Goal: Task Accomplishment & Management: Manage account settings

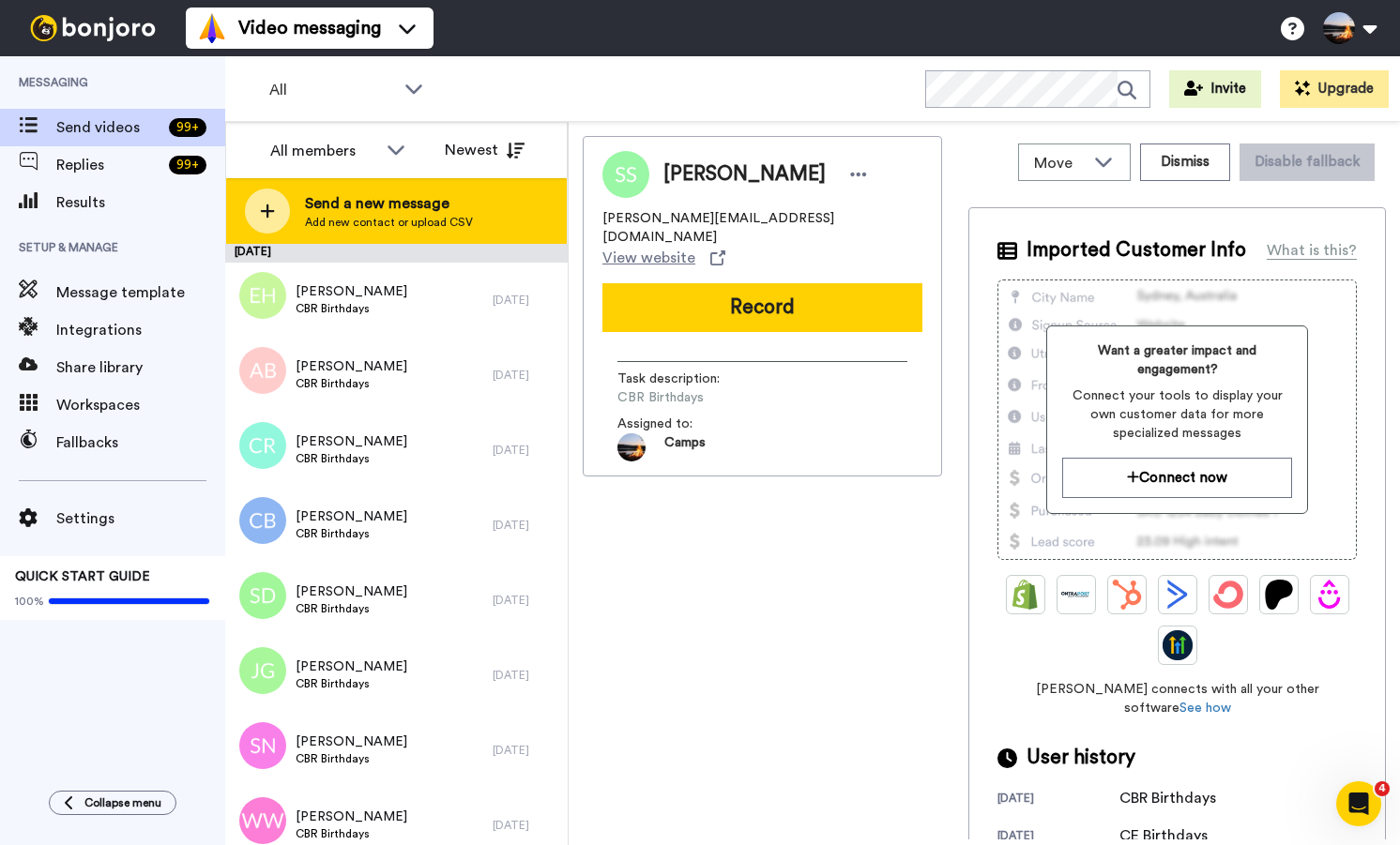
click at [263, 214] on icon at bounding box center [267, 211] width 15 height 17
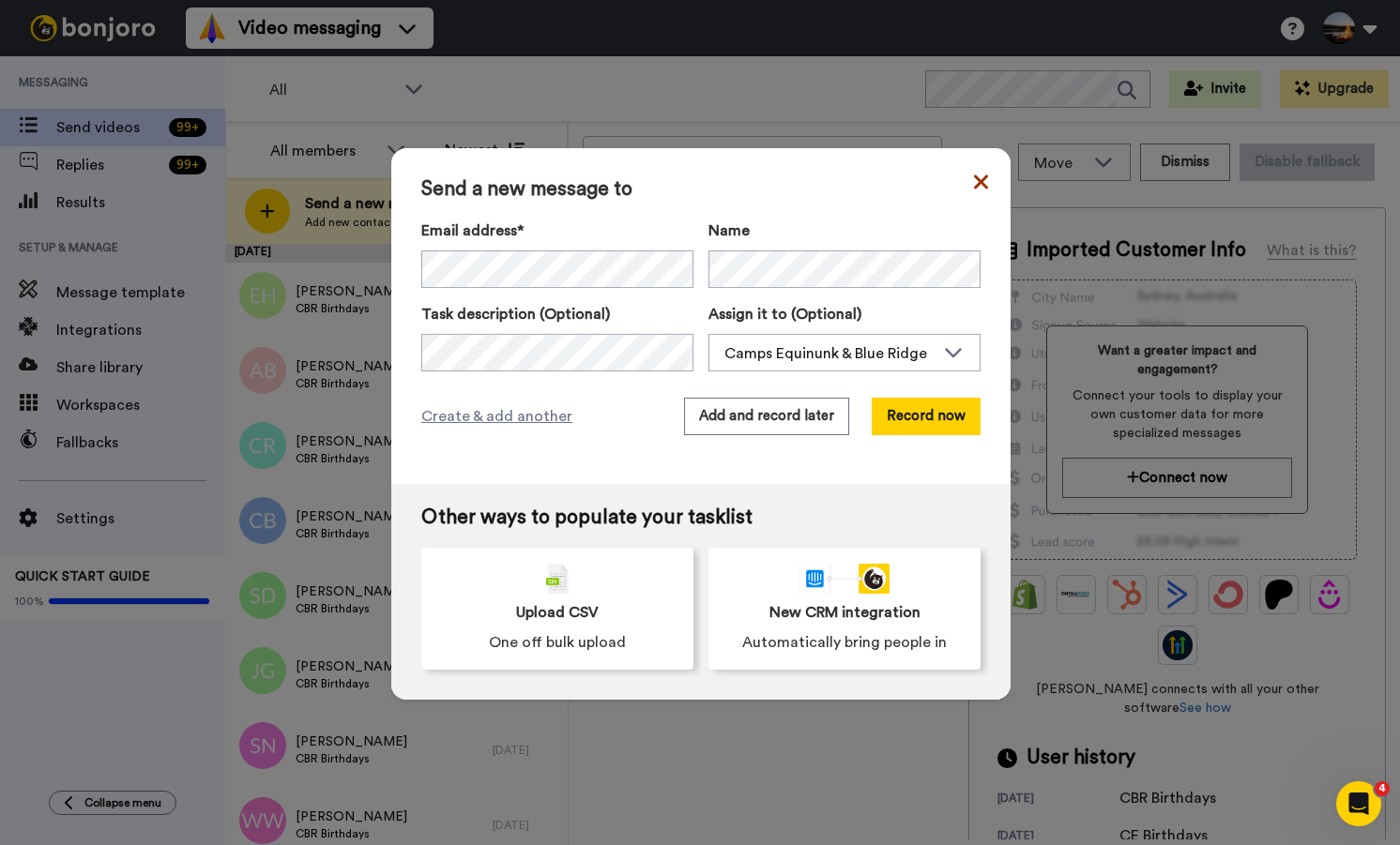
click at [979, 176] on icon at bounding box center [980, 181] width 14 height 22
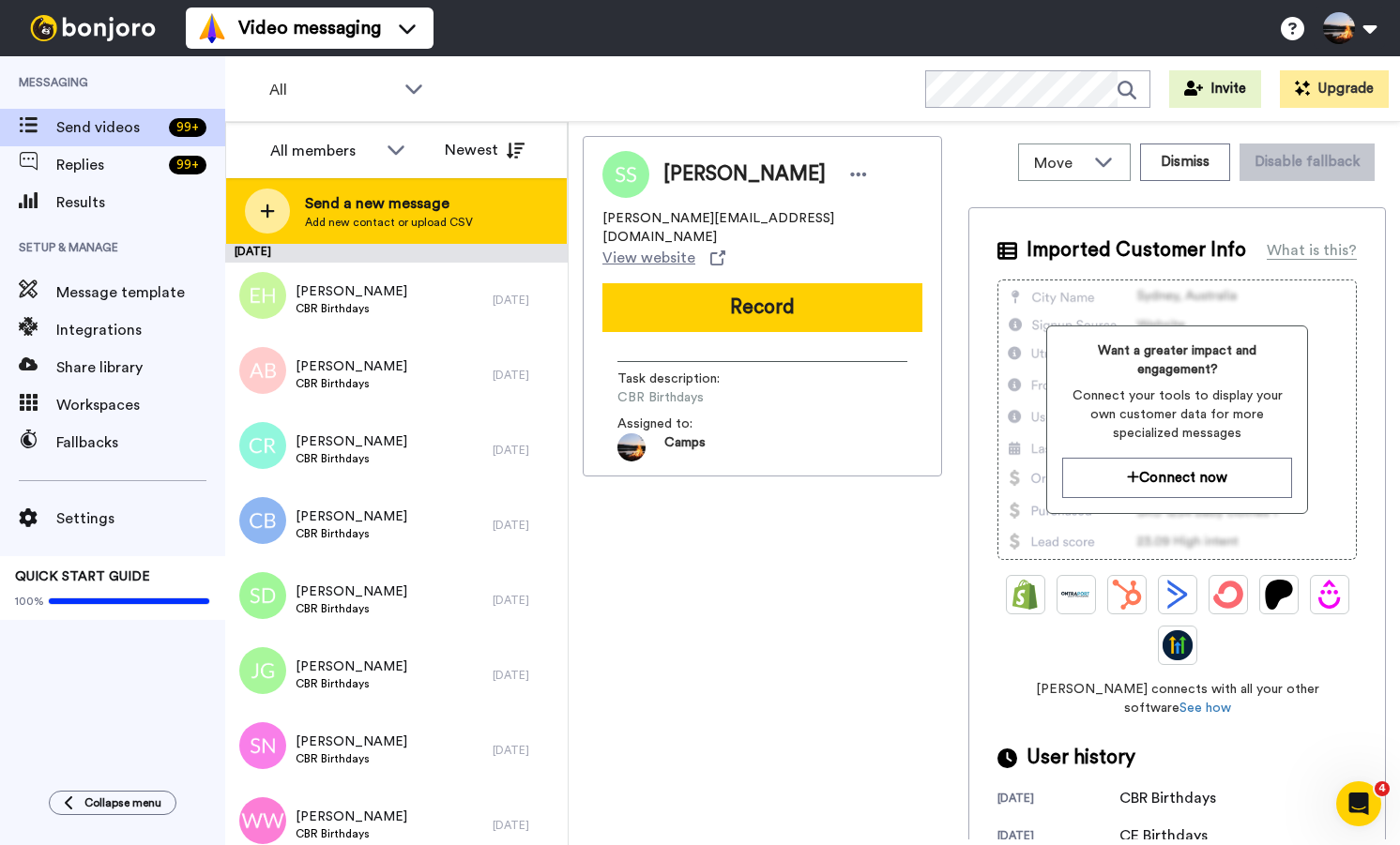
click at [262, 214] on icon at bounding box center [267, 211] width 15 height 17
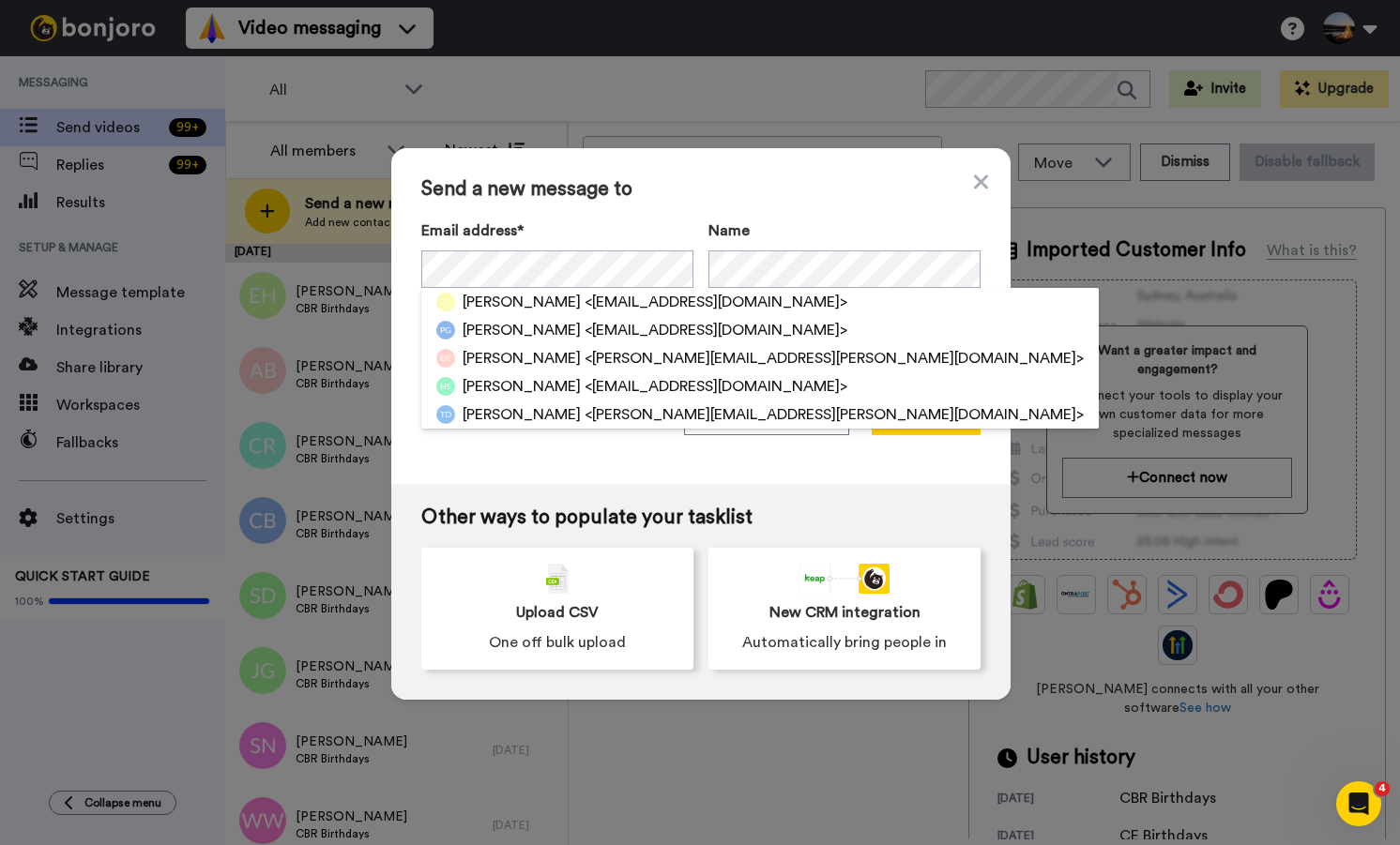
click at [569, 233] on label "Email address*" at bounding box center [556, 230] width 272 height 22
click at [977, 185] on icon at bounding box center [980, 181] width 14 height 14
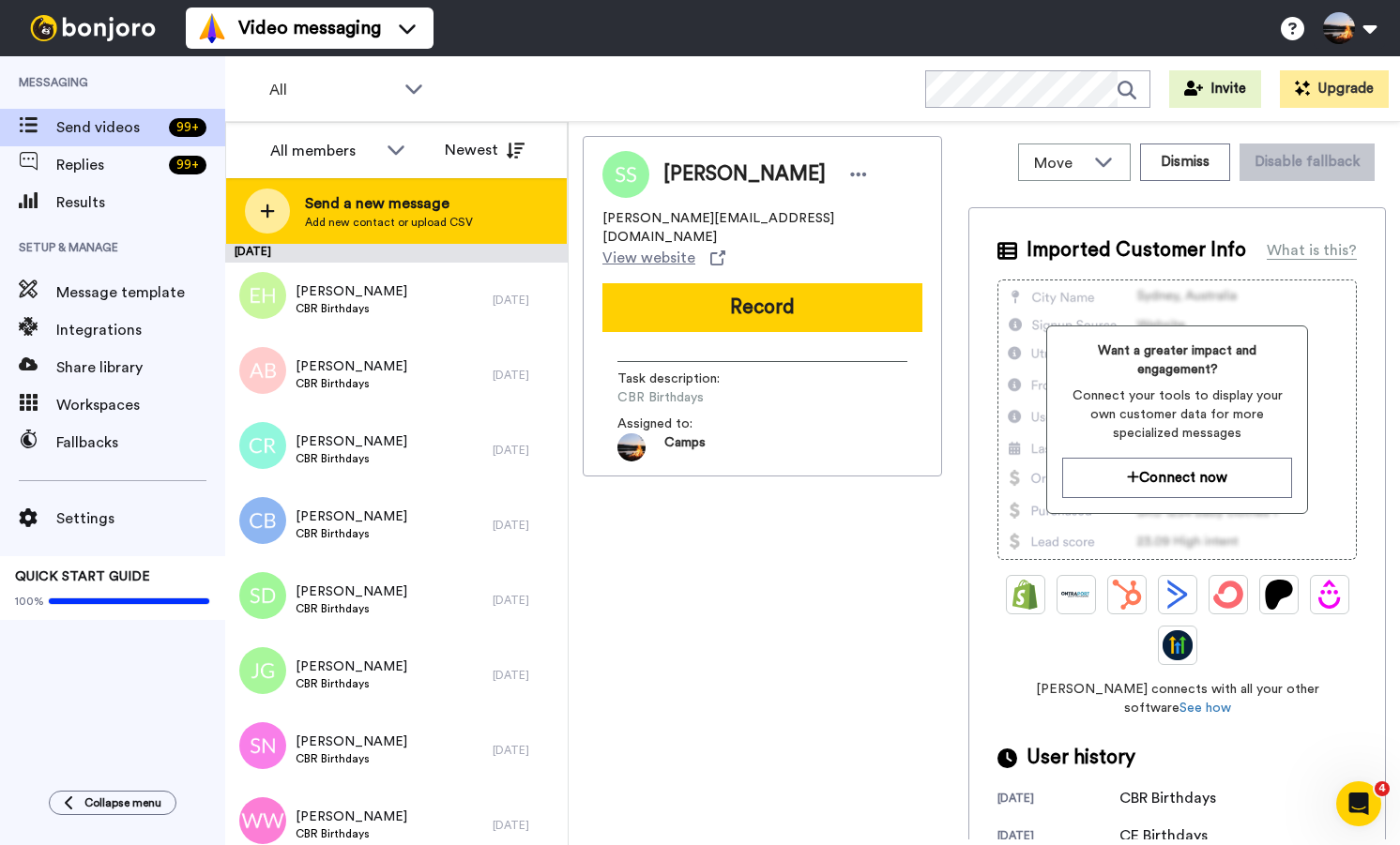
click at [268, 193] on div at bounding box center [268, 211] width 45 height 45
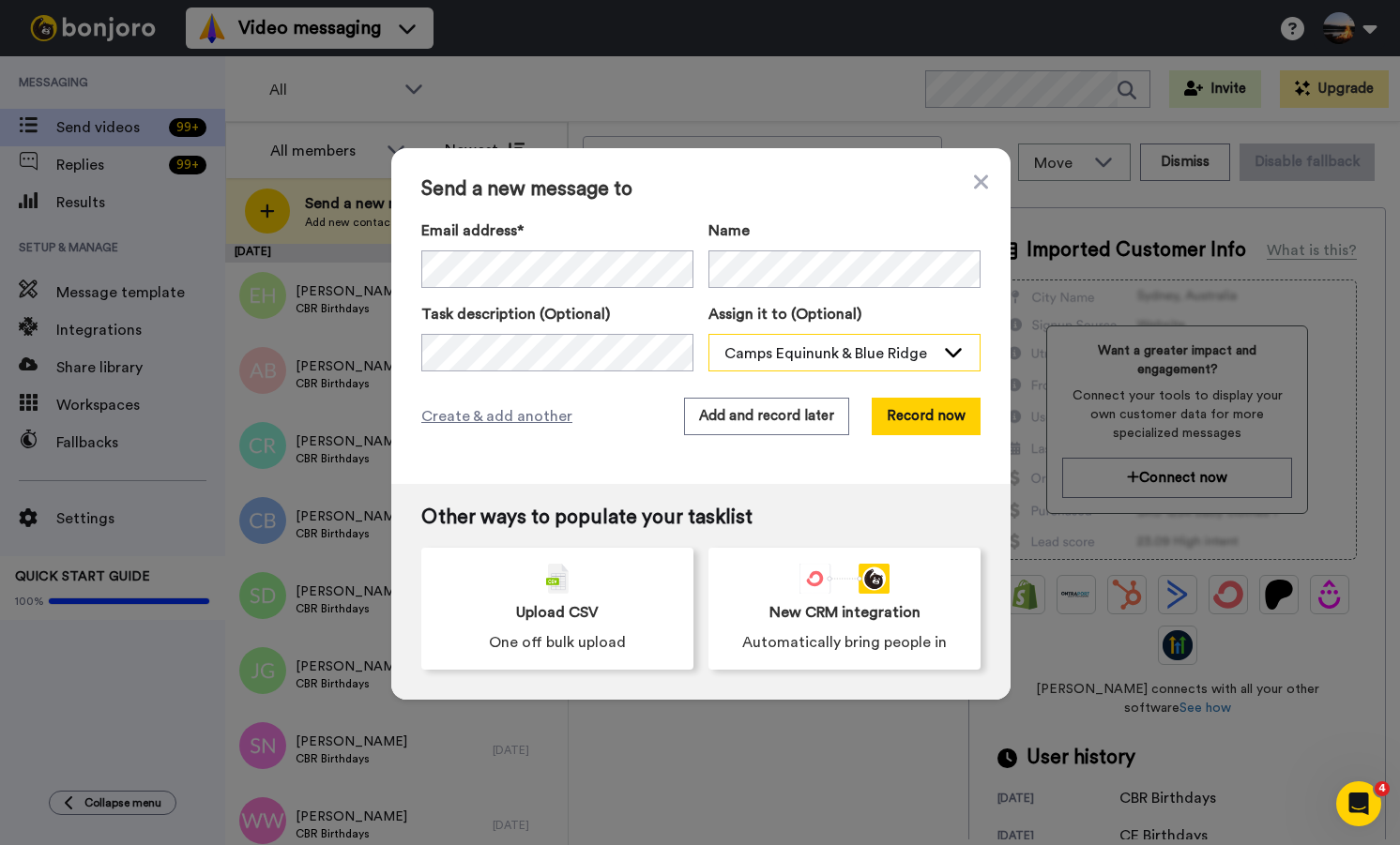
click at [807, 363] on div "Camps Equinunk & Blue Ridge" at bounding box center [829, 353] width 210 height 22
click at [829, 362] on div "Camps Equinunk & Blue Ridge" at bounding box center [829, 353] width 210 height 22
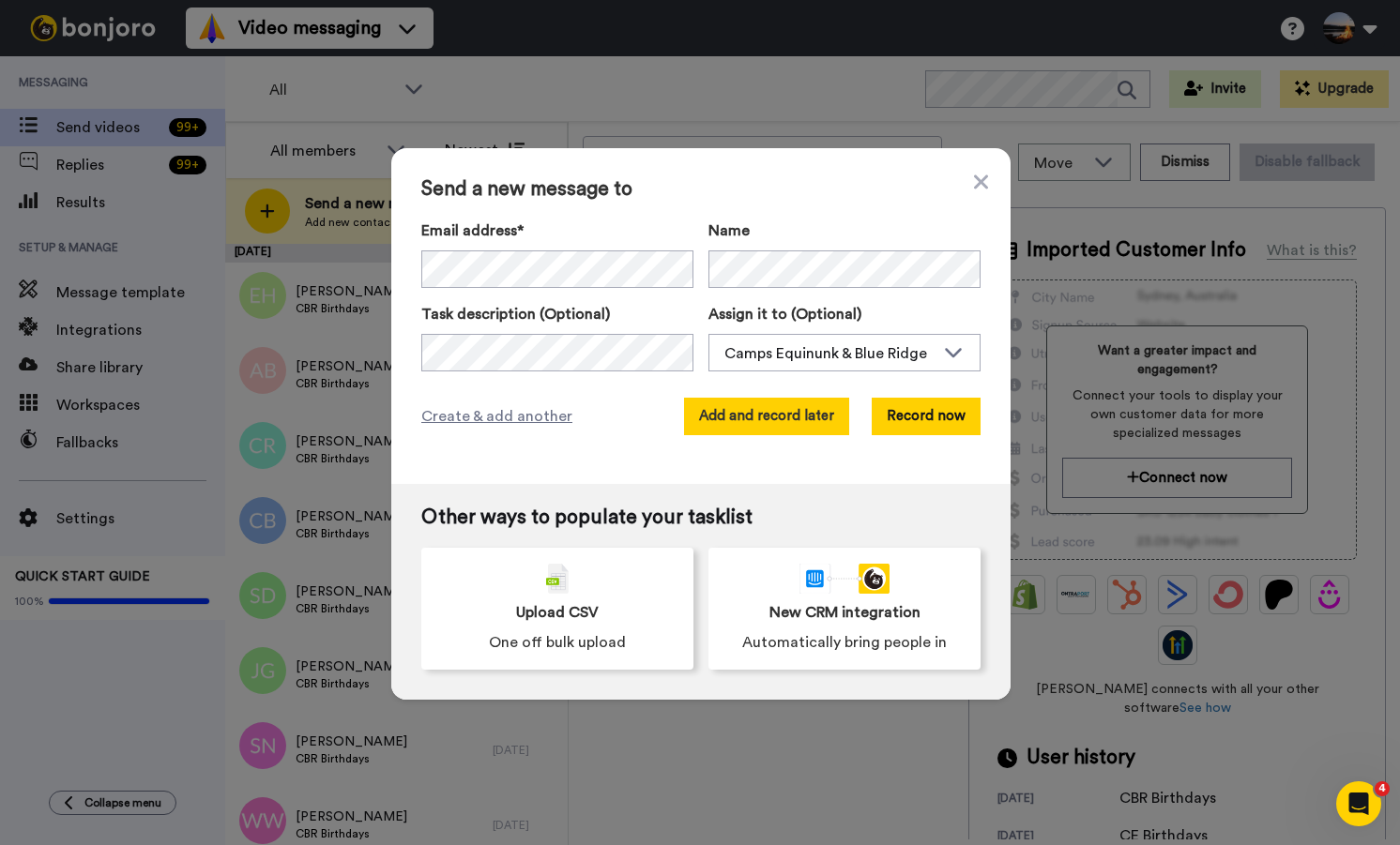
click at [769, 408] on button "Add and record later" at bounding box center [766, 416] width 165 height 37
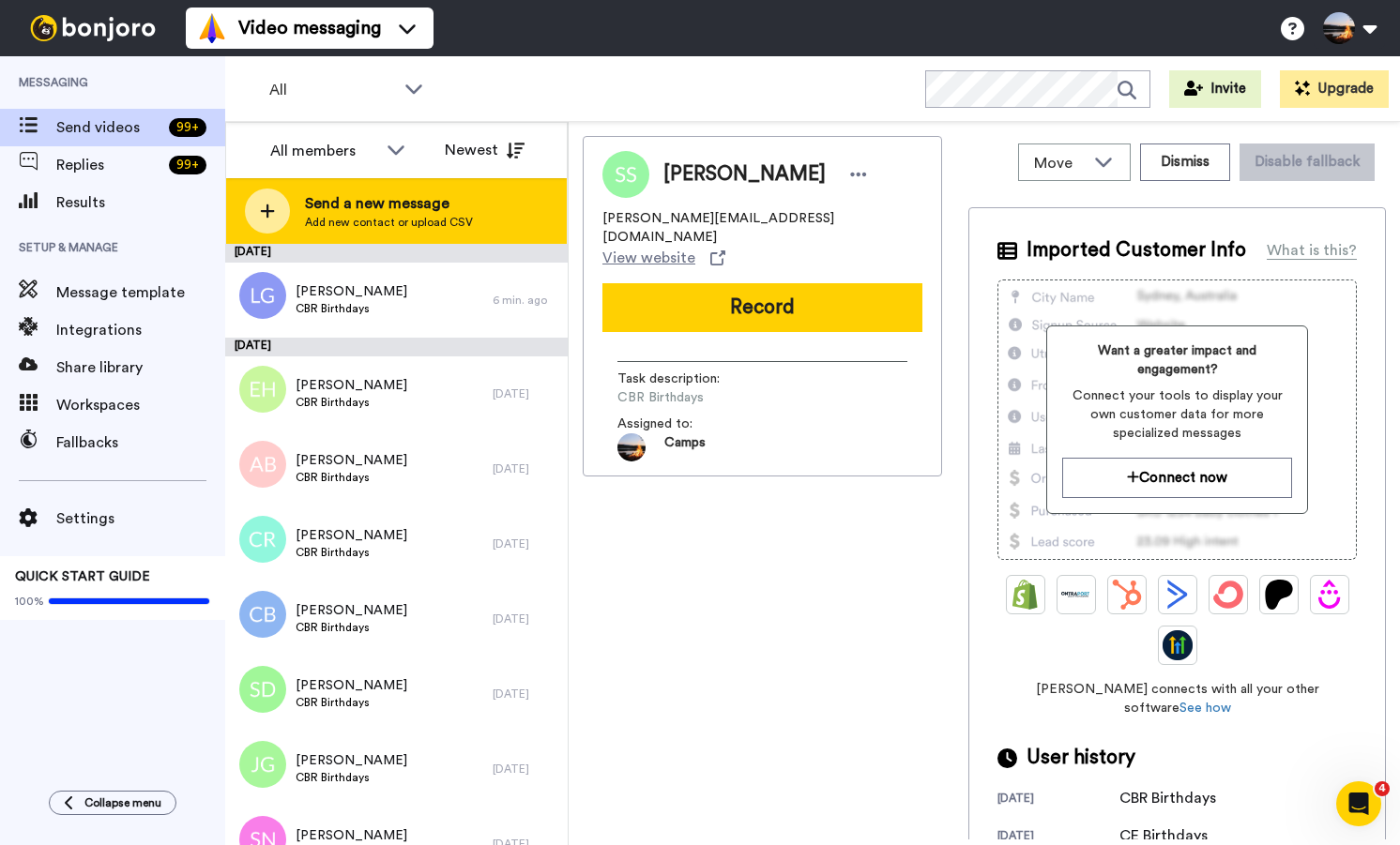
click at [268, 218] on icon at bounding box center [267, 211] width 15 height 17
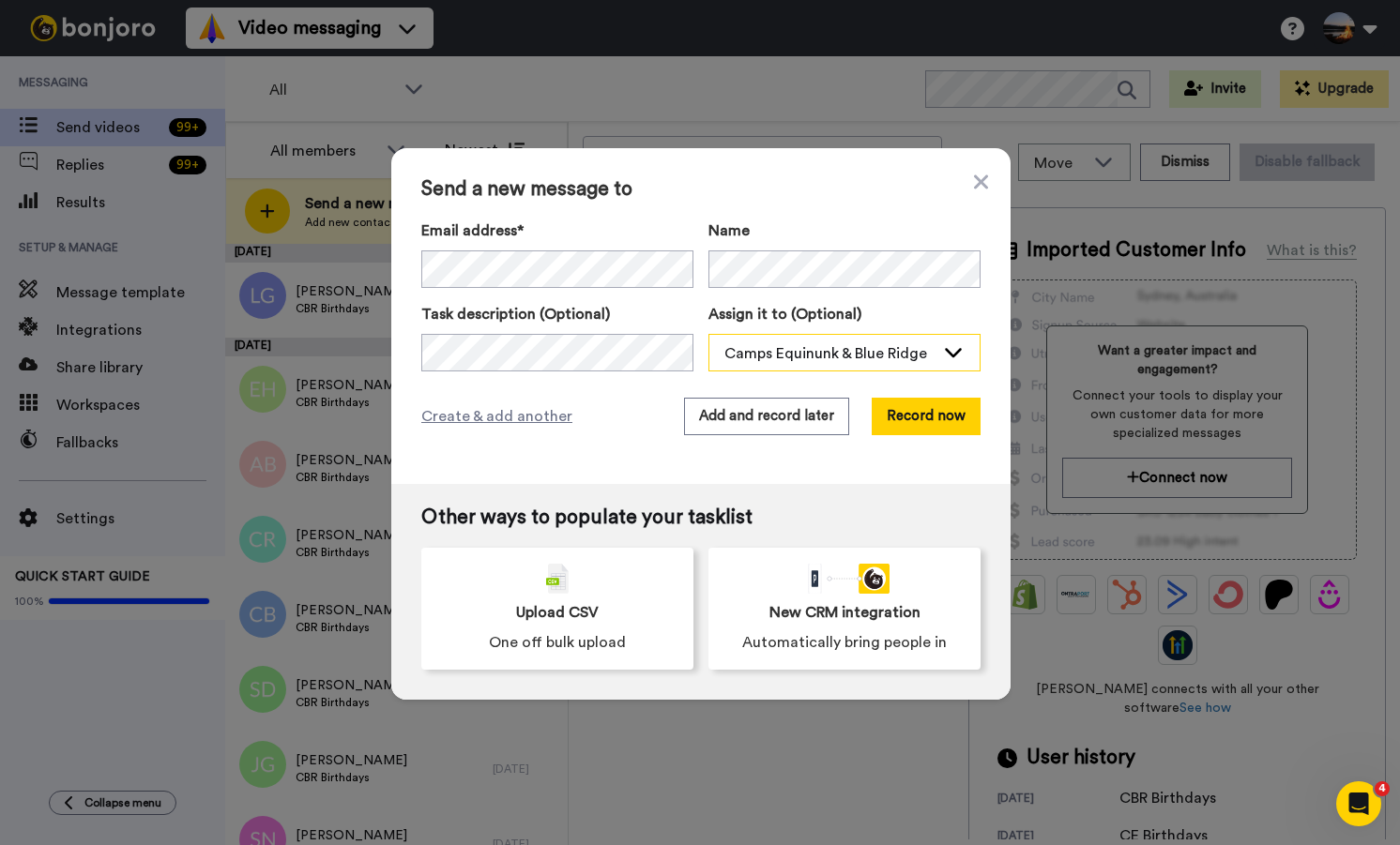
click at [778, 360] on div "Camps Equinunk & Blue Ridge" at bounding box center [829, 353] width 210 height 22
click at [778, 392] on span "Camps Equinunk & Blue Ridge" at bounding box center [793, 393] width 169 height 19
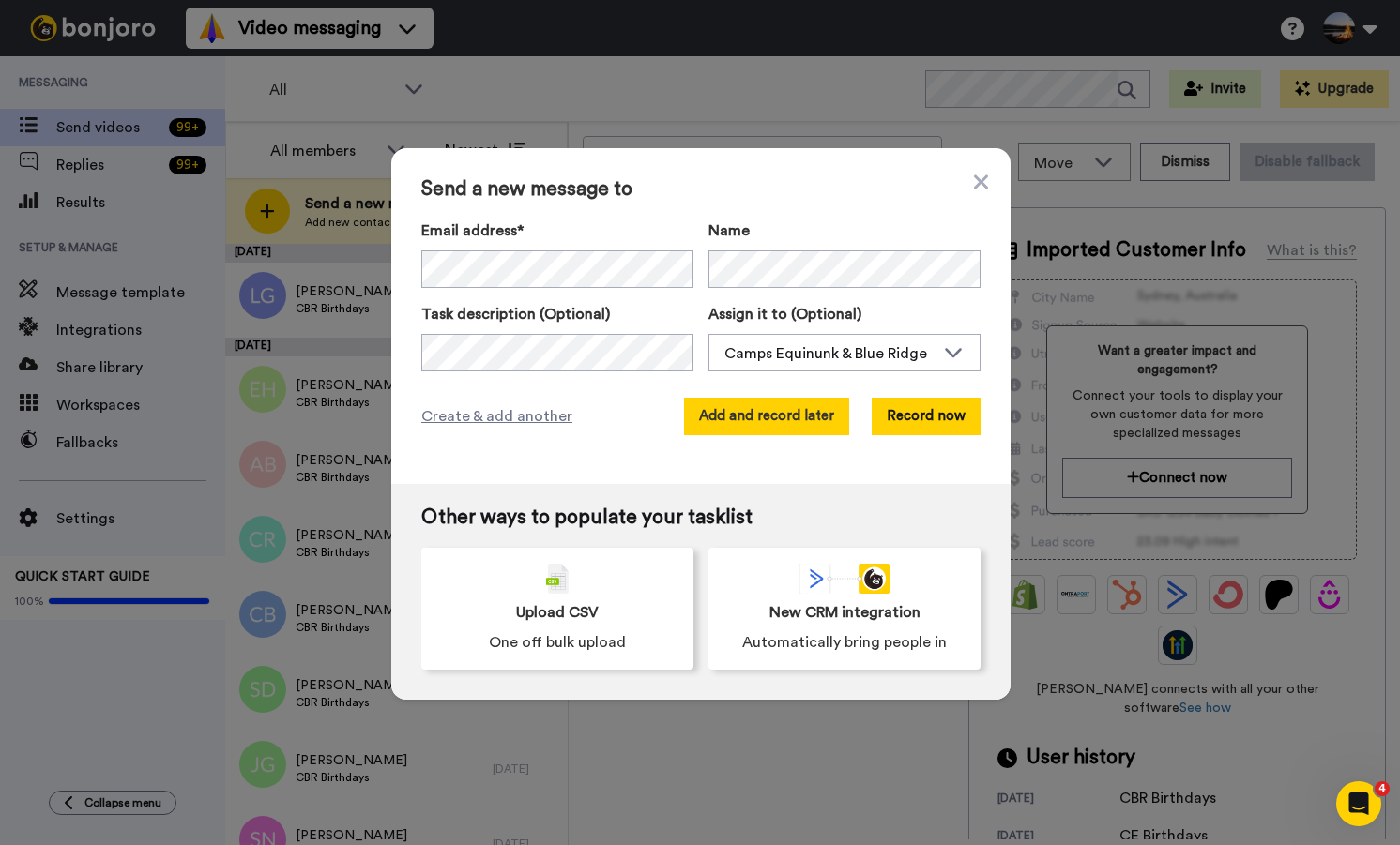
click at [816, 409] on button "Add and record later" at bounding box center [766, 416] width 165 height 37
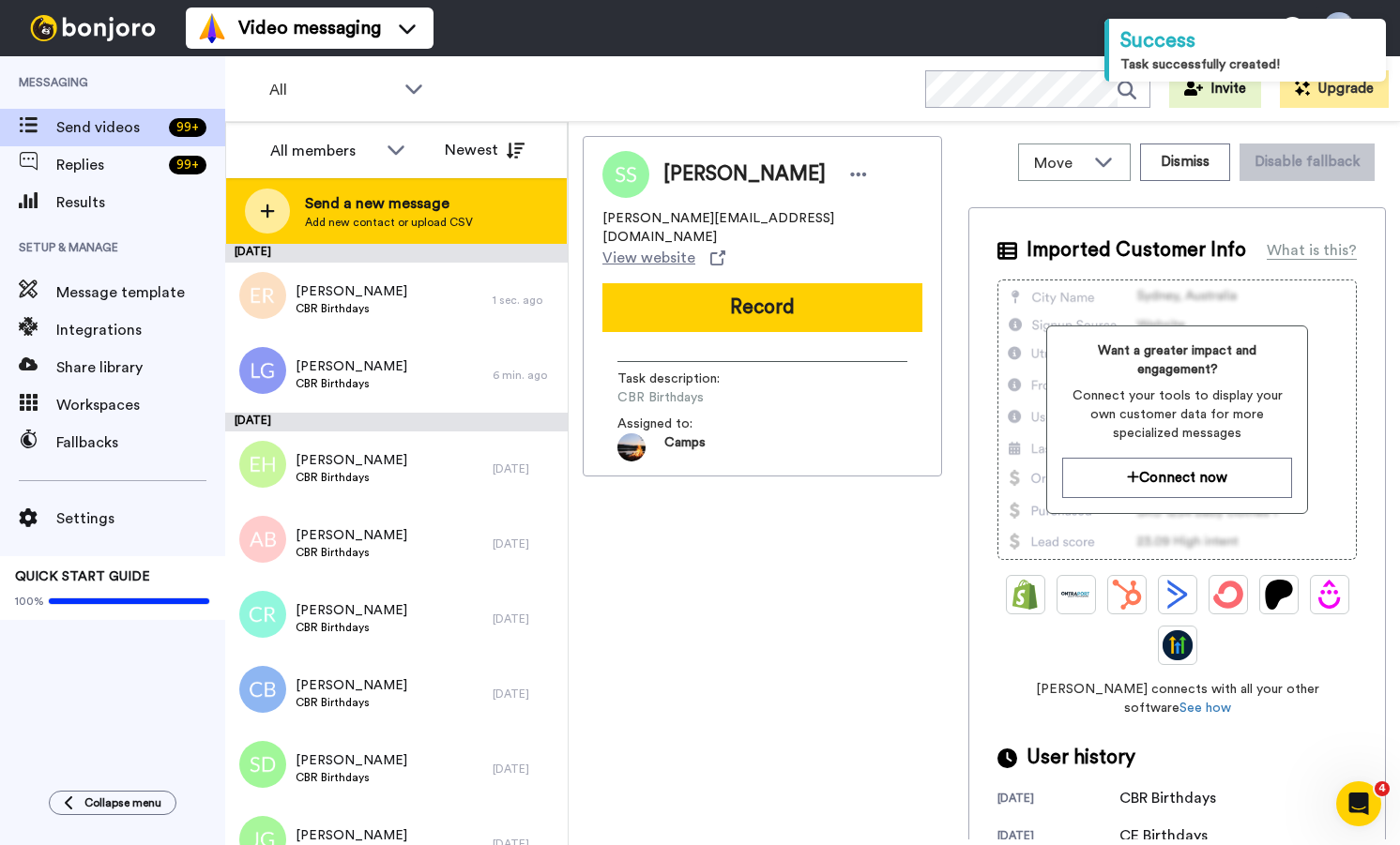
click at [268, 204] on icon at bounding box center [267, 211] width 15 height 17
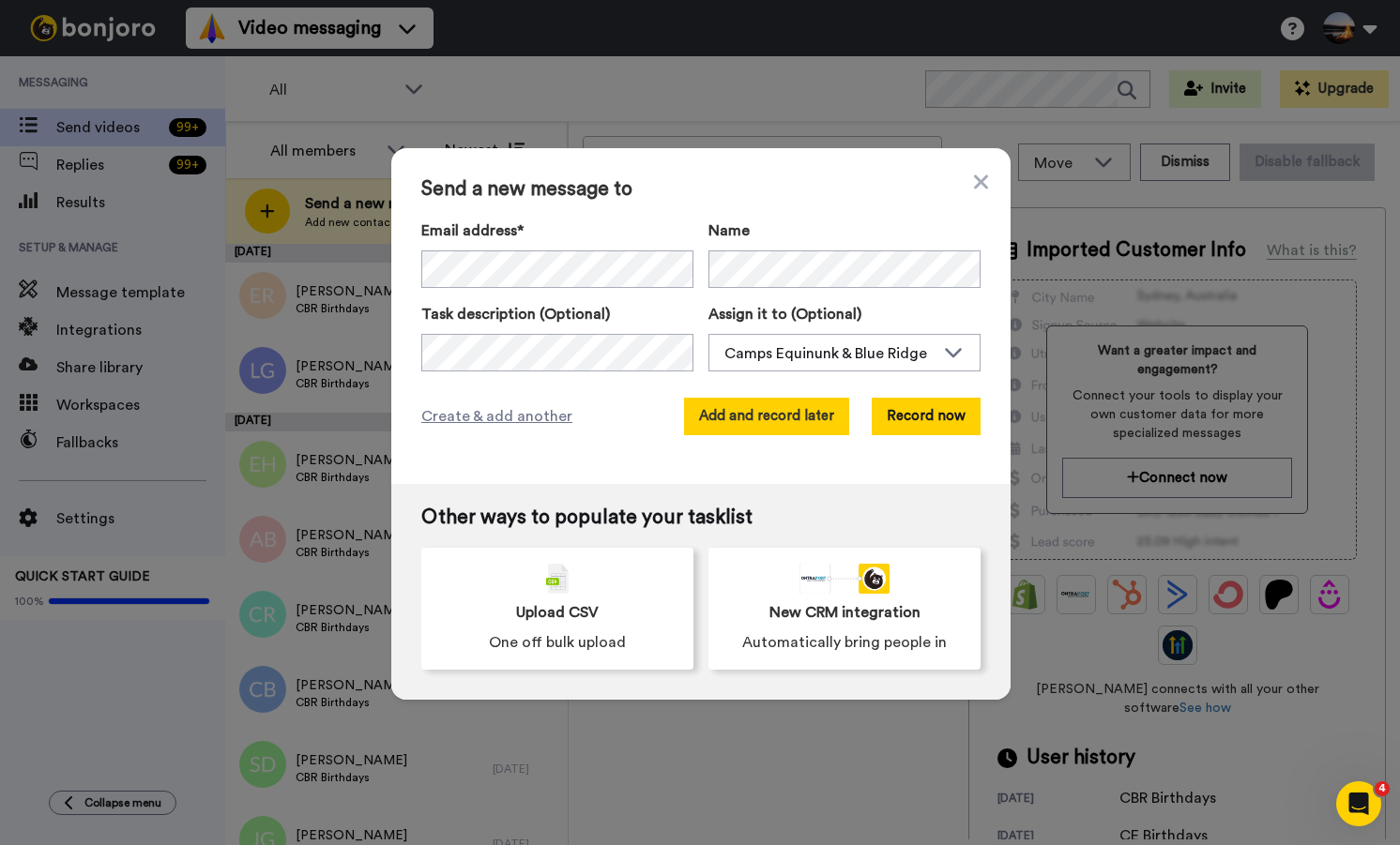
click at [791, 416] on button "Add and record later" at bounding box center [766, 416] width 165 height 37
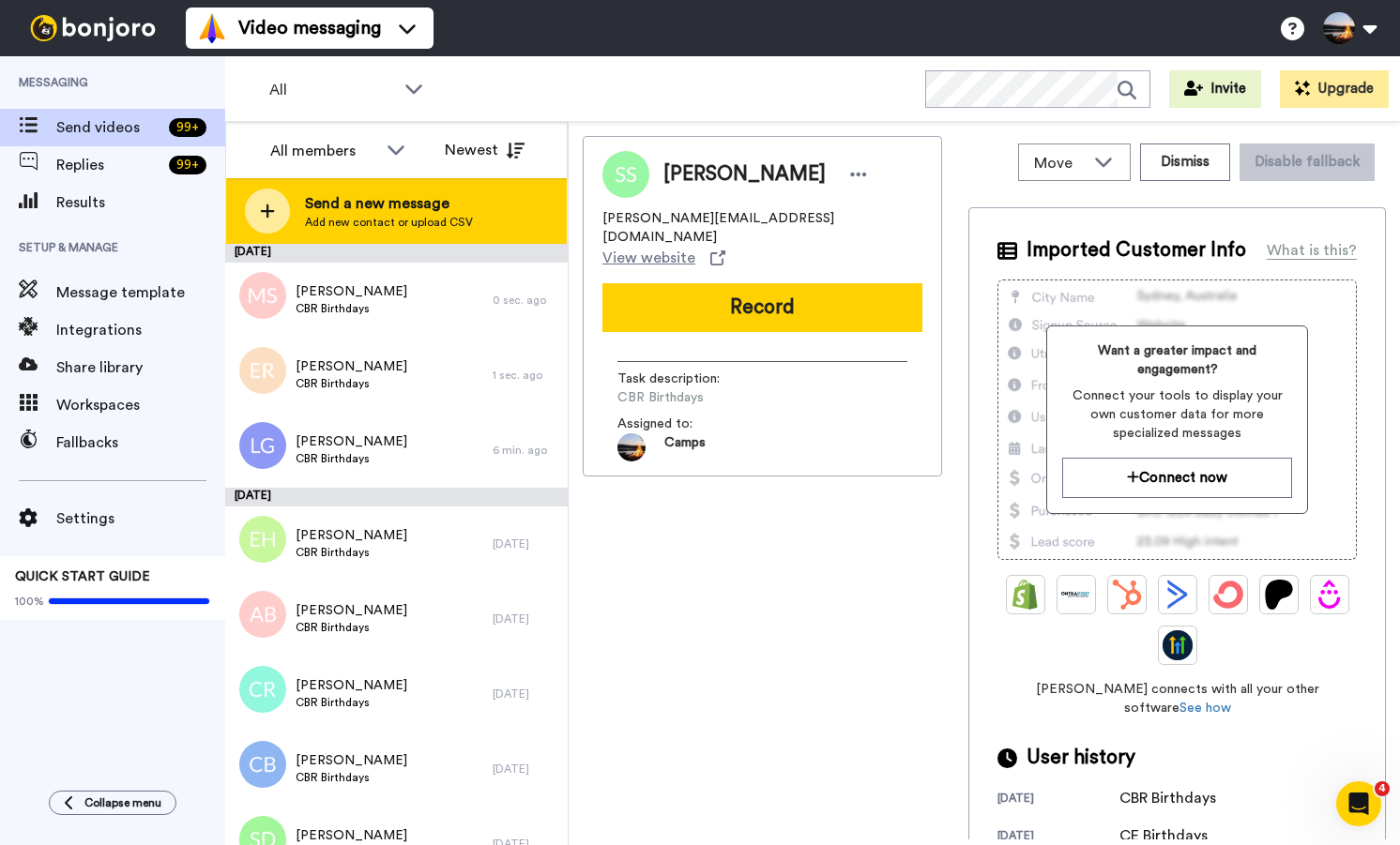
click at [261, 206] on icon at bounding box center [267, 211] width 15 height 17
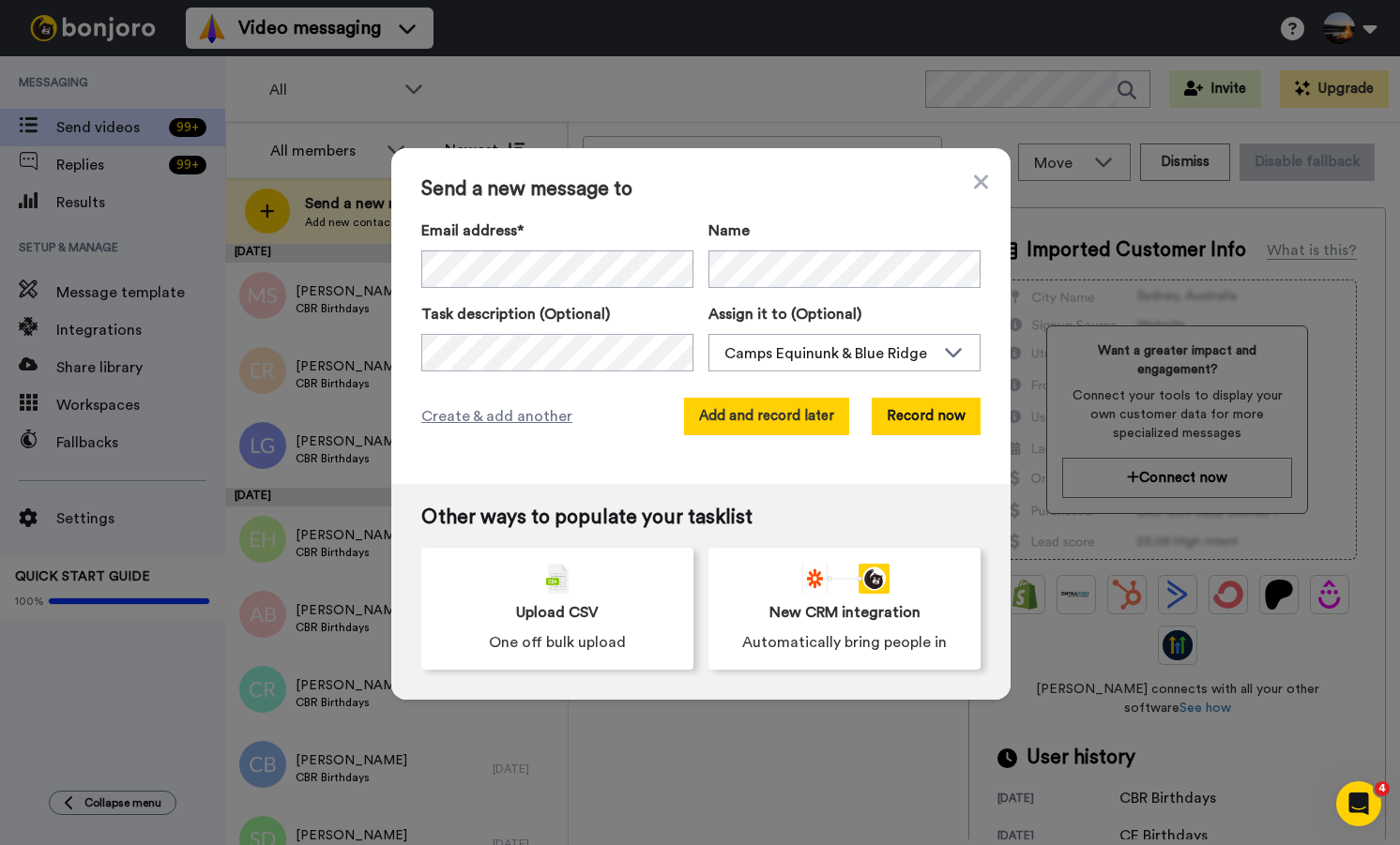
click at [748, 419] on button "Add and record later" at bounding box center [766, 416] width 165 height 37
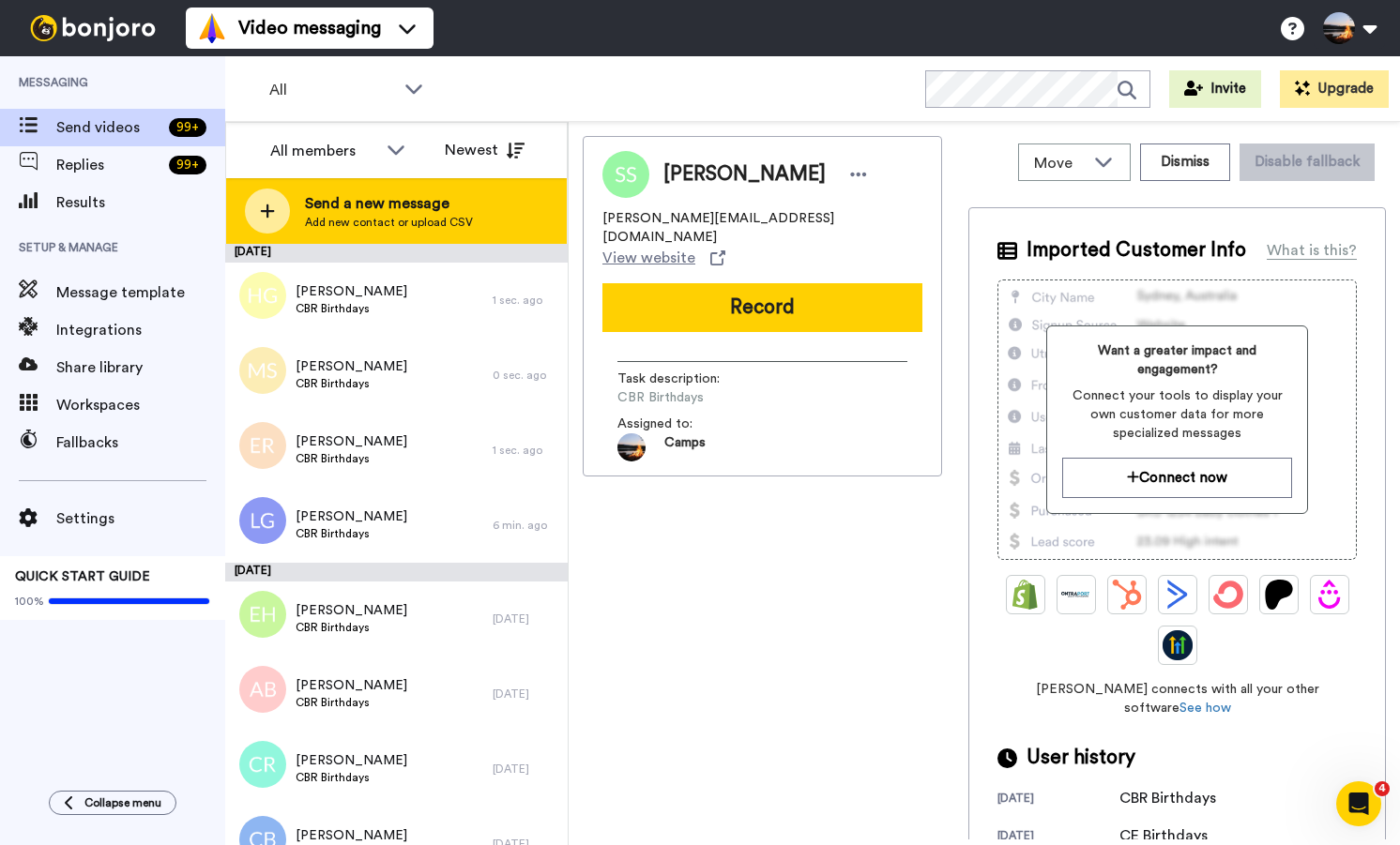
click at [267, 212] on icon at bounding box center [268, 211] width 14 height 14
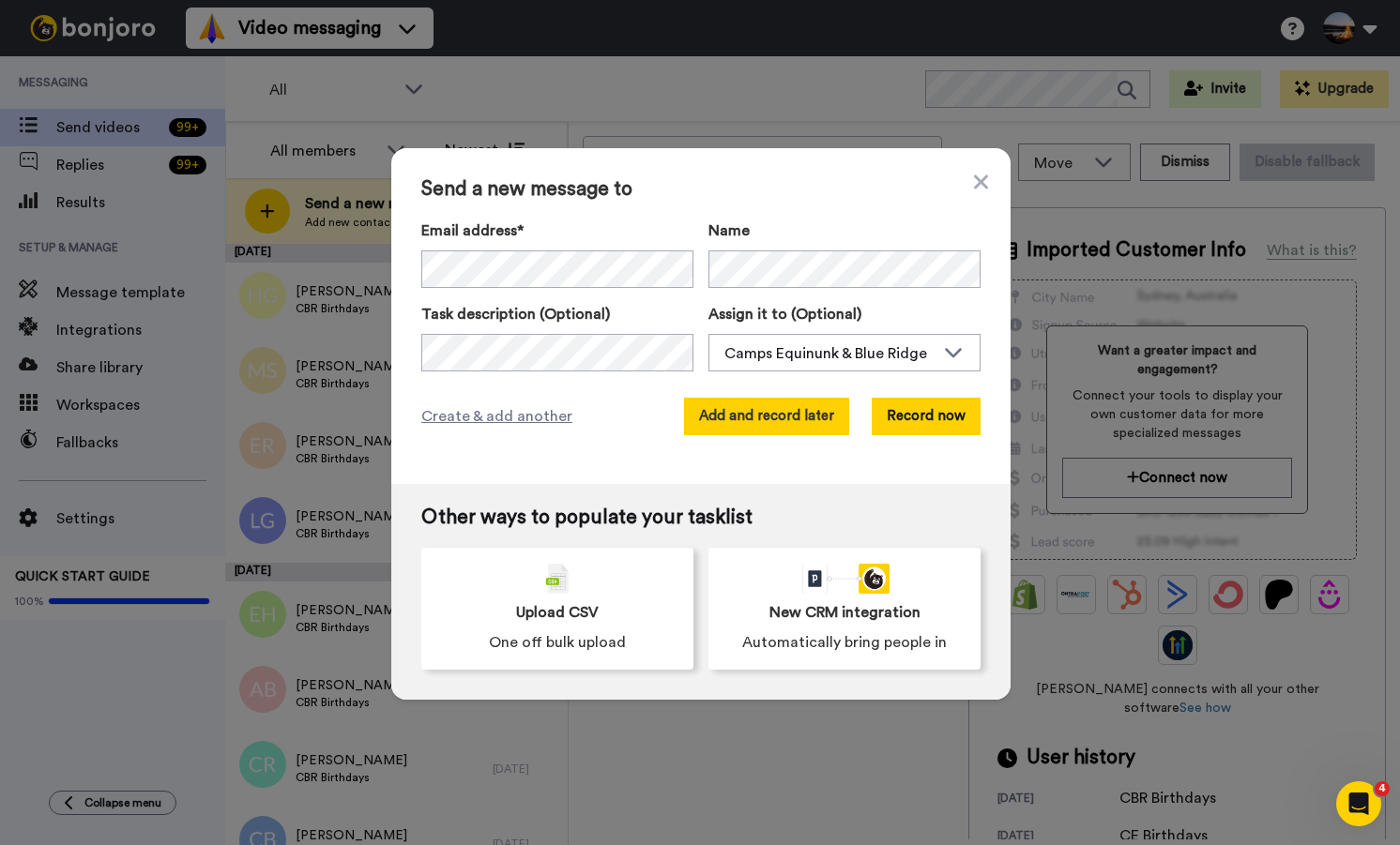
click at [787, 416] on button "Add and record later" at bounding box center [766, 416] width 165 height 37
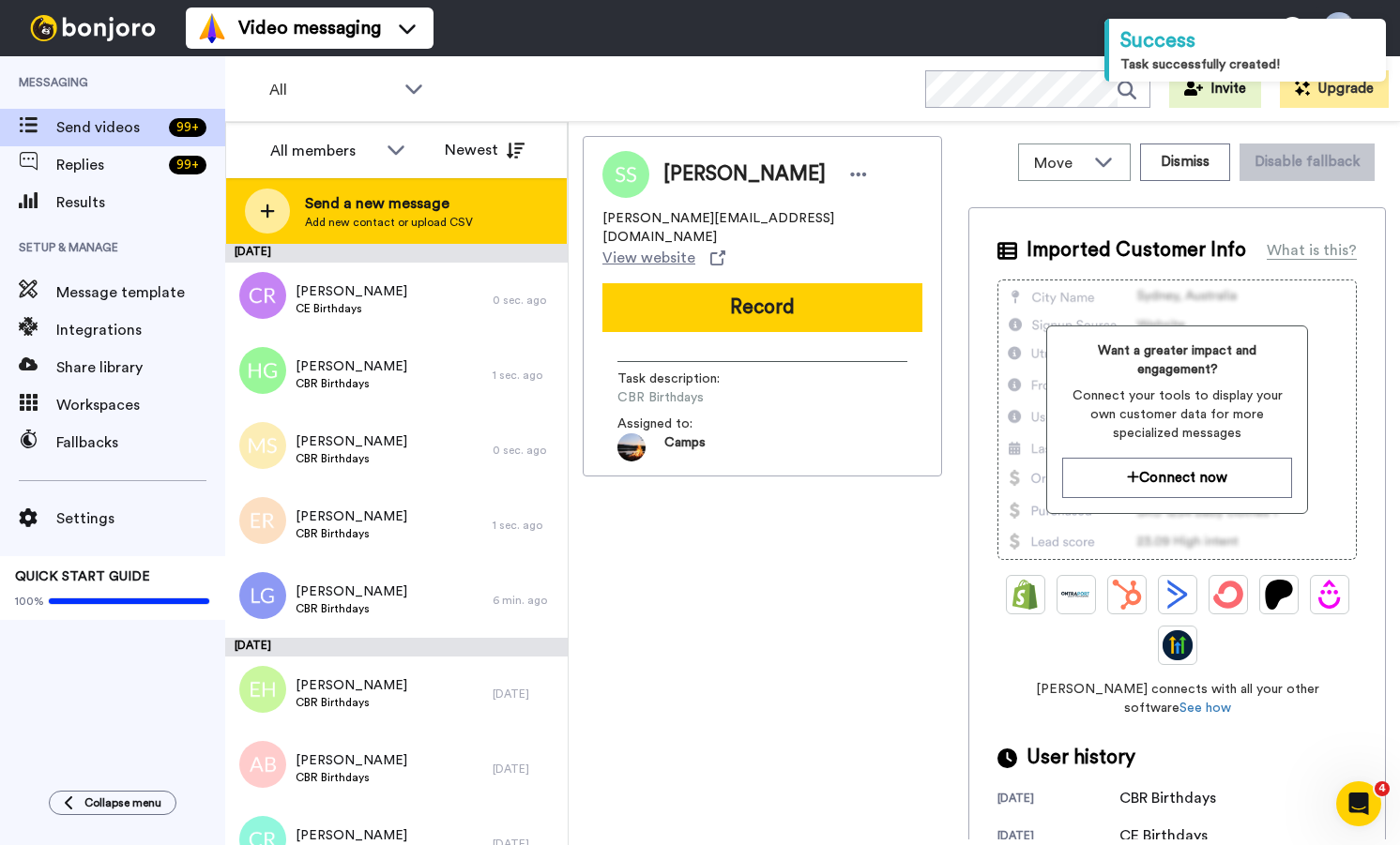
click at [257, 203] on div at bounding box center [268, 211] width 45 height 45
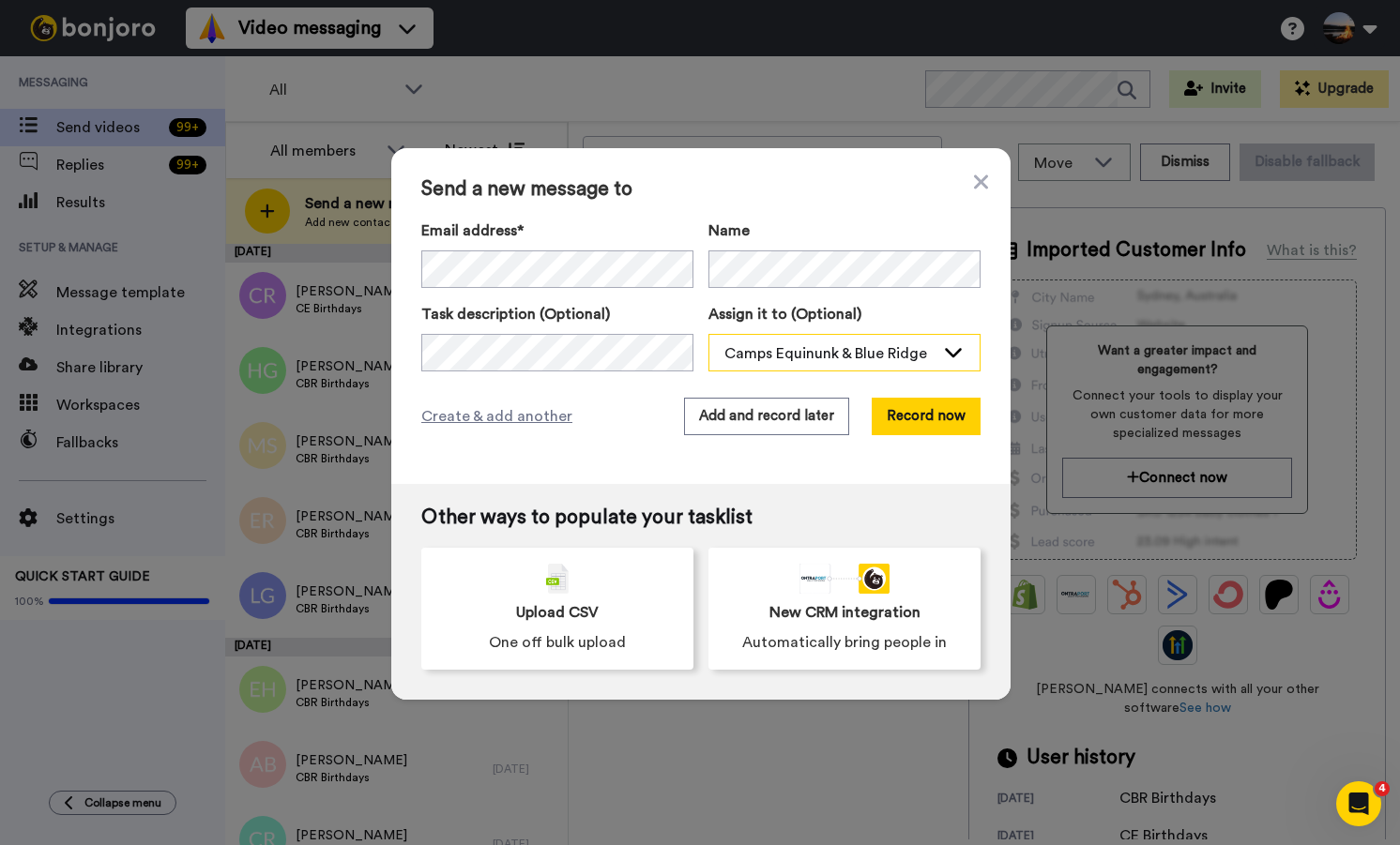
click at [803, 349] on div "Camps Equinunk & Blue Ridge" at bounding box center [829, 353] width 210 height 22
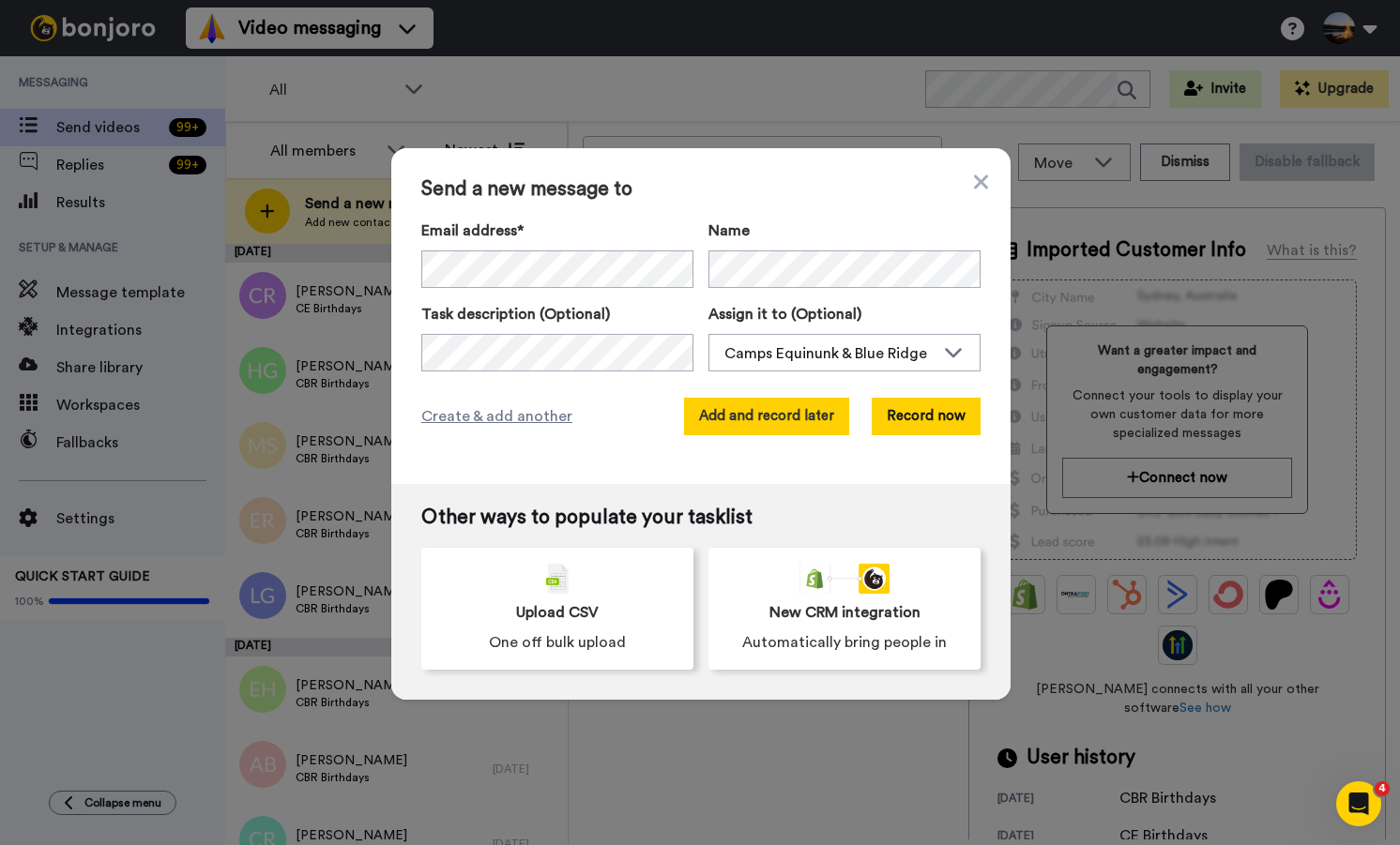
click at [786, 404] on button "Add and record later" at bounding box center [766, 416] width 165 height 37
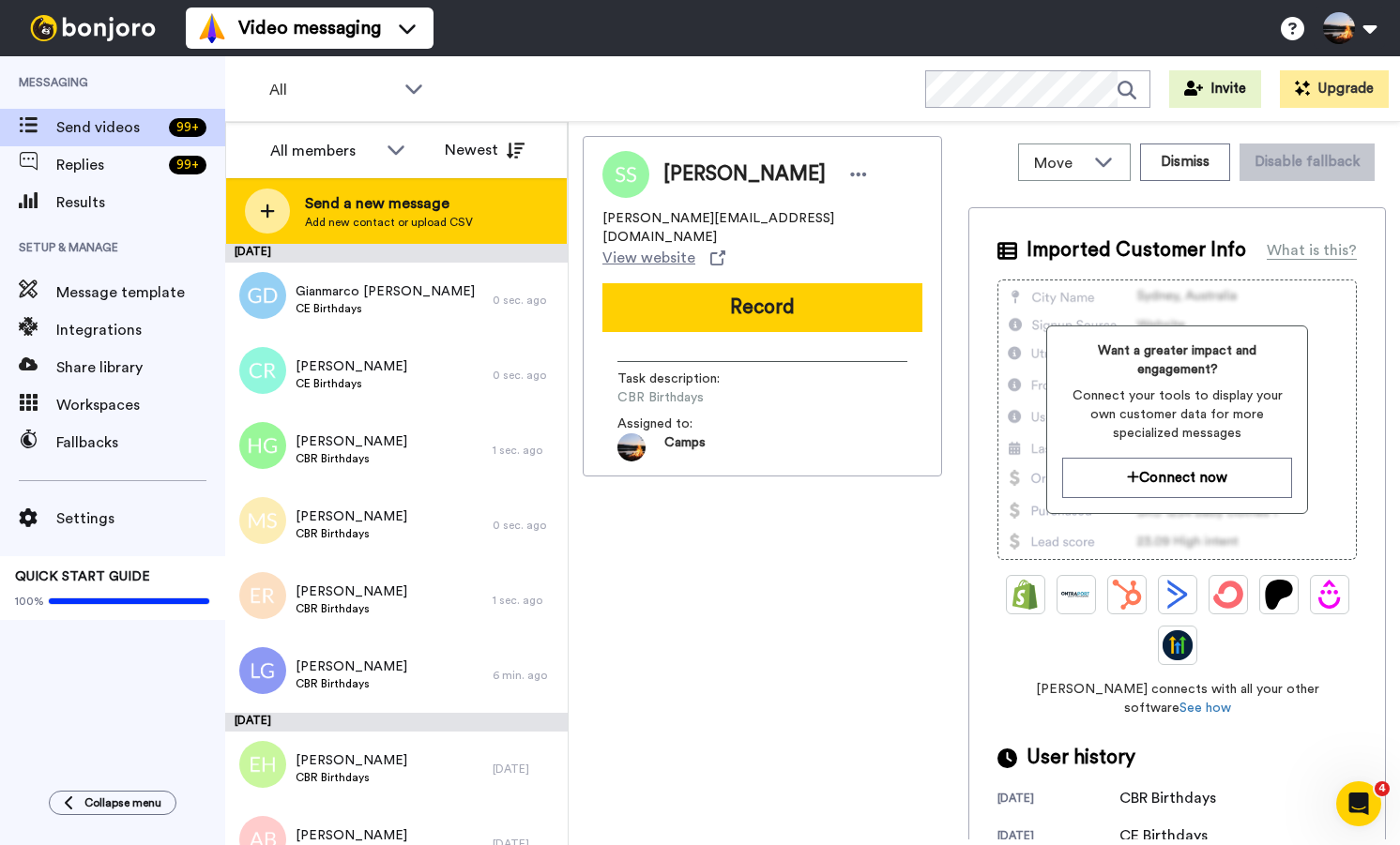
click at [268, 210] on icon at bounding box center [268, 211] width 14 height 14
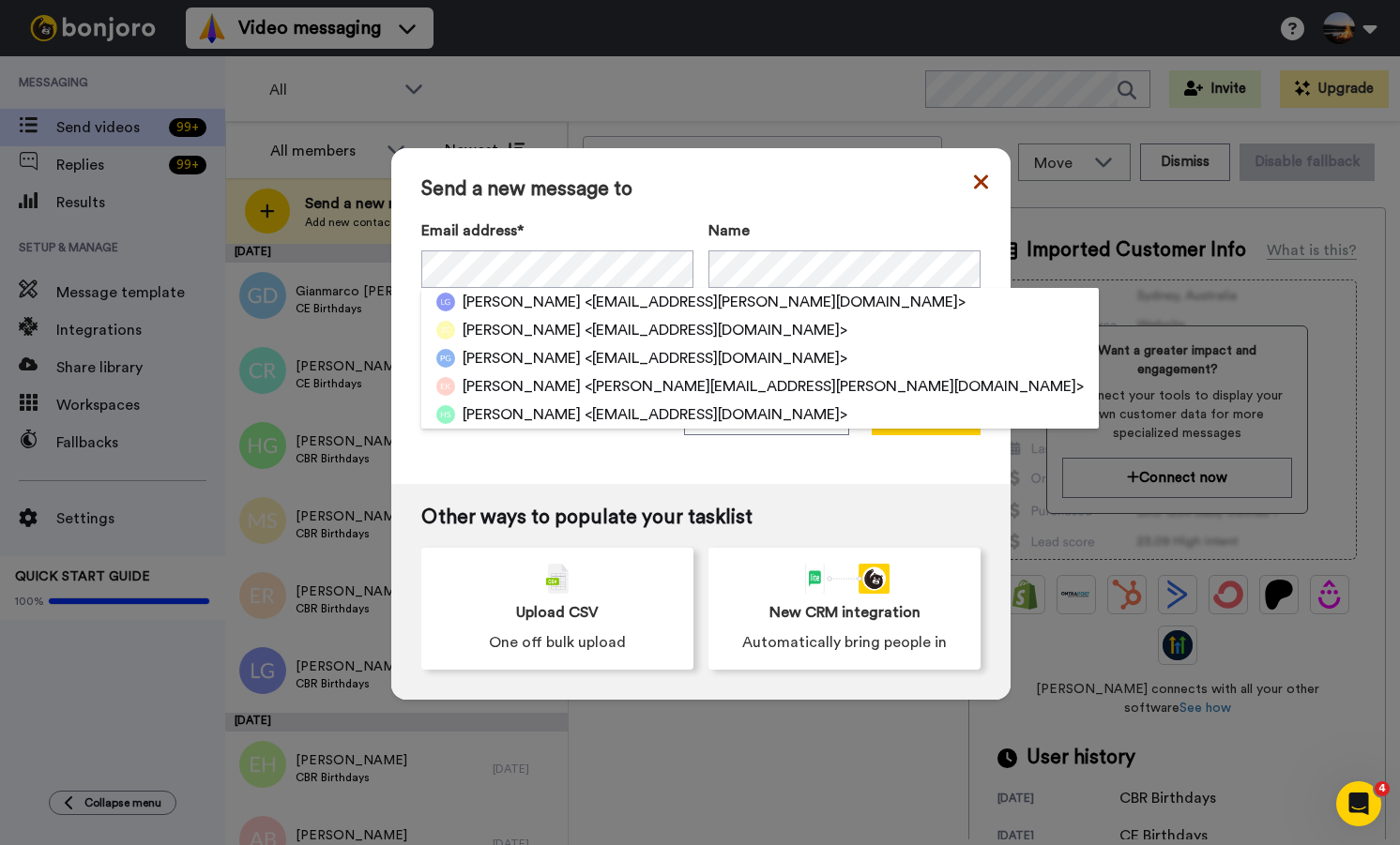
click at [980, 181] on icon at bounding box center [980, 181] width 14 height 14
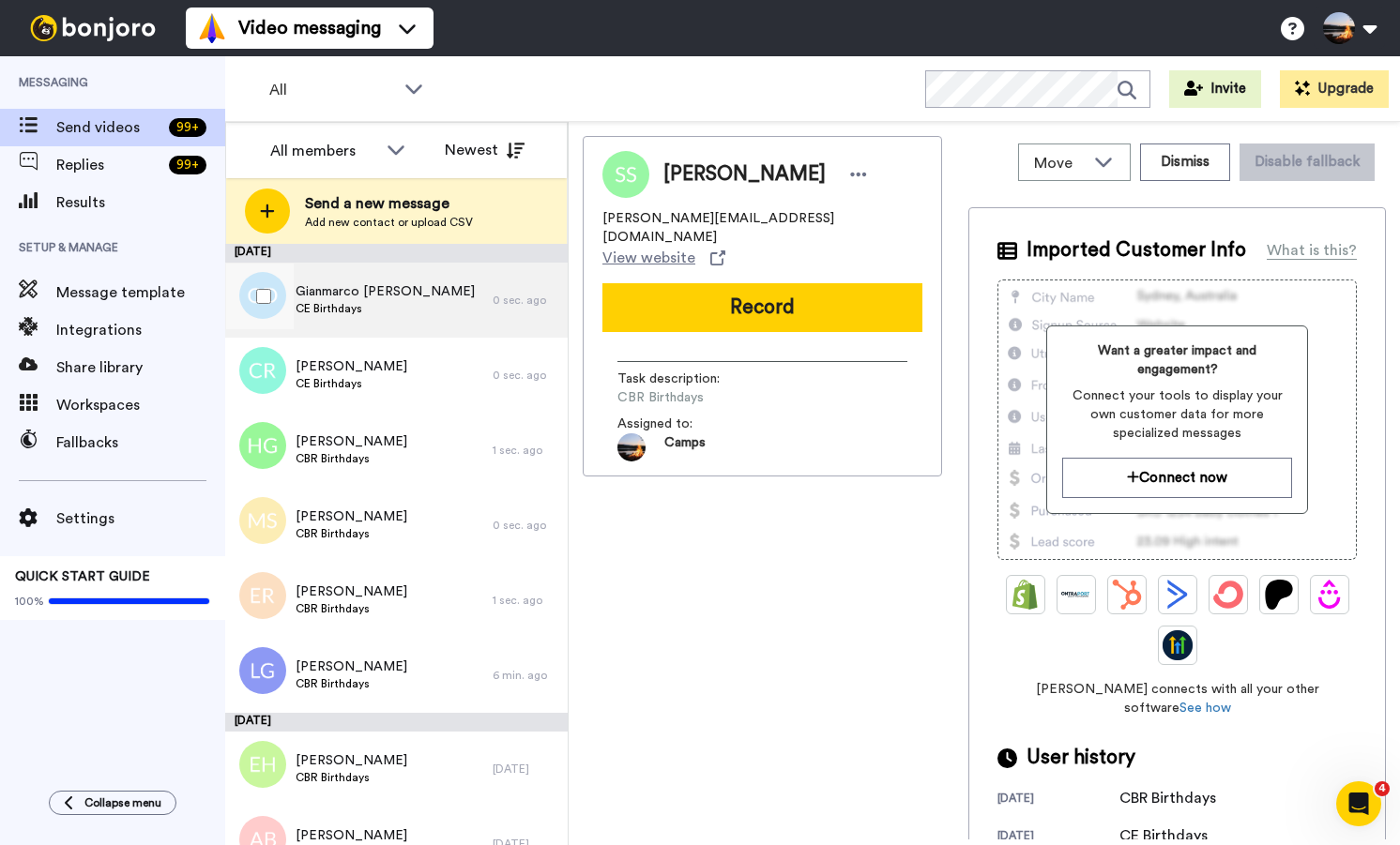
click at [396, 301] on span "Gianmarco [PERSON_NAME]" at bounding box center [386, 291] width 180 height 19
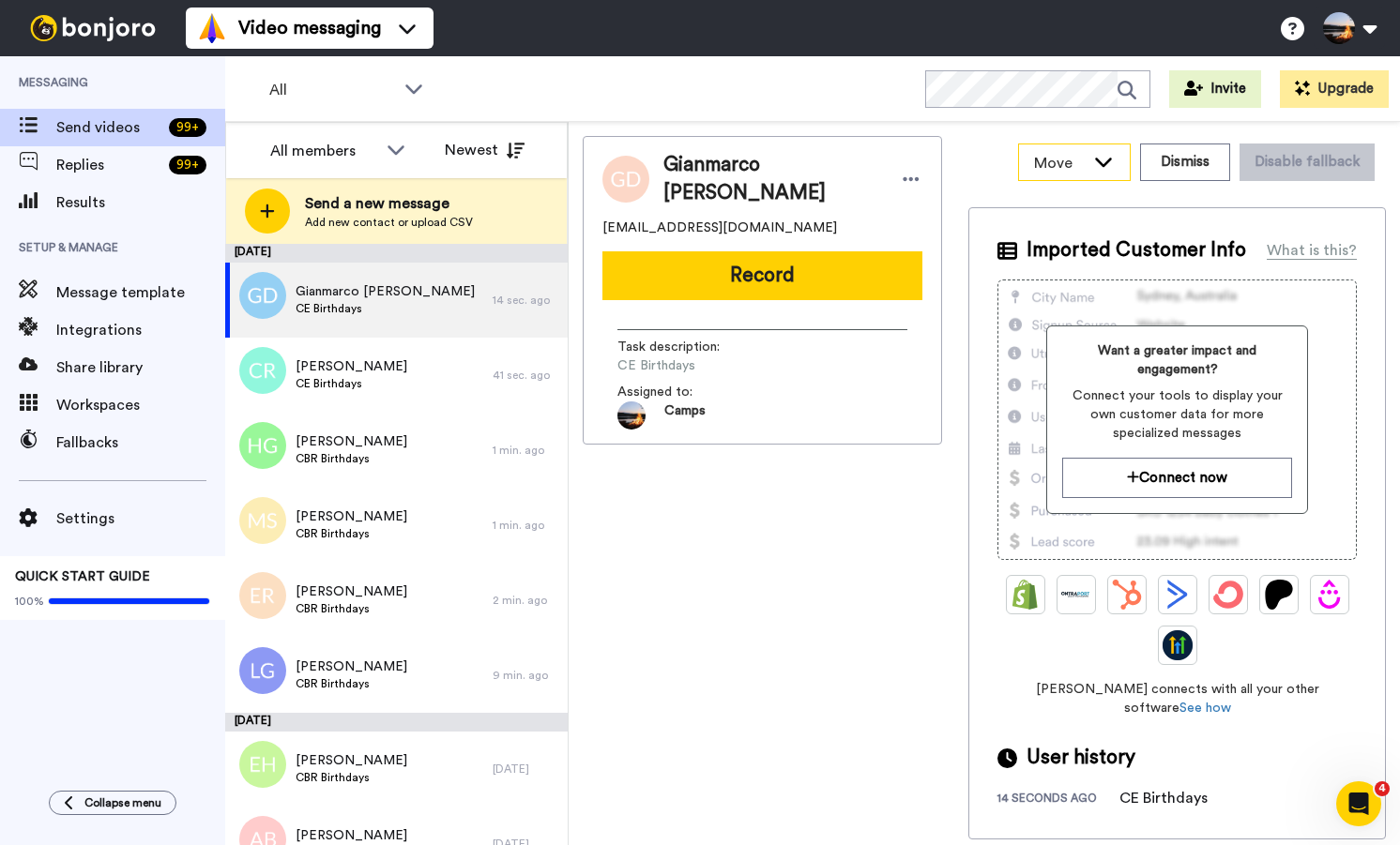
click at [1108, 174] on div "Move" at bounding box center [1074, 162] width 110 height 36
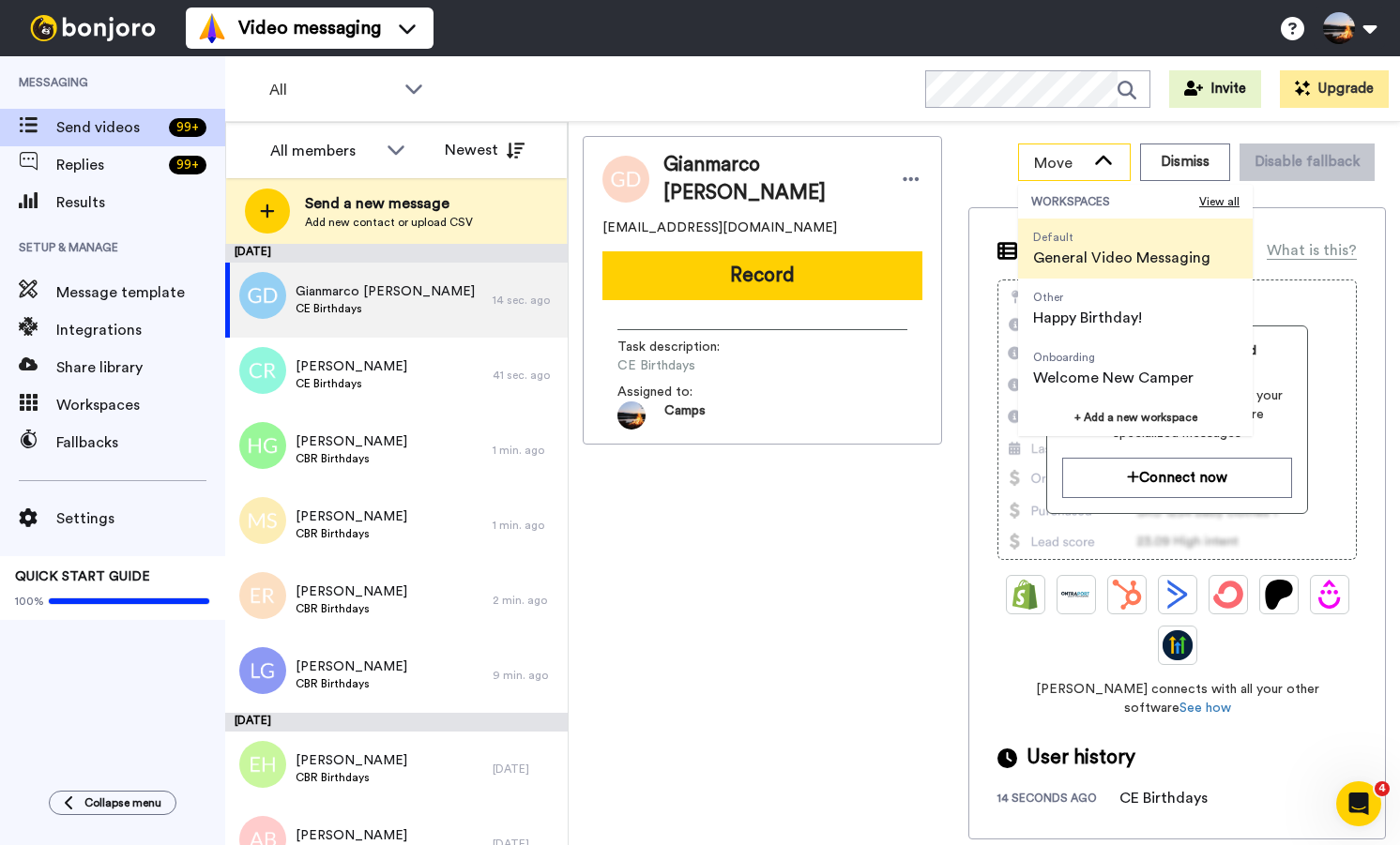
click at [1108, 174] on div "Move" at bounding box center [1074, 162] width 110 height 36
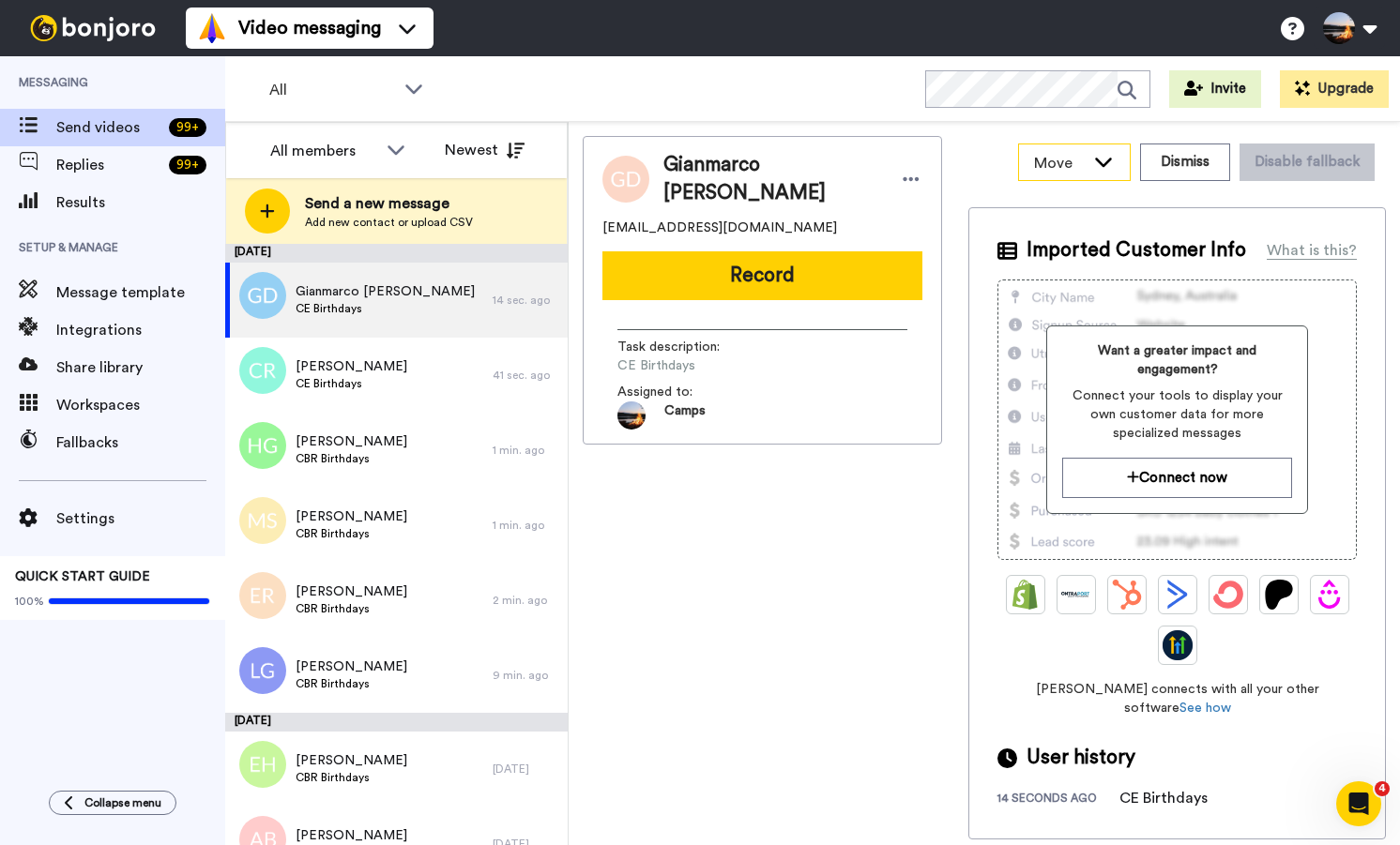
click at [1108, 174] on div "Move" at bounding box center [1074, 162] width 110 height 36
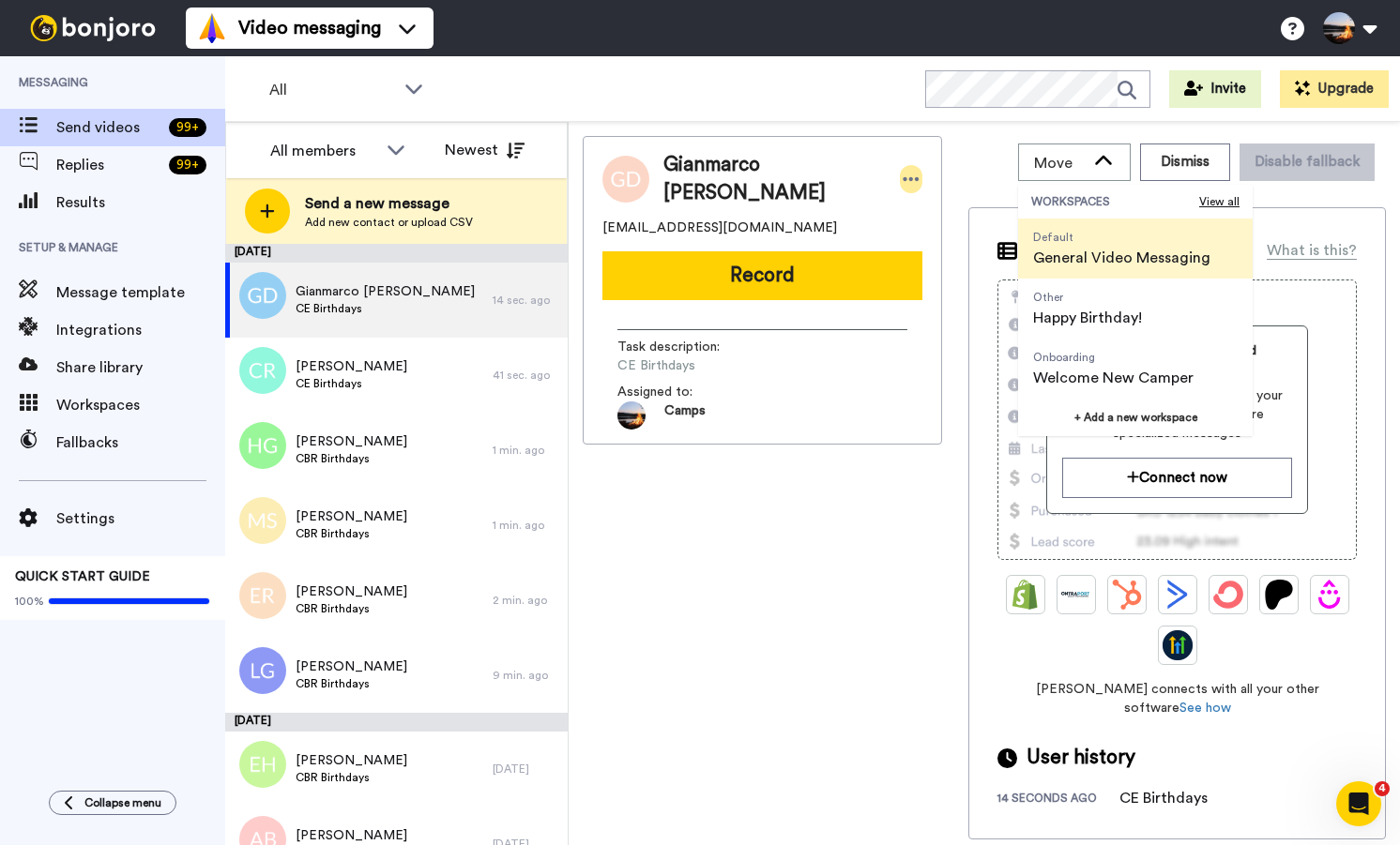
click at [902, 177] on icon at bounding box center [910, 179] width 17 height 19
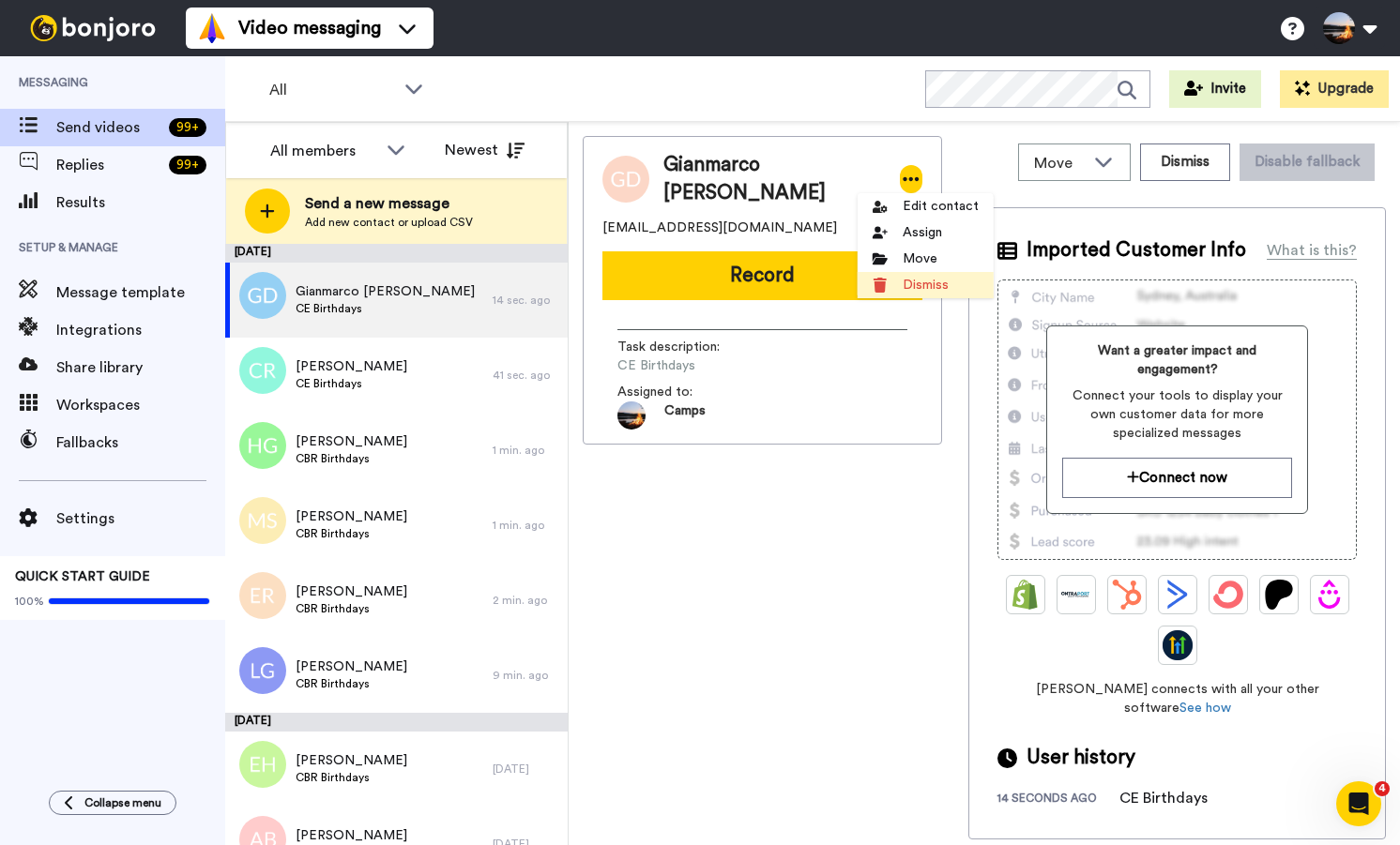
click at [903, 280] on li "Dismiss" at bounding box center [925, 285] width 136 height 26
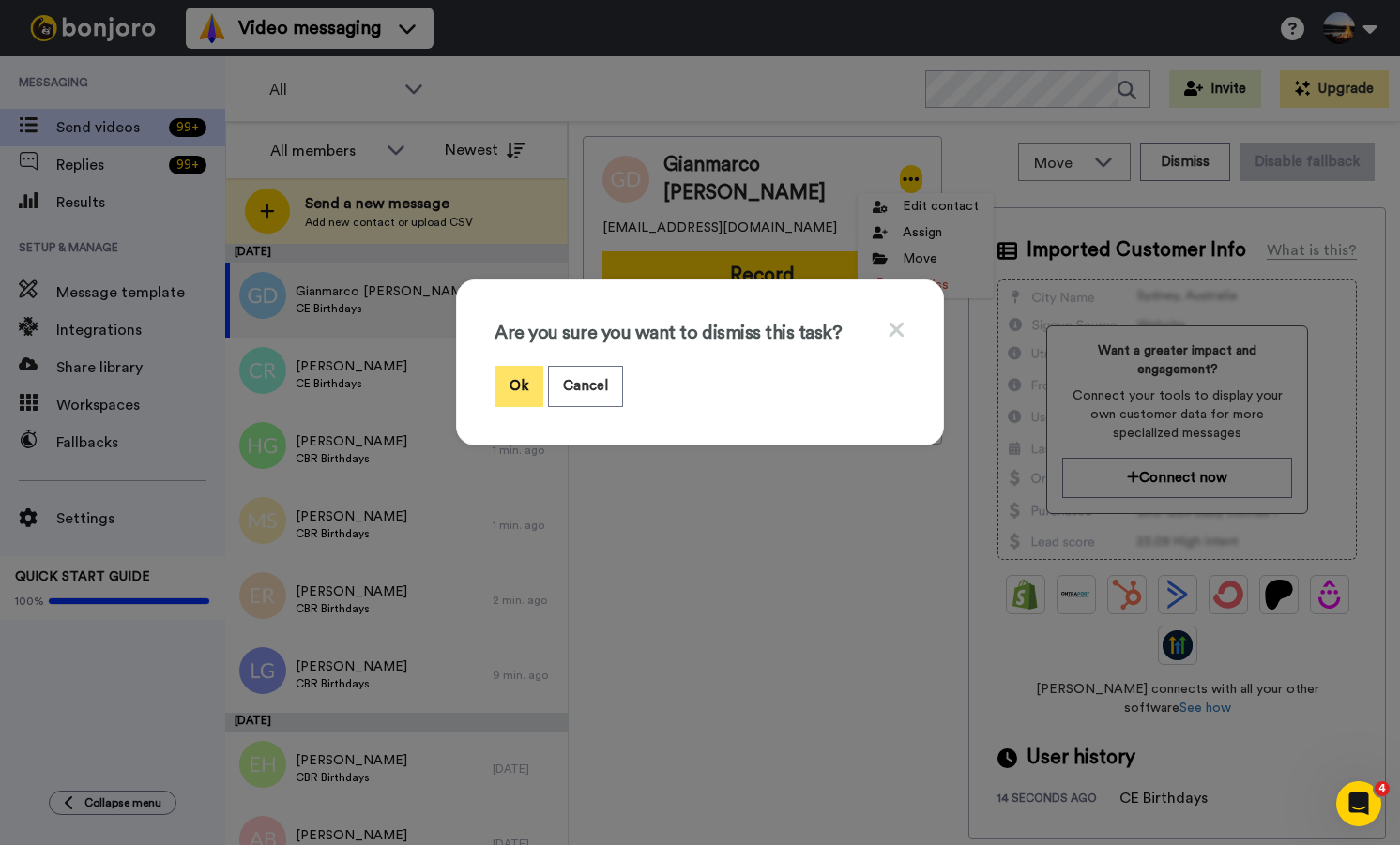
click at [512, 383] on button "Ok" at bounding box center [518, 385] width 49 height 40
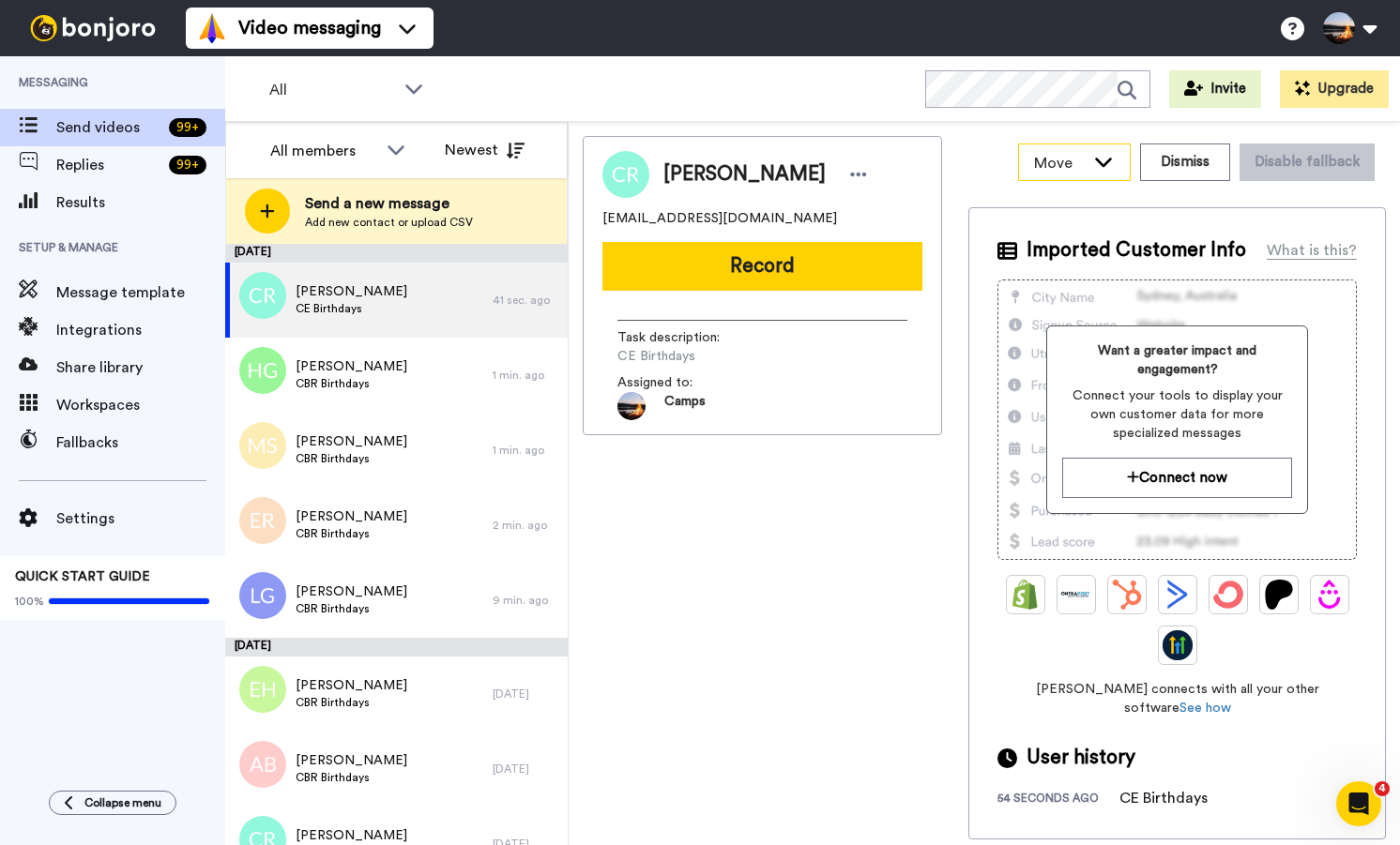
click at [1115, 169] on icon at bounding box center [1103, 161] width 22 height 19
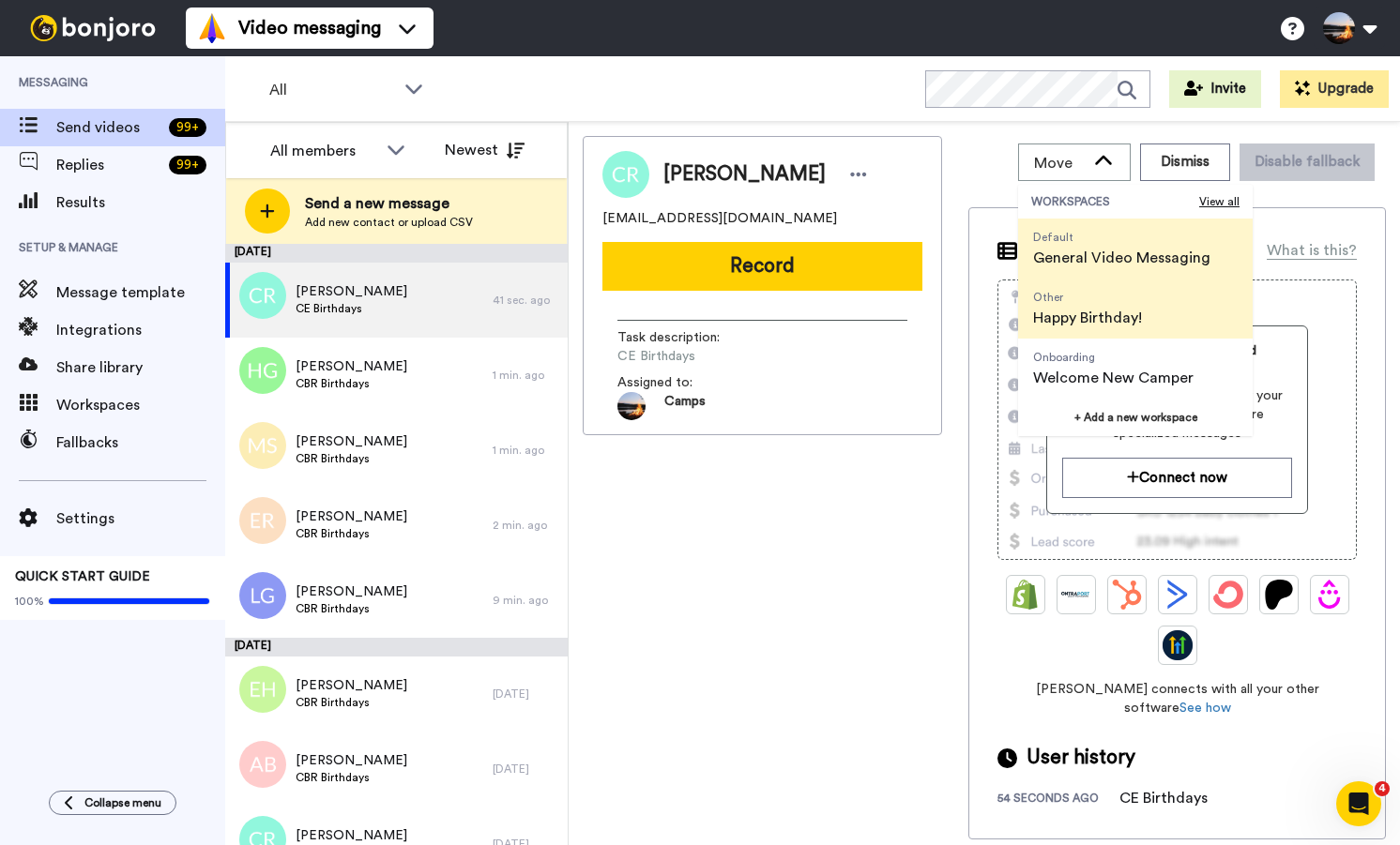
click at [1074, 320] on span "Happy Birthday!" at bounding box center [1087, 317] width 108 height 22
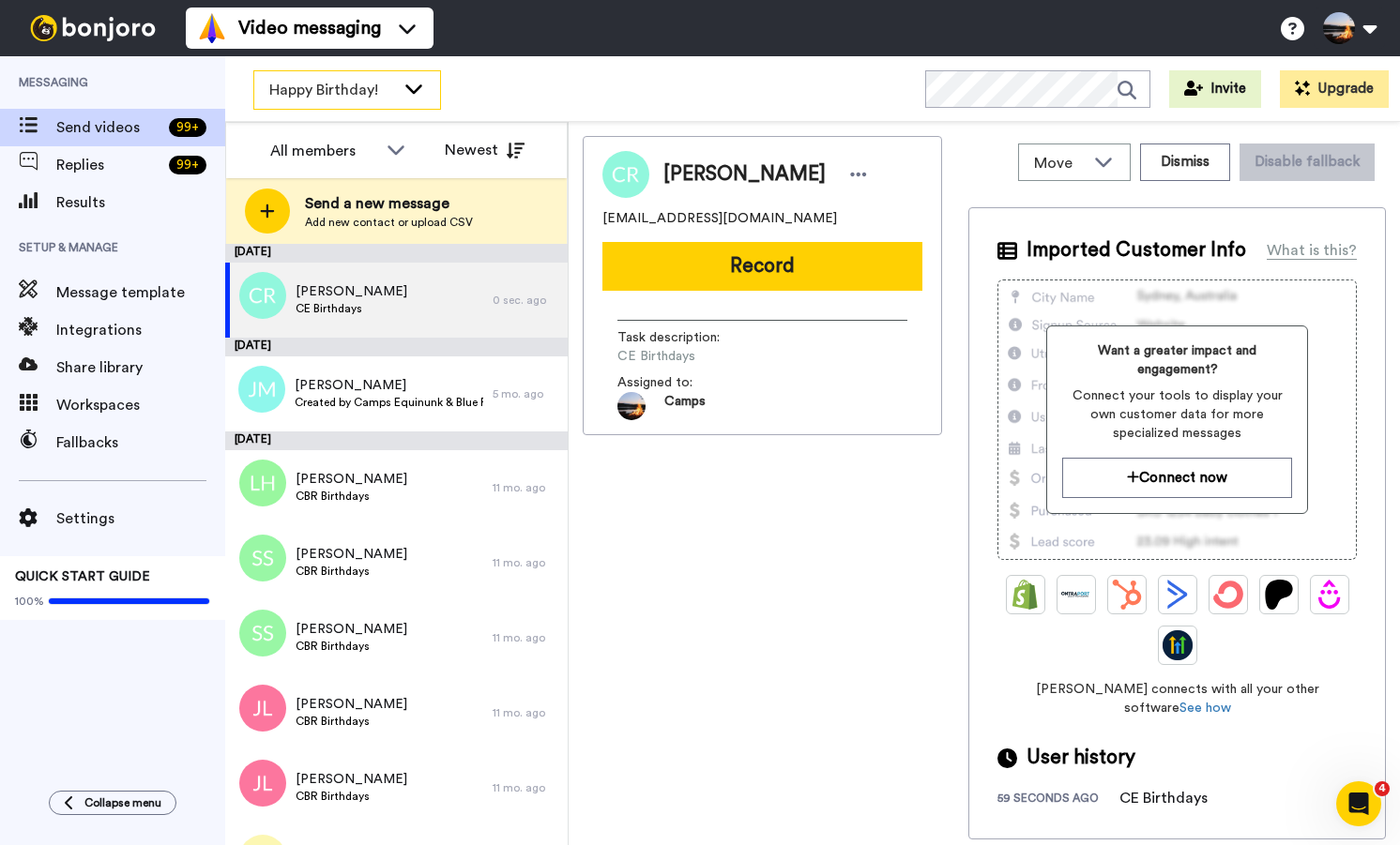
click at [363, 95] on span "Happy Birthday!" at bounding box center [332, 90] width 126 height 22
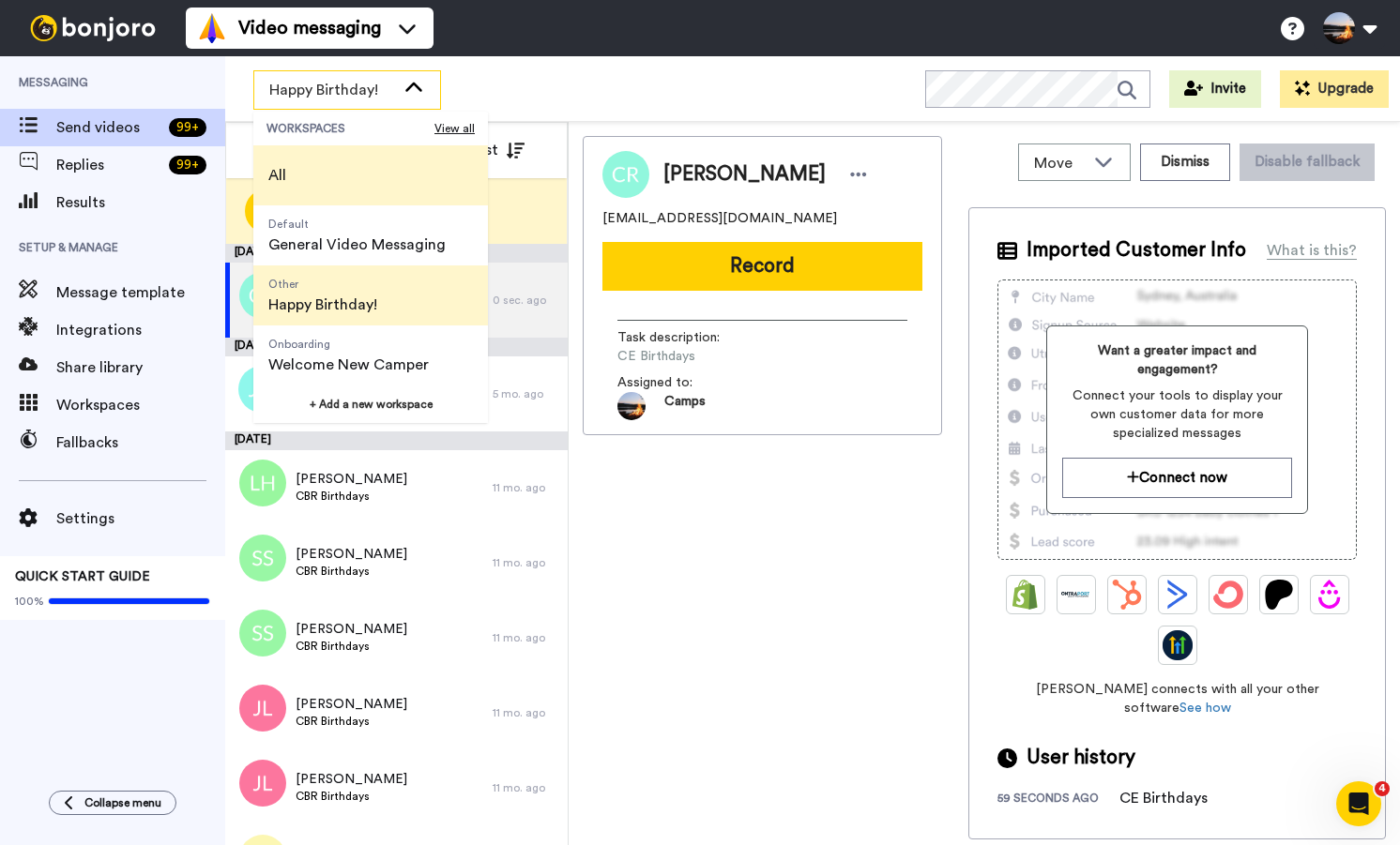
click at [340, 174] on li "All" at bounding box center [370, 176] width 234 height 60
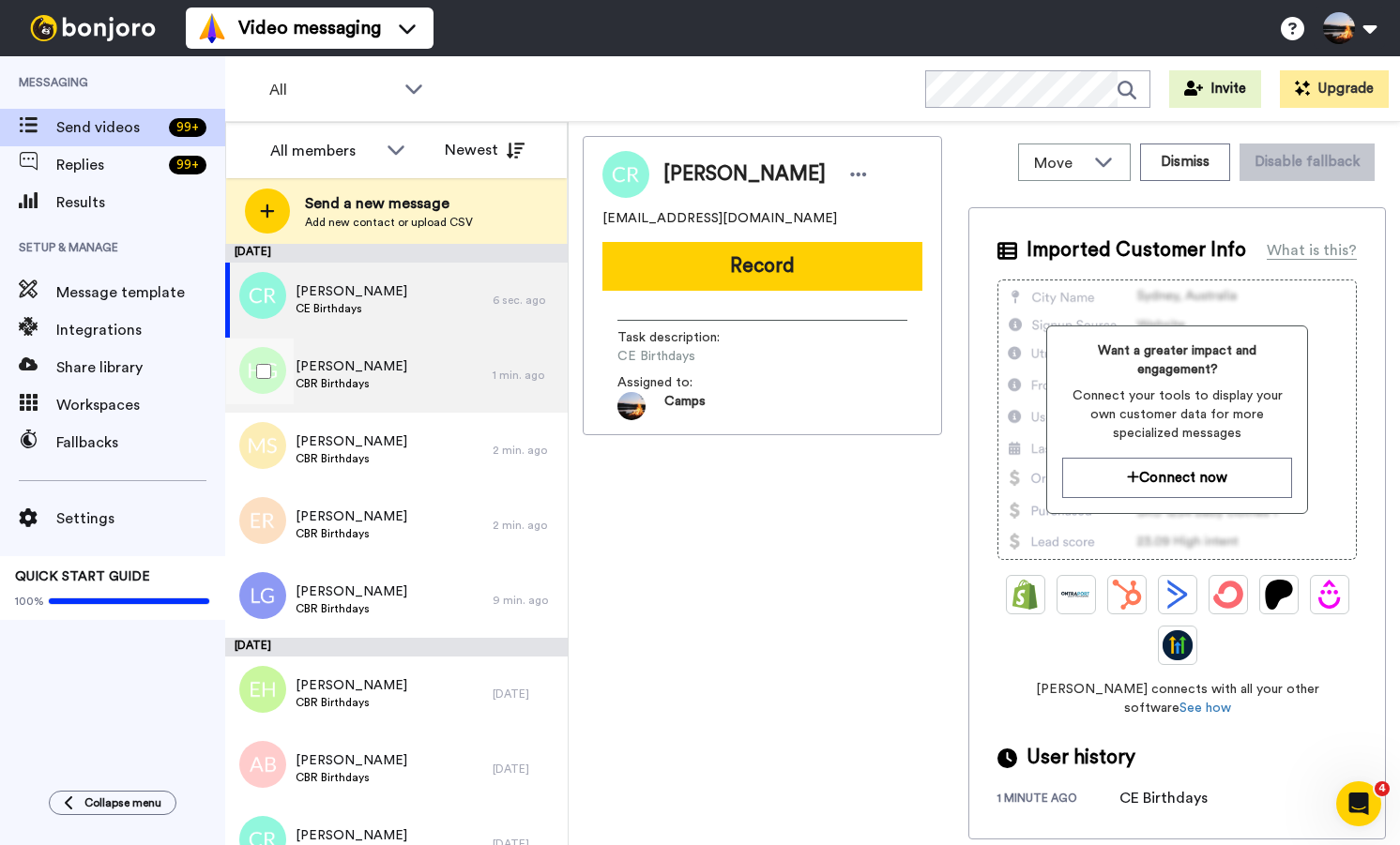
click at [402, 392] on div "[PERSON_NAME] CBR Birthdays" at bounding box center [359, 375] width 268 height 75
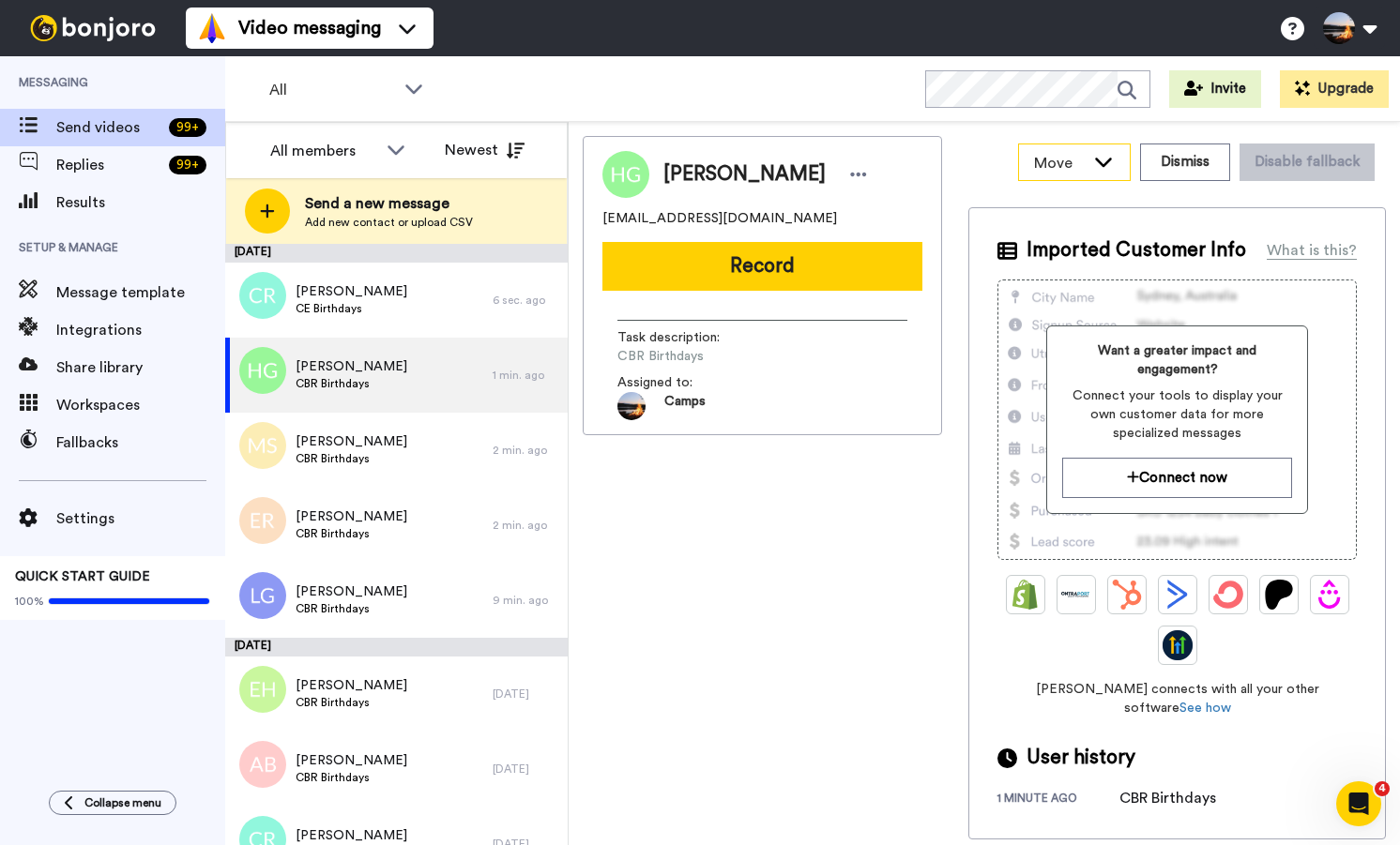
click at [1082, 163] on span "Move" at bounding box center [1059, 163] width 51 height 22
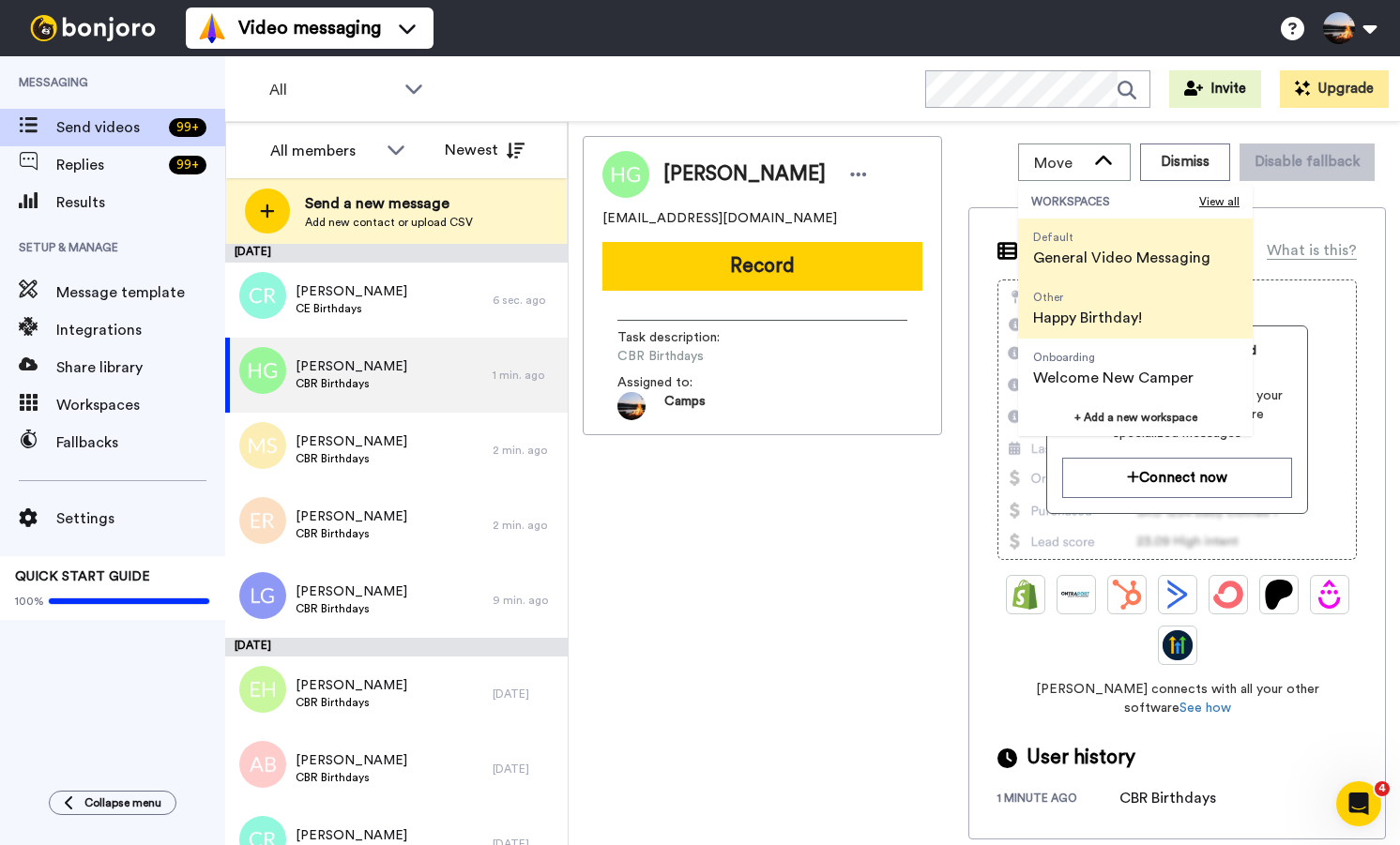
click at [1090, 323] on span "Happy Birthday!" at bounding box center [1087, 317] width 108 height 22
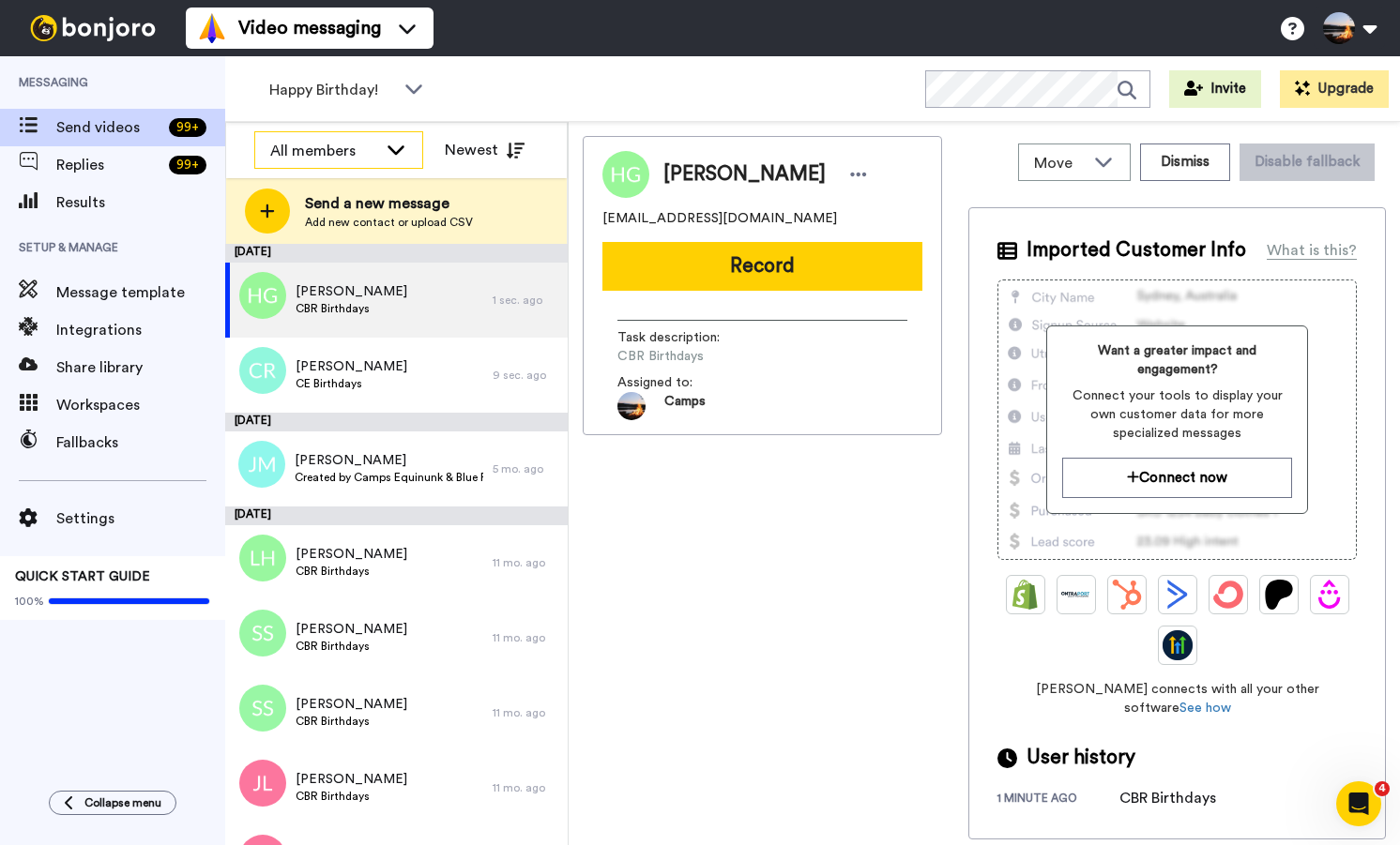
click at [284, 157] on div "All members" at bounding box center [324, 150] width 107 height 22
click at [325, 187] on span "All members" at bounding box center [302, 190] width 96 height 19
click at [352, 82] on span "Happy Birthday!" at bounding box center [332, 90] width 126 height 22
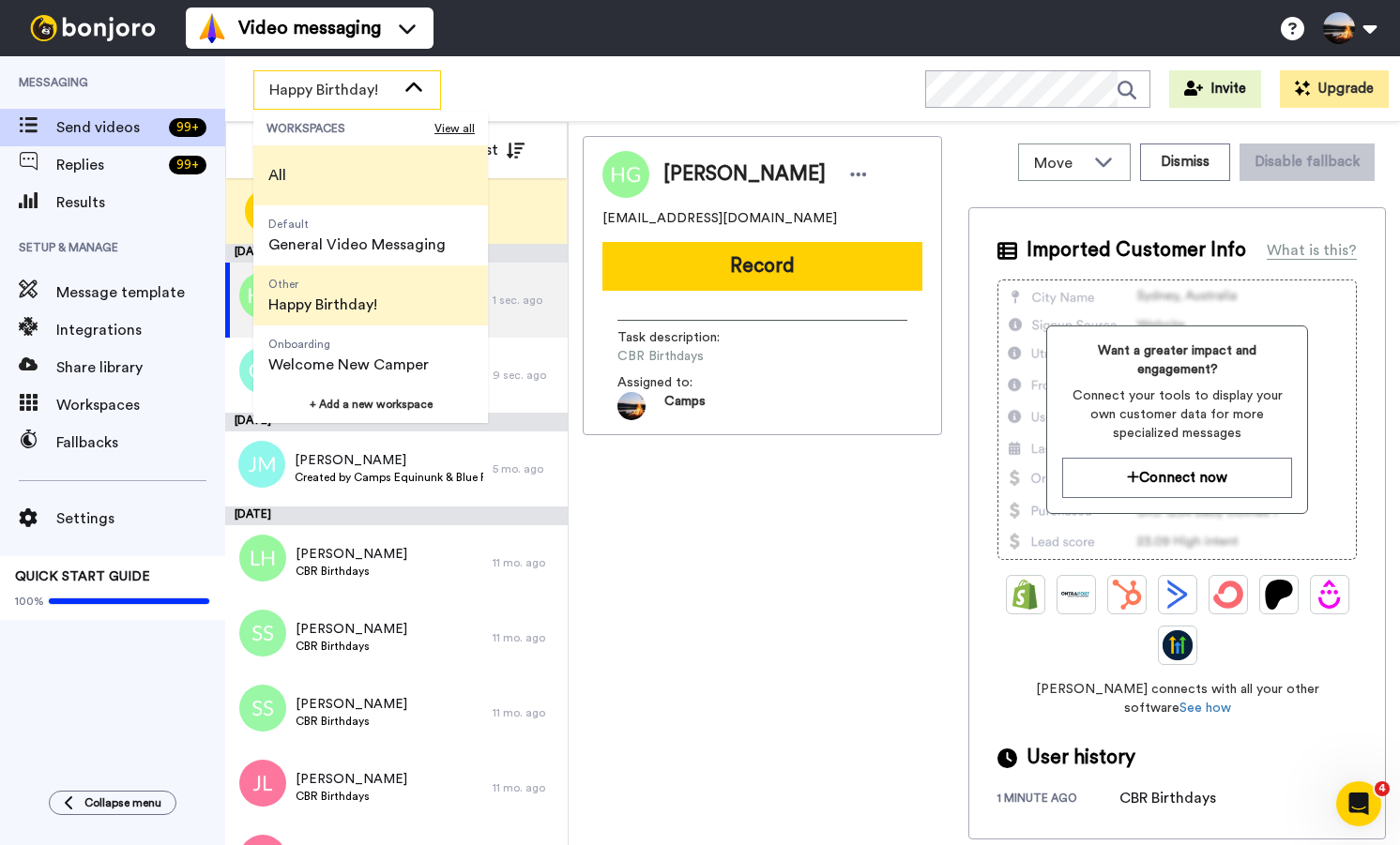
click at [338, 173] on li "All" at bounding box center [370, 176] width 234 height 60
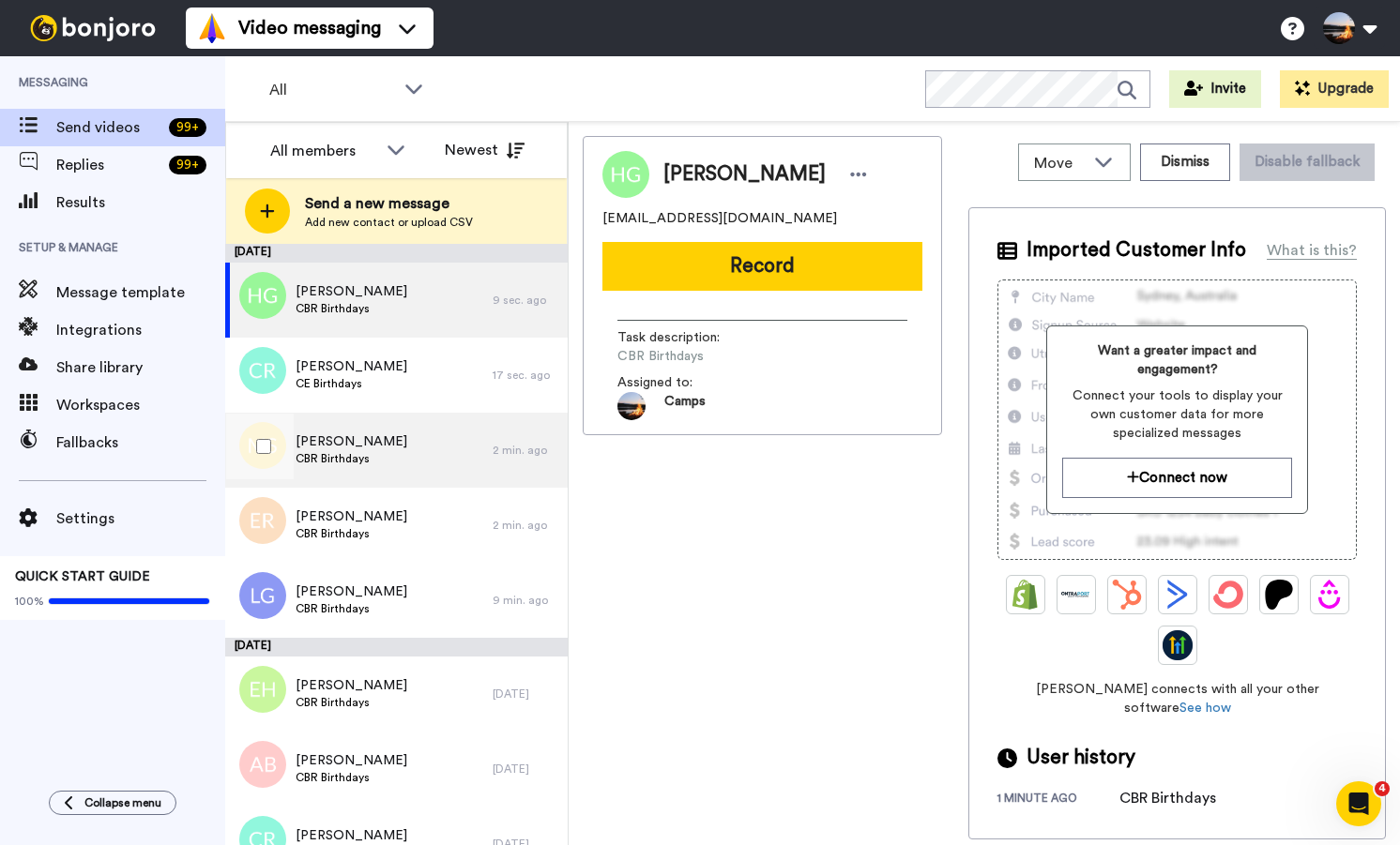
click at [466, 455] on div "[PERSON_NAME] CBR Birthdays" at bounding box center [359, 450] width 268 height 75
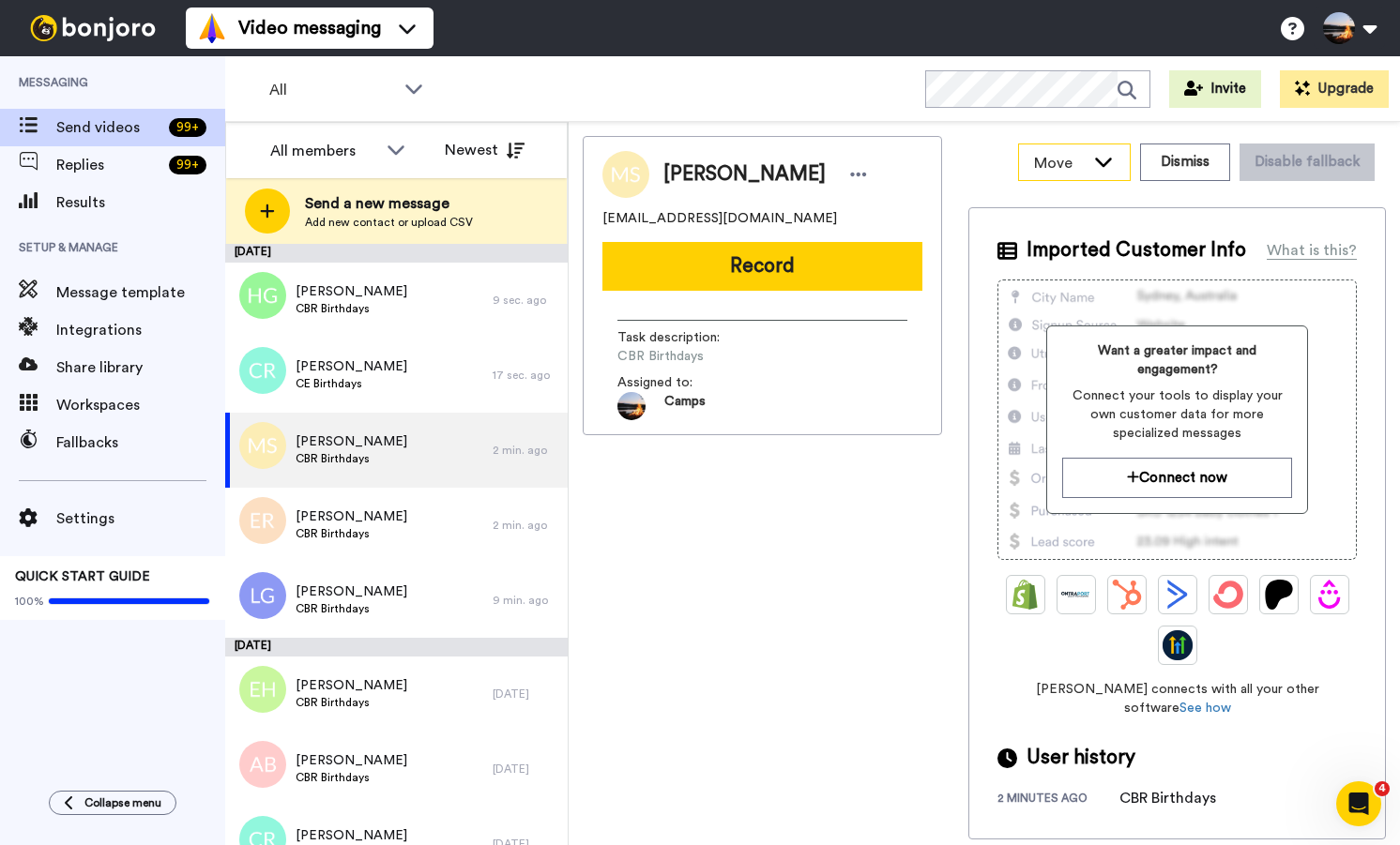
click at [1085, 159] on span "Move" at bounding box center [1059, 163] width 51 height 22
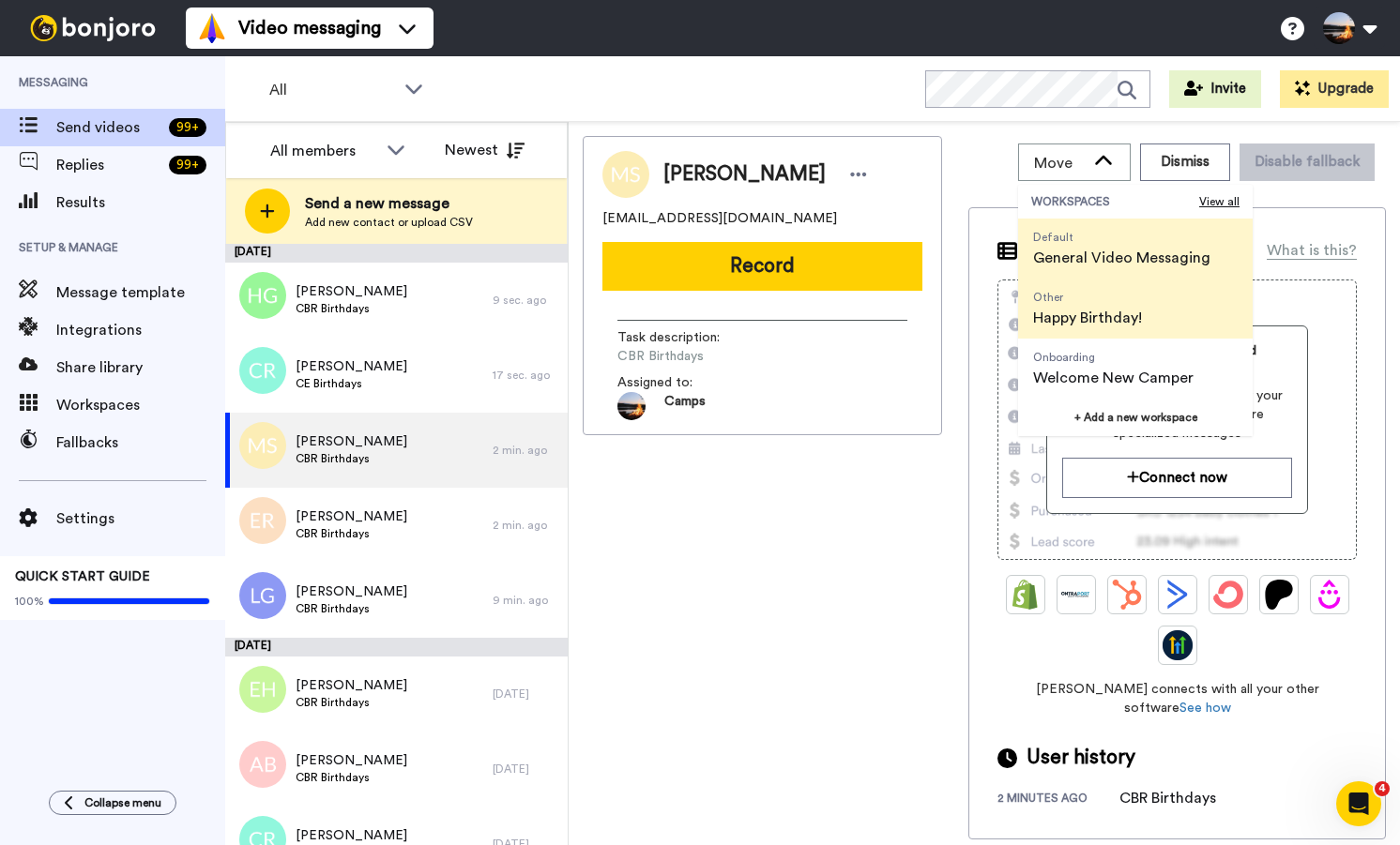
click at [1093, 312] on span "Happy Birthday!" at bounding box center [1087, 317] width 108 height 22
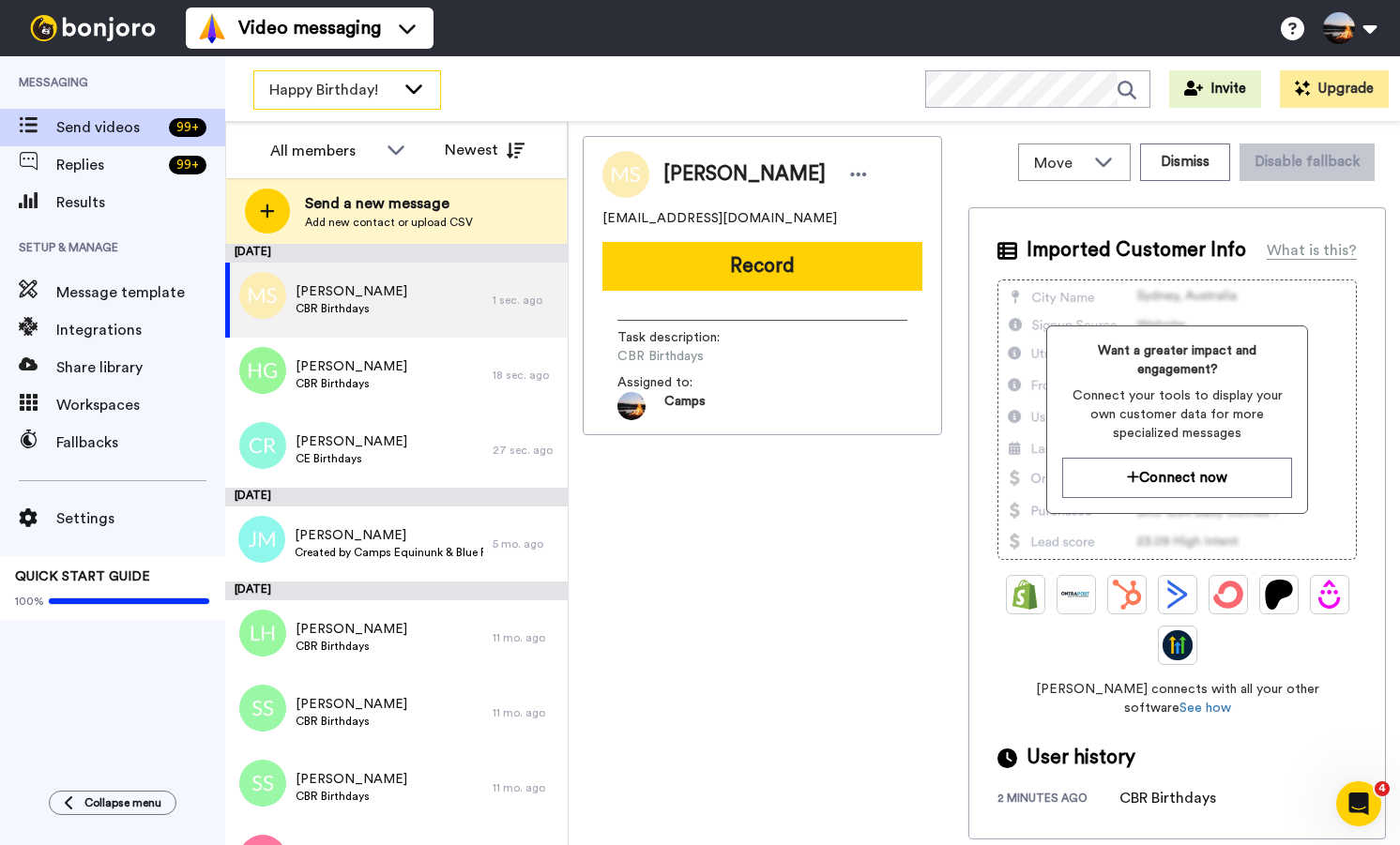
click at [375, 94] on span "Happy Birthday!" at bounding box center [332, 90] width 126 height 22
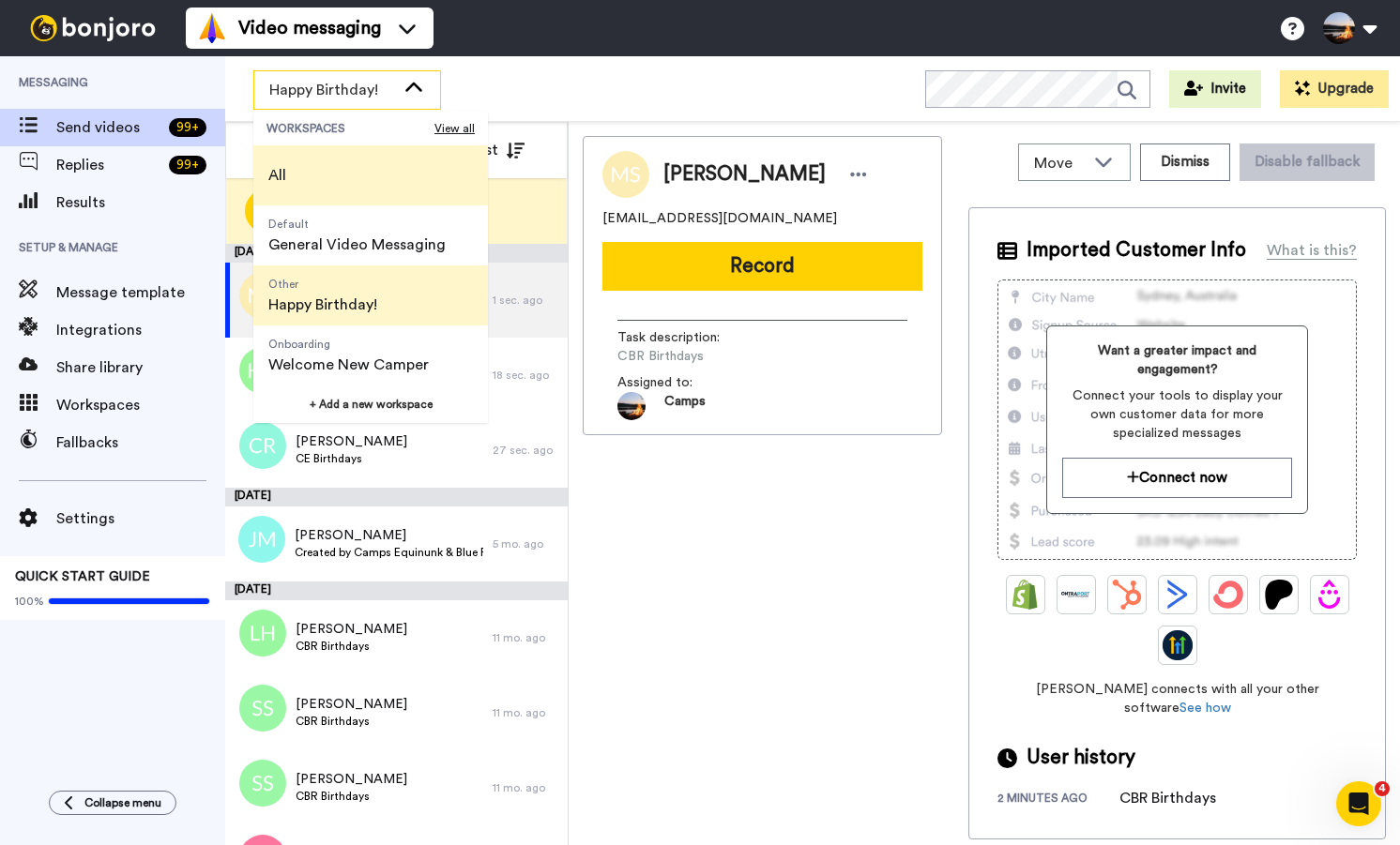
click at [358, 159] on li "All" at bounding box center [370, 176] width 234 height 60
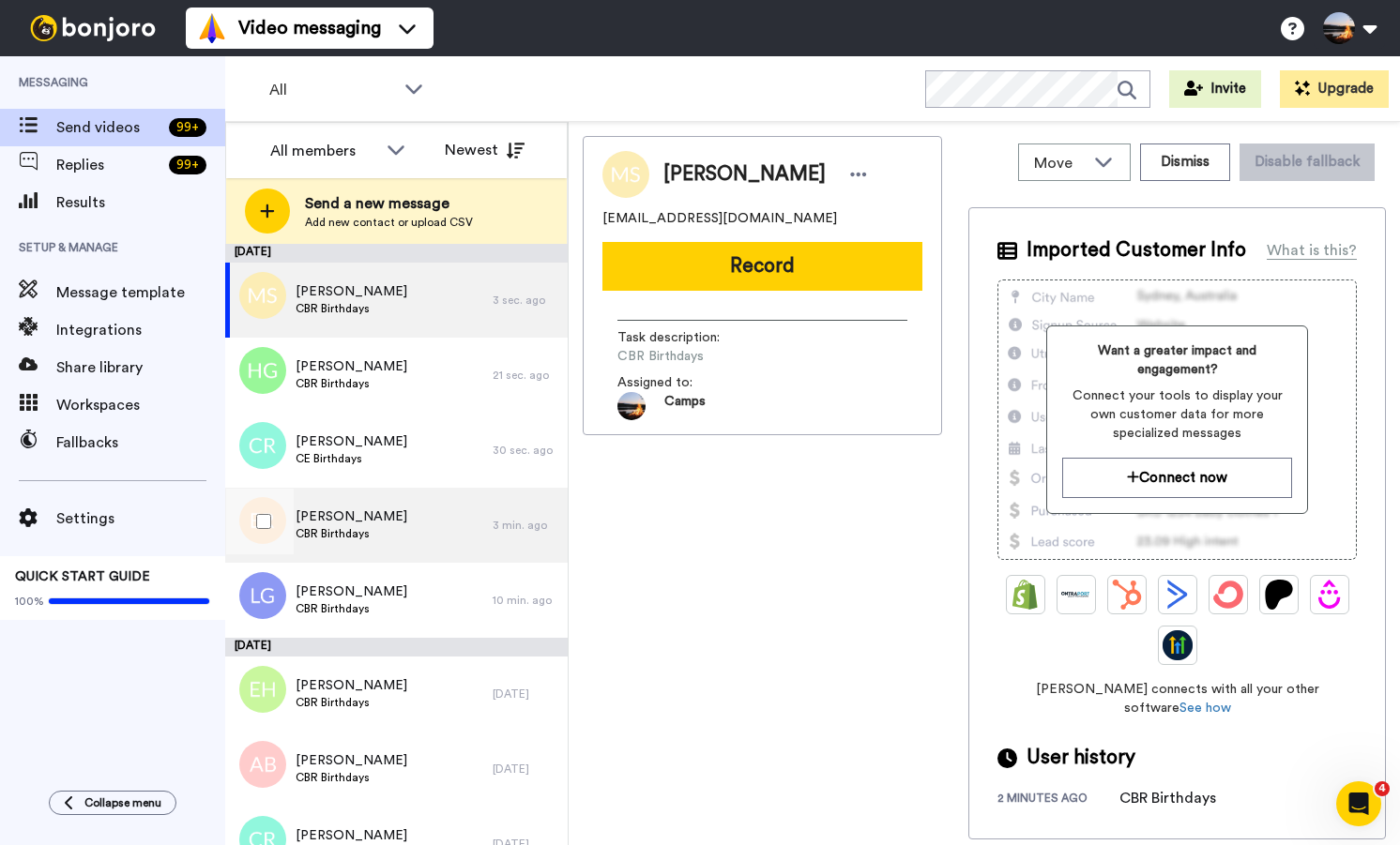
click at [440, 514] on div "[PERSON_NAME] CBR Birthdays" at bounding box center [359, 525] width 268 height 75
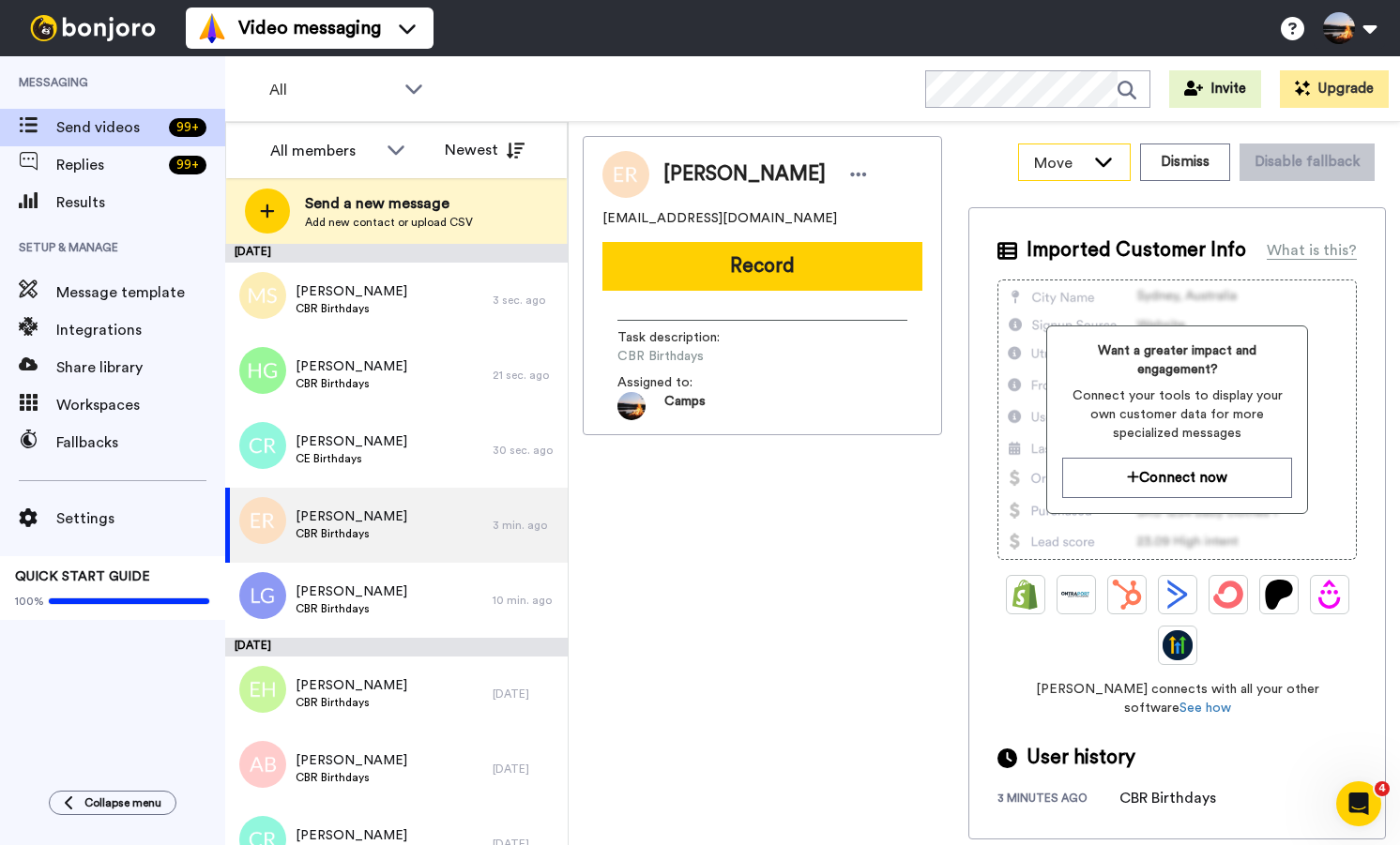
click at [1080, 154] on span "Move" at bounding box center [1059, 163] width 51 height 22
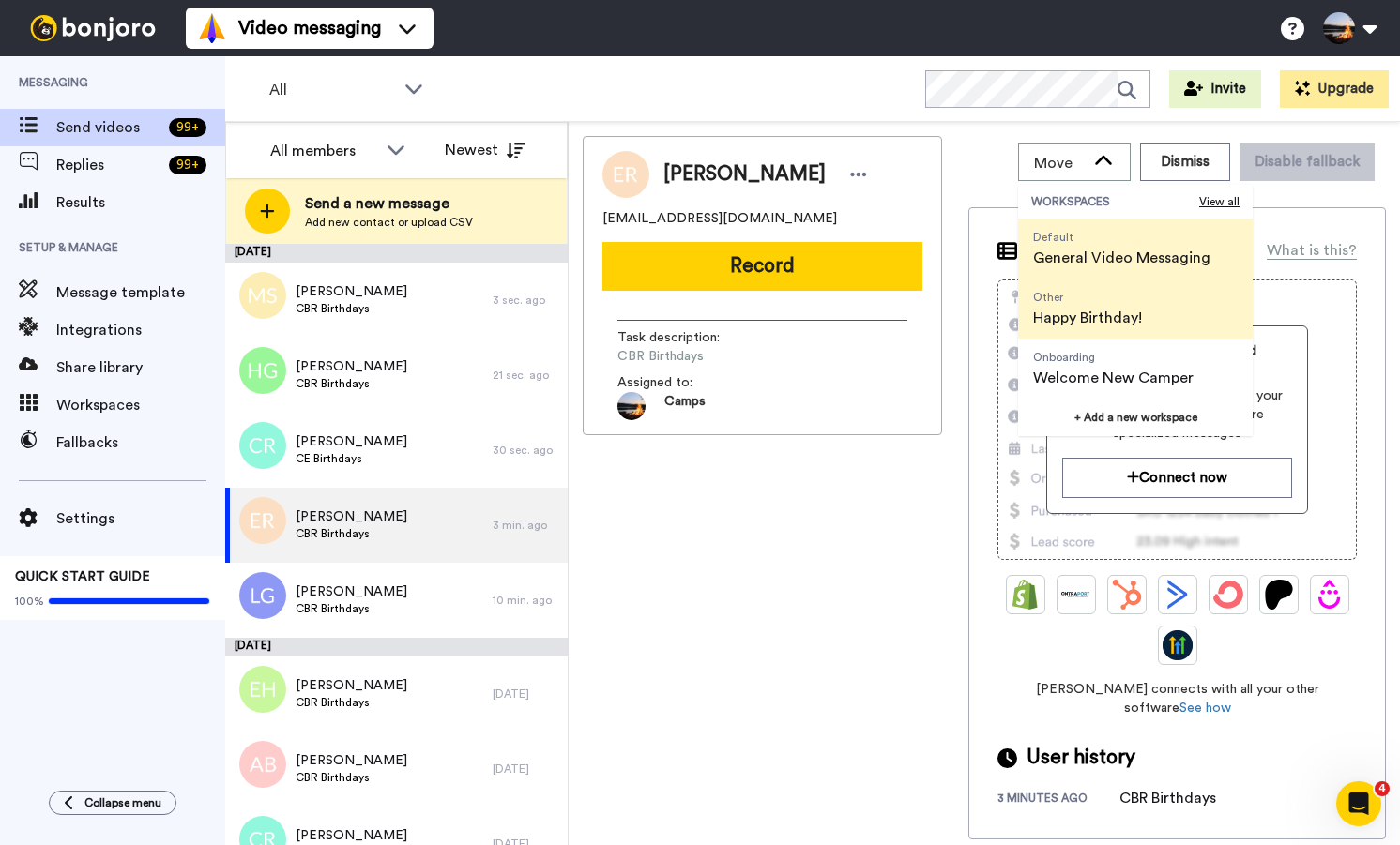
click at [1071, 311] on span "Happy Birthday!" at bounding box center [1087, 317] width 108 height 22
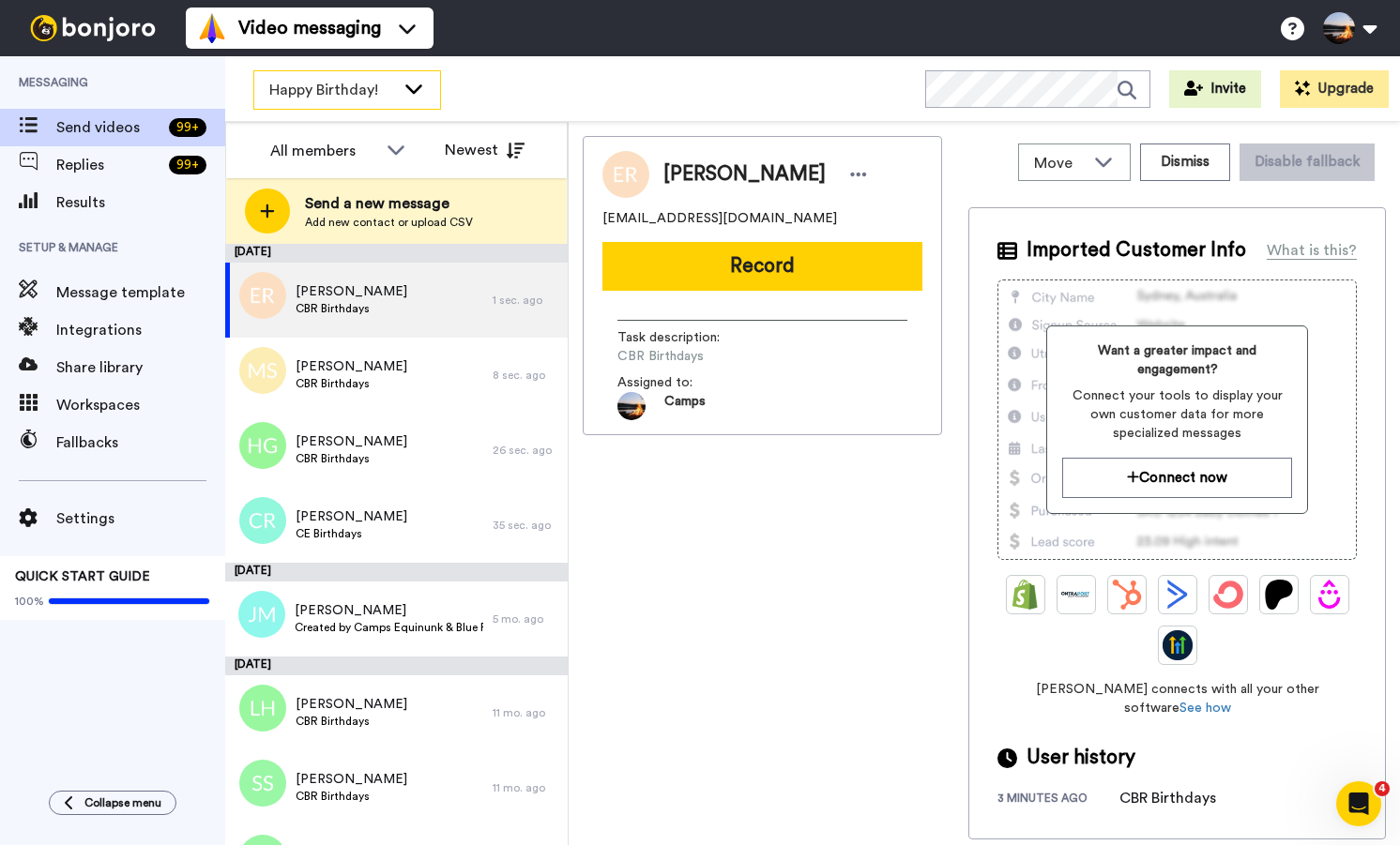
click at [354, 97] on span "Happy Birthday!" at bounding box center [332, 90] width 126 height 22
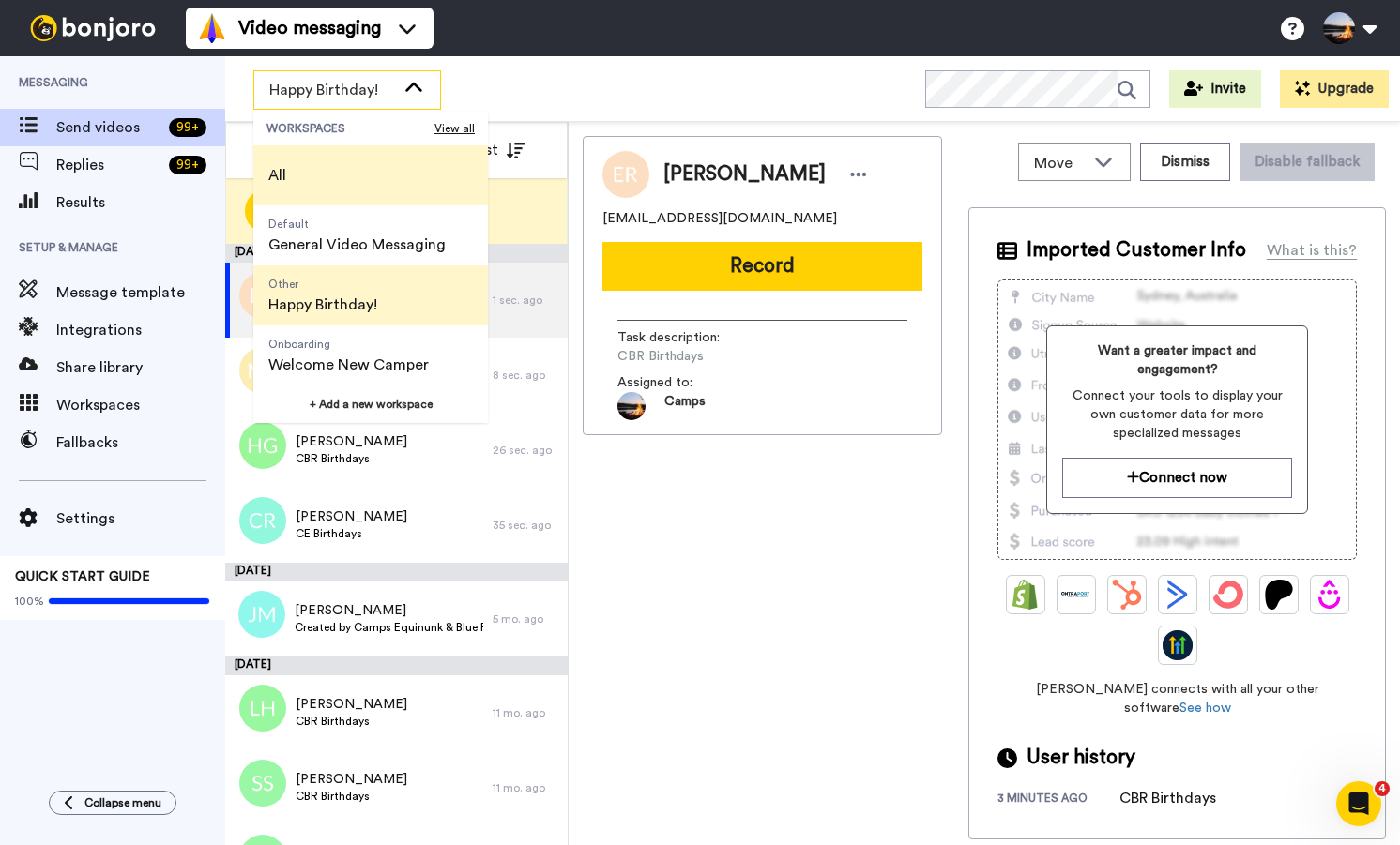
click at [341, 177] on li "All" at bounding box center [370, 176] width 234 height 60
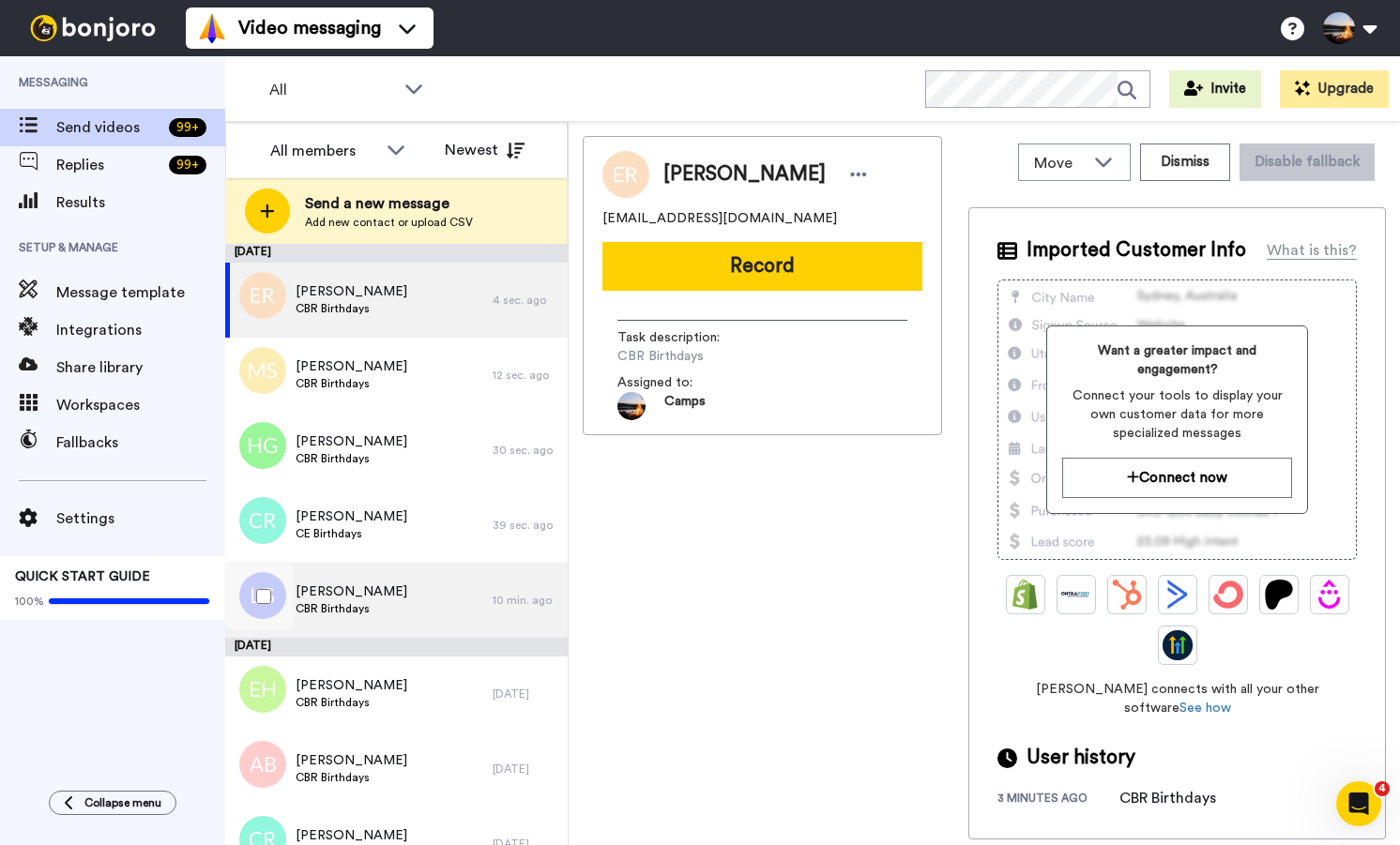
click at [394, 591] on div "[PERSON_NAME] CBR Birthdays" at bounding box center [359, 600] width 268 height 75
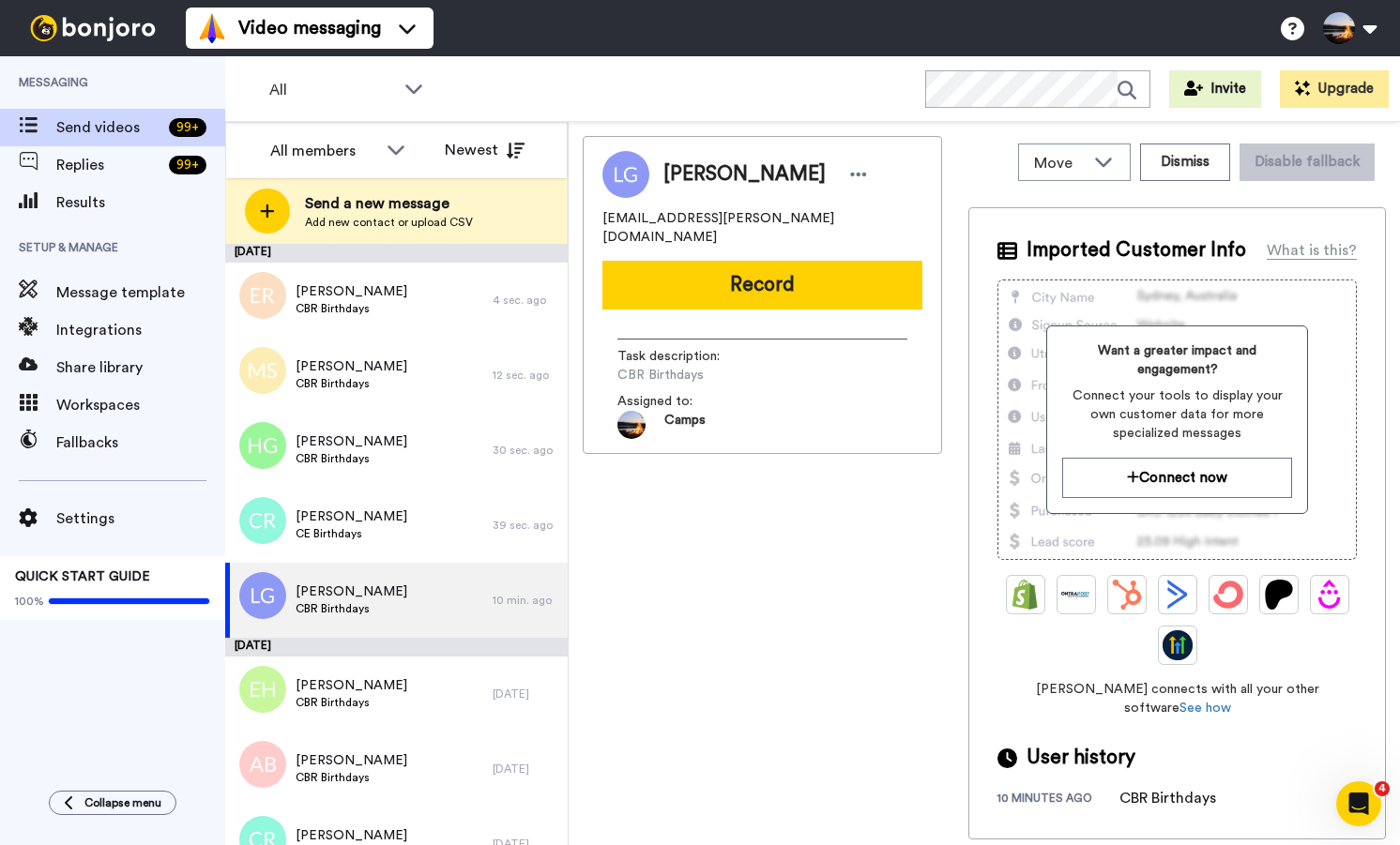
click at [1105, 137] on div "Move WORKSPACES View all Default General Video Messaging Other Happy Birthday! …" at bounding box center [1177, 162] width 418 height 53
click at [1096, 152] on icon at bounding box center [1103, 161] width 22 height 19
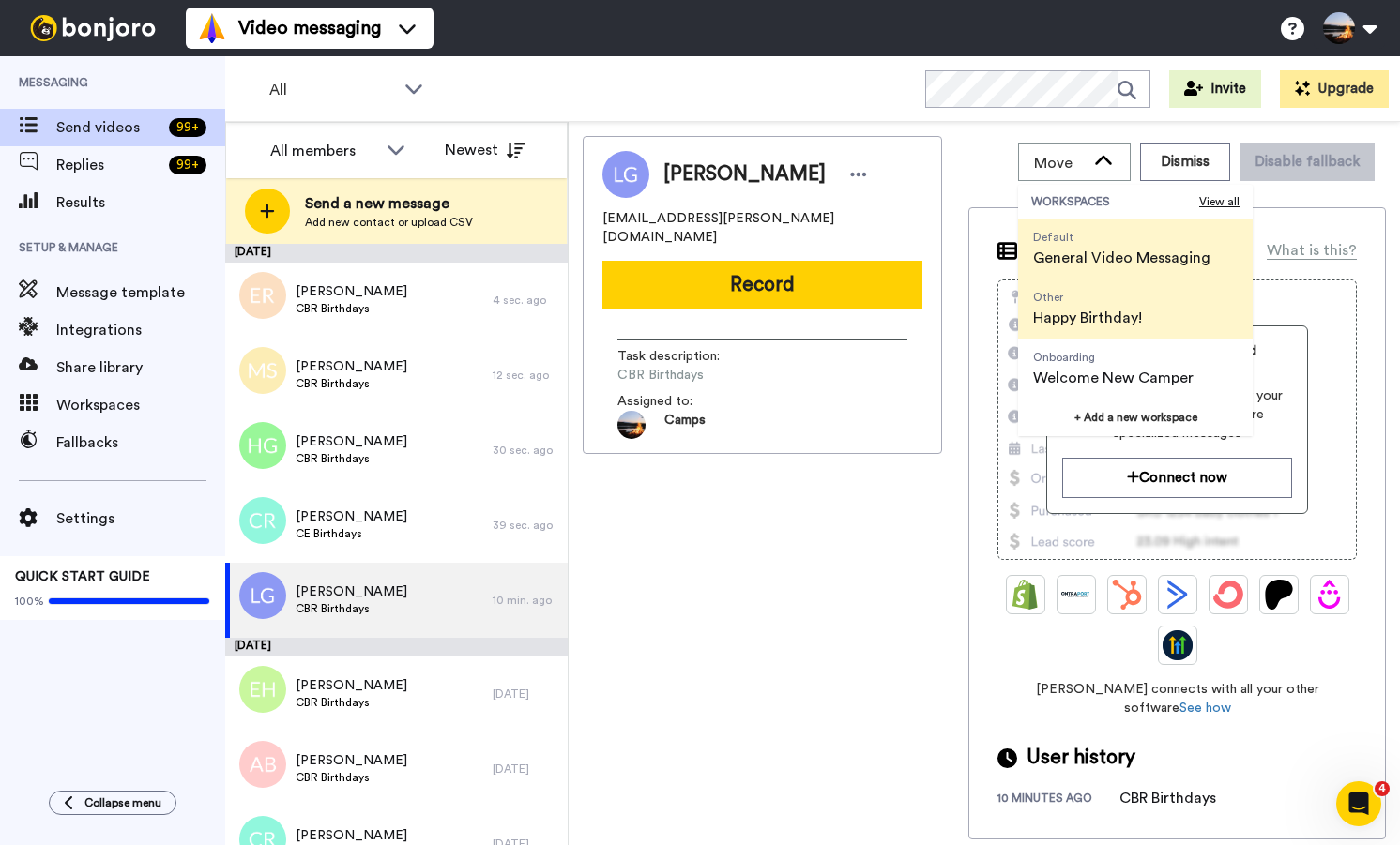
click at [1107, 319] on span "Happy Birthday!" at bounding box center [1087, 317] width 108 height 22
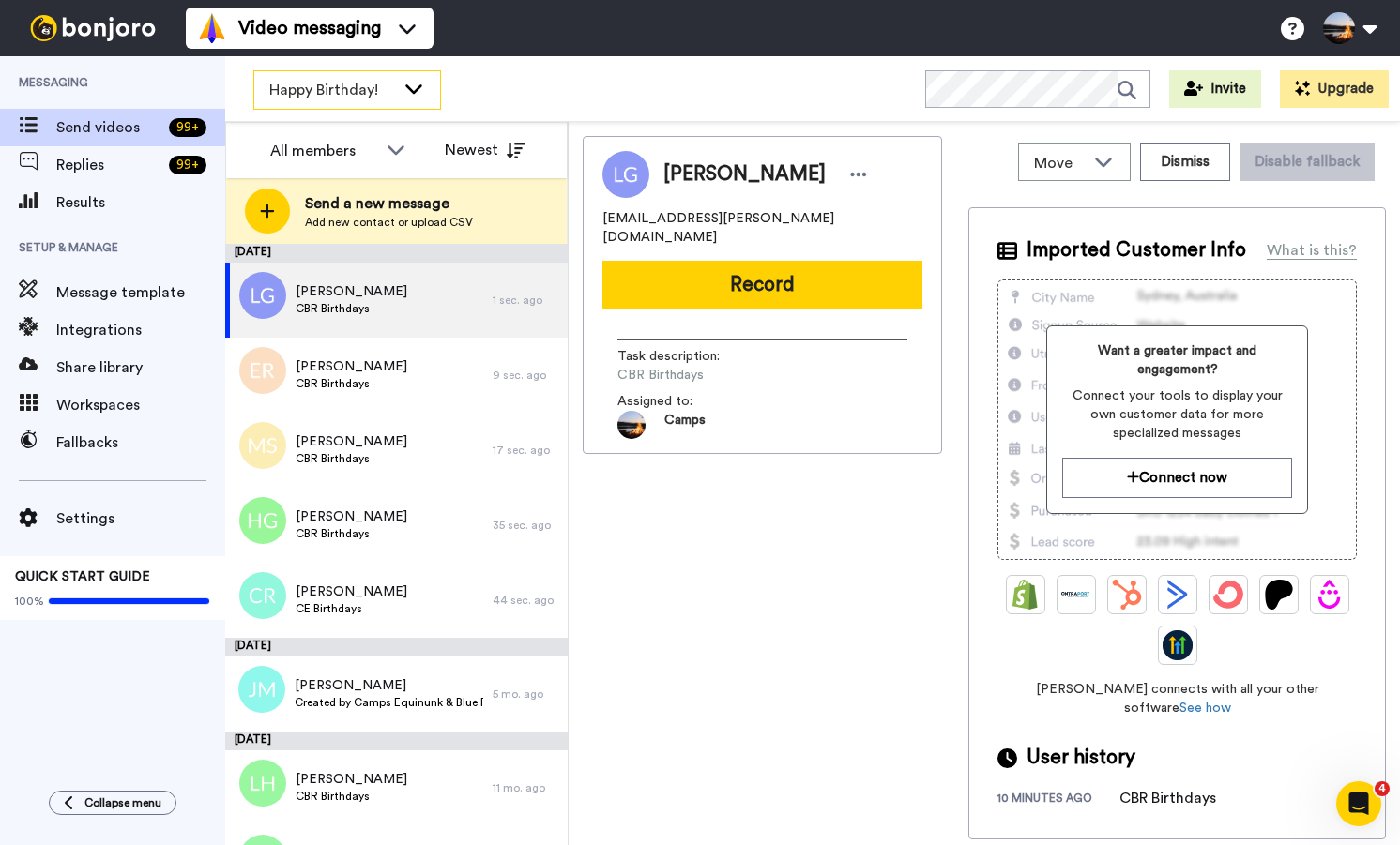
click at [361, 94] on span "Happy Birthday!" at bounding box center [332, 90] width 126 height 22
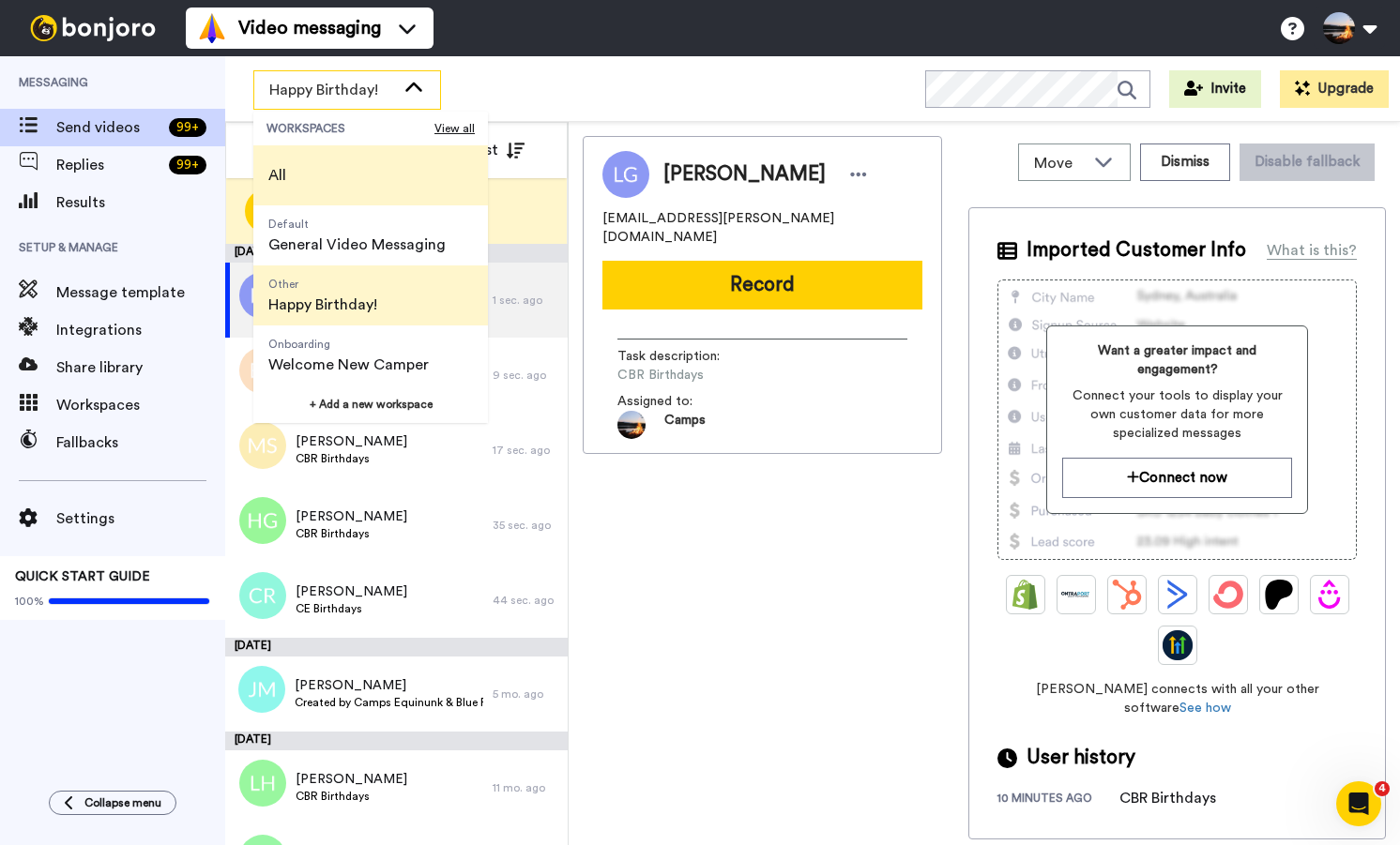
click at [331, 163] on li "All" at bounding box center [370, 176] width 234 height 60
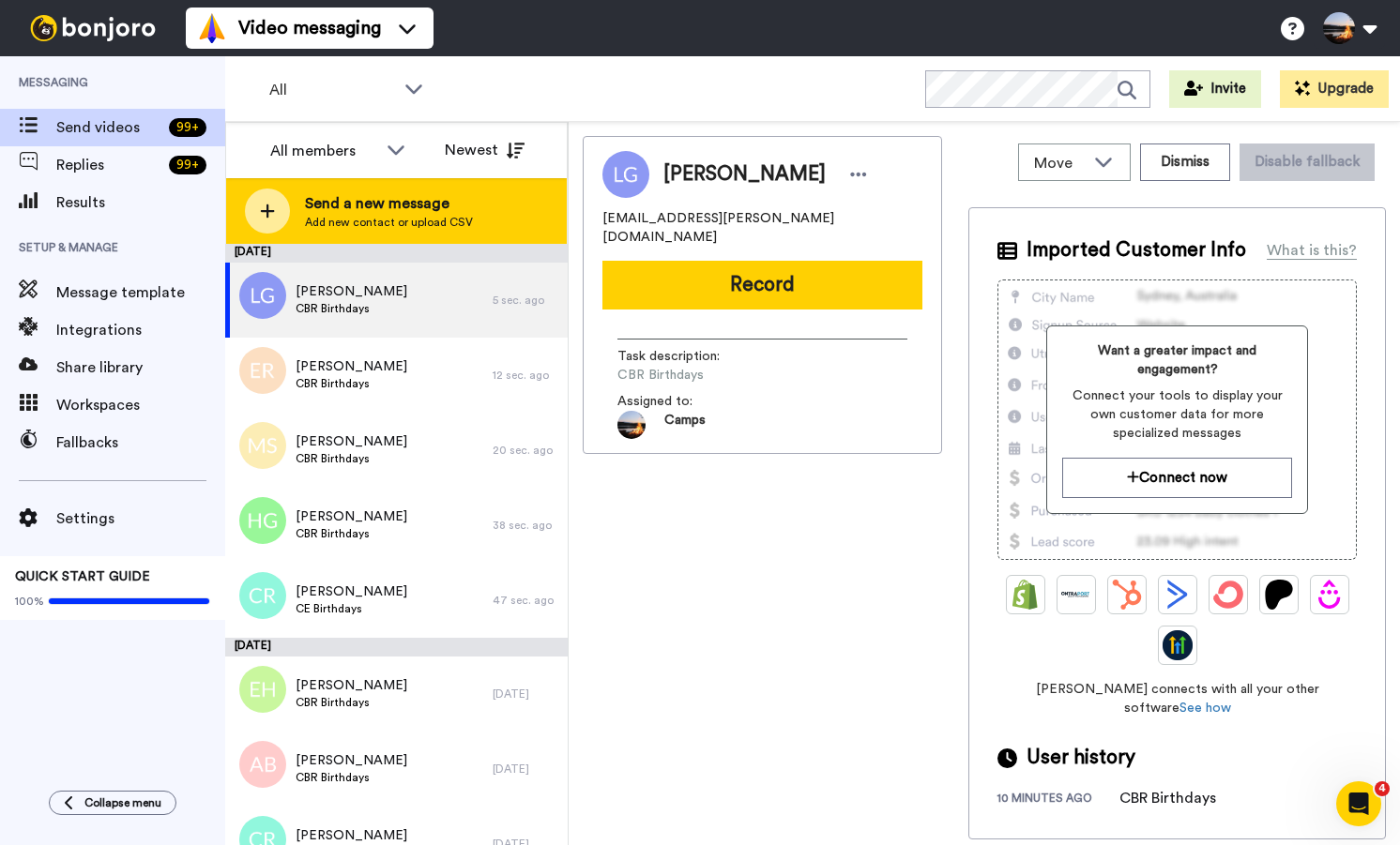
click at [273, 204] on icon at bounding box center [267, 211] width 15 height 17
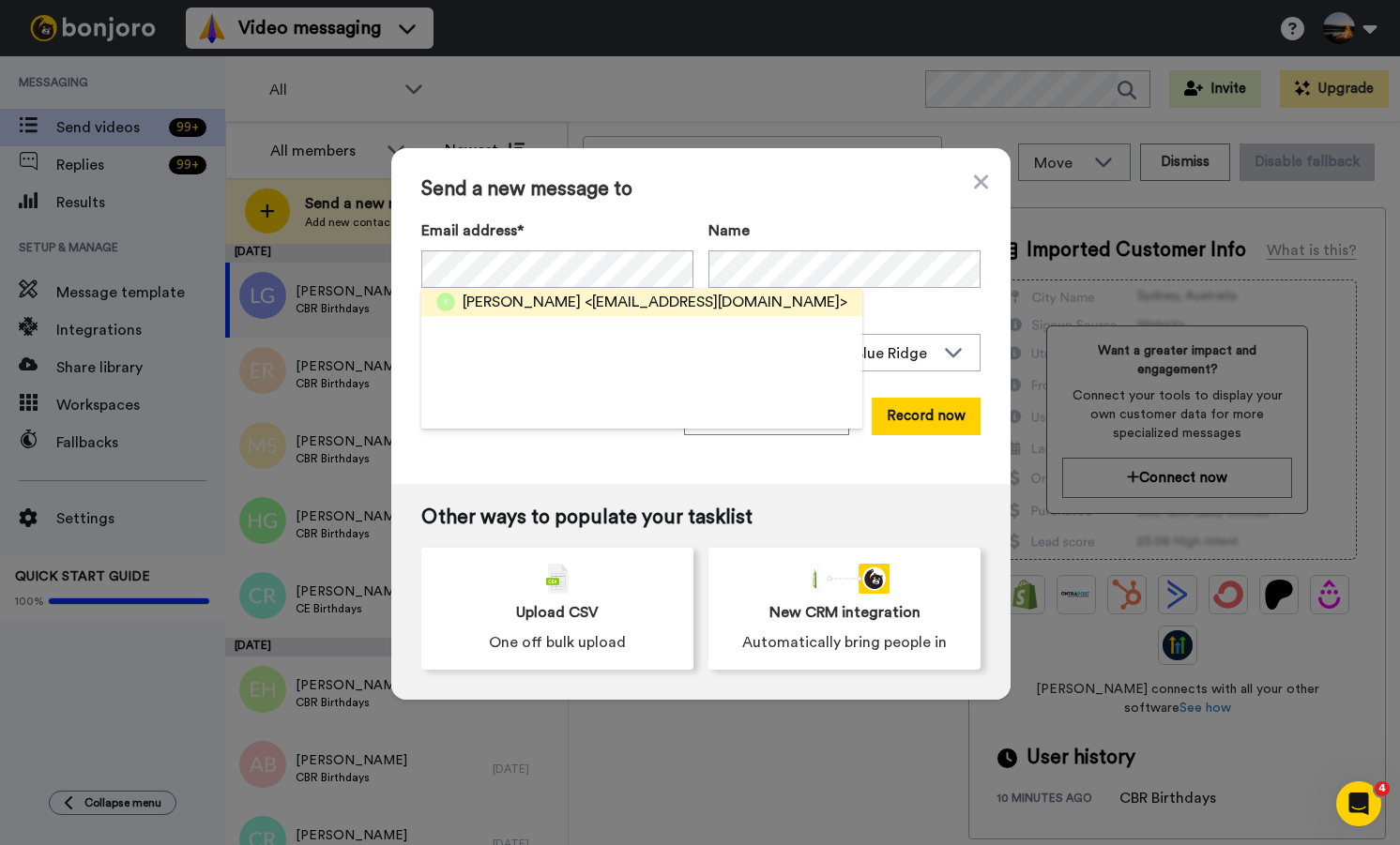
click at [474, 297] on span "[PERSON_NAME]" at bounding box center [521, 302] width 118 height 22
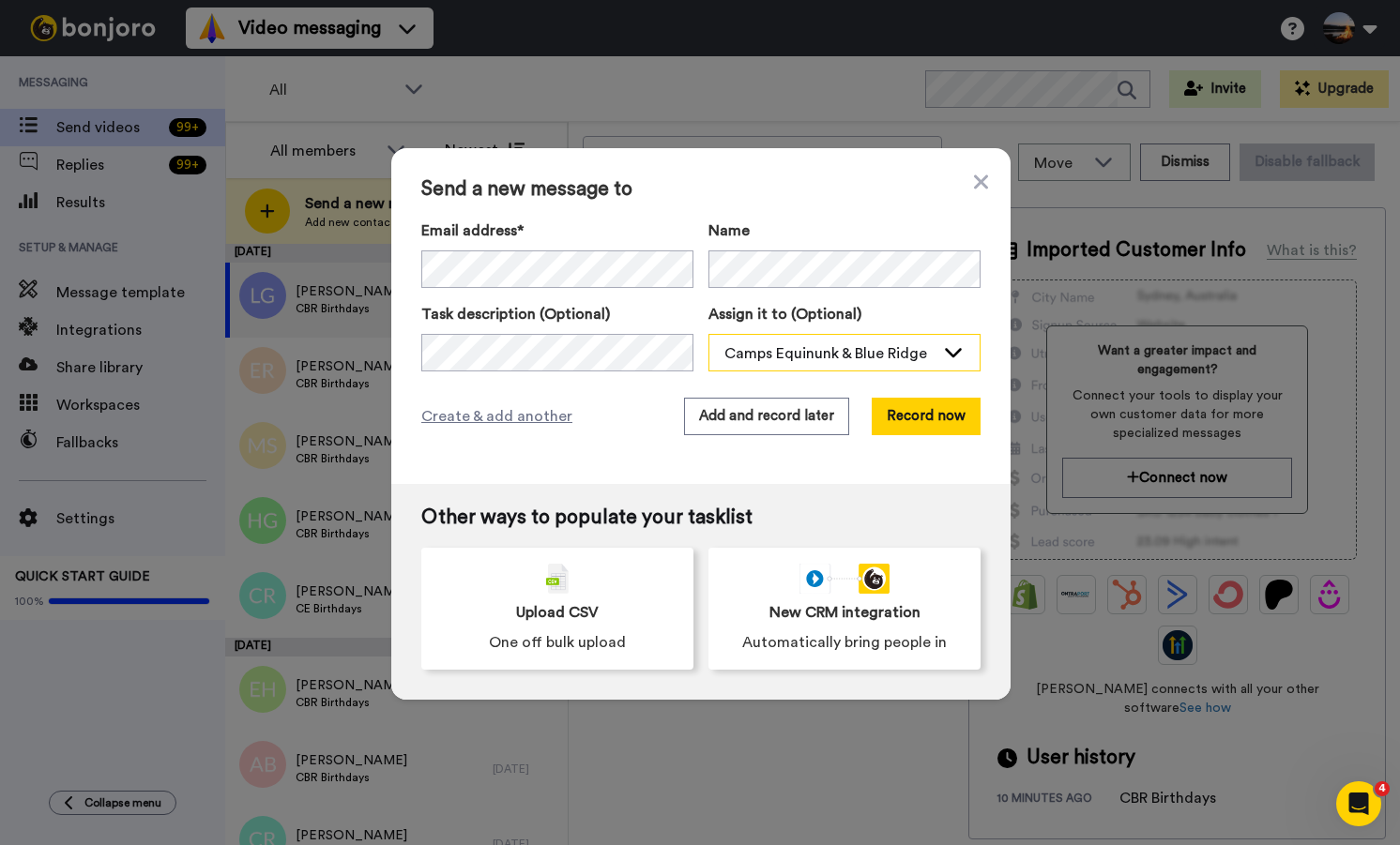
click at [782, 340] on div "Camps Equinunk & Blue Ridge" at bounding box center [844, 353] width 270 height 37
click at [774, 387] on span "Camps Equinunk & Blue Ridge" at bounding box center [793, 393] width 169 height 19
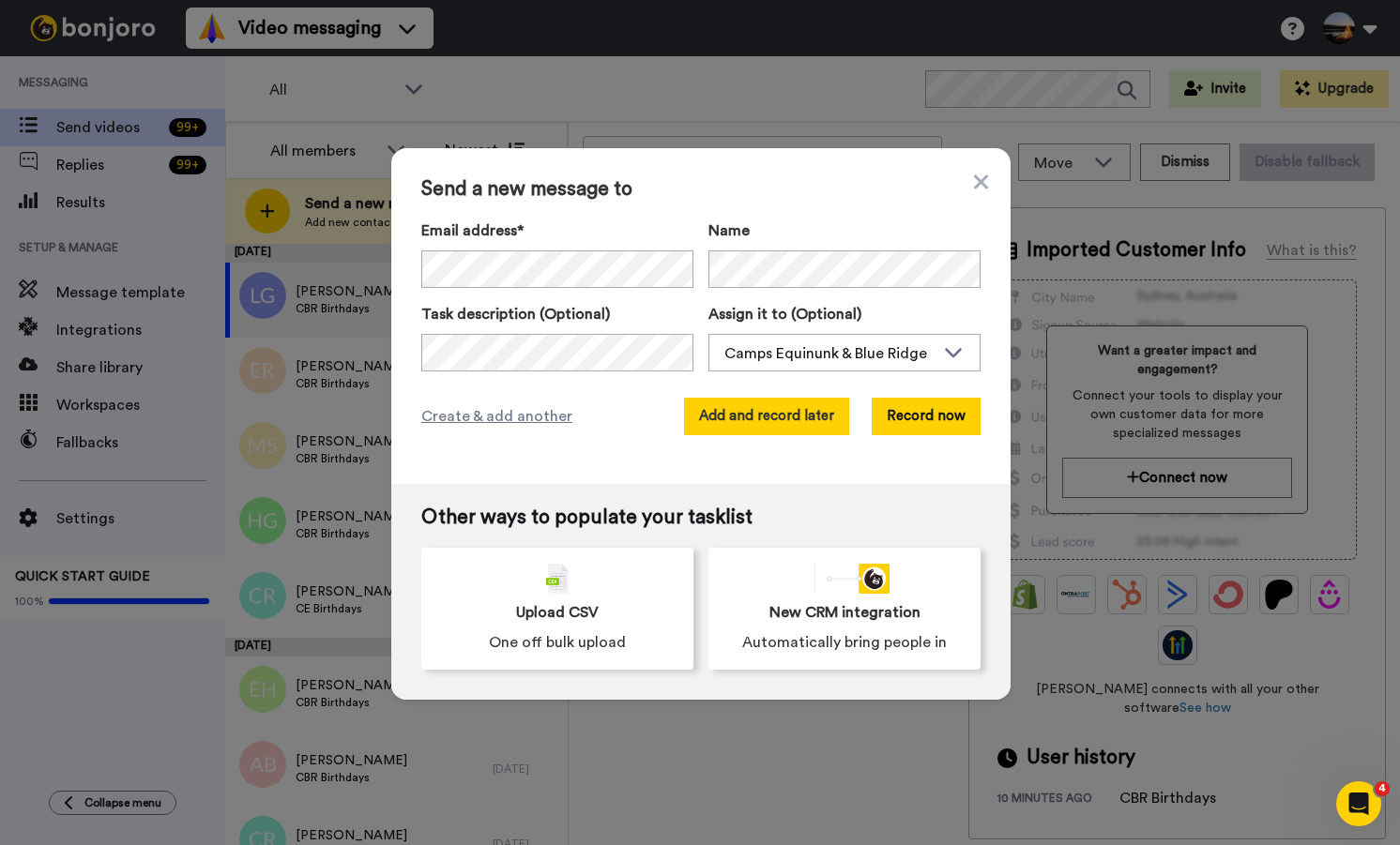
click at [722, 419] on button "Add and record later" at bounding box center [766, 416] width 165 height 37
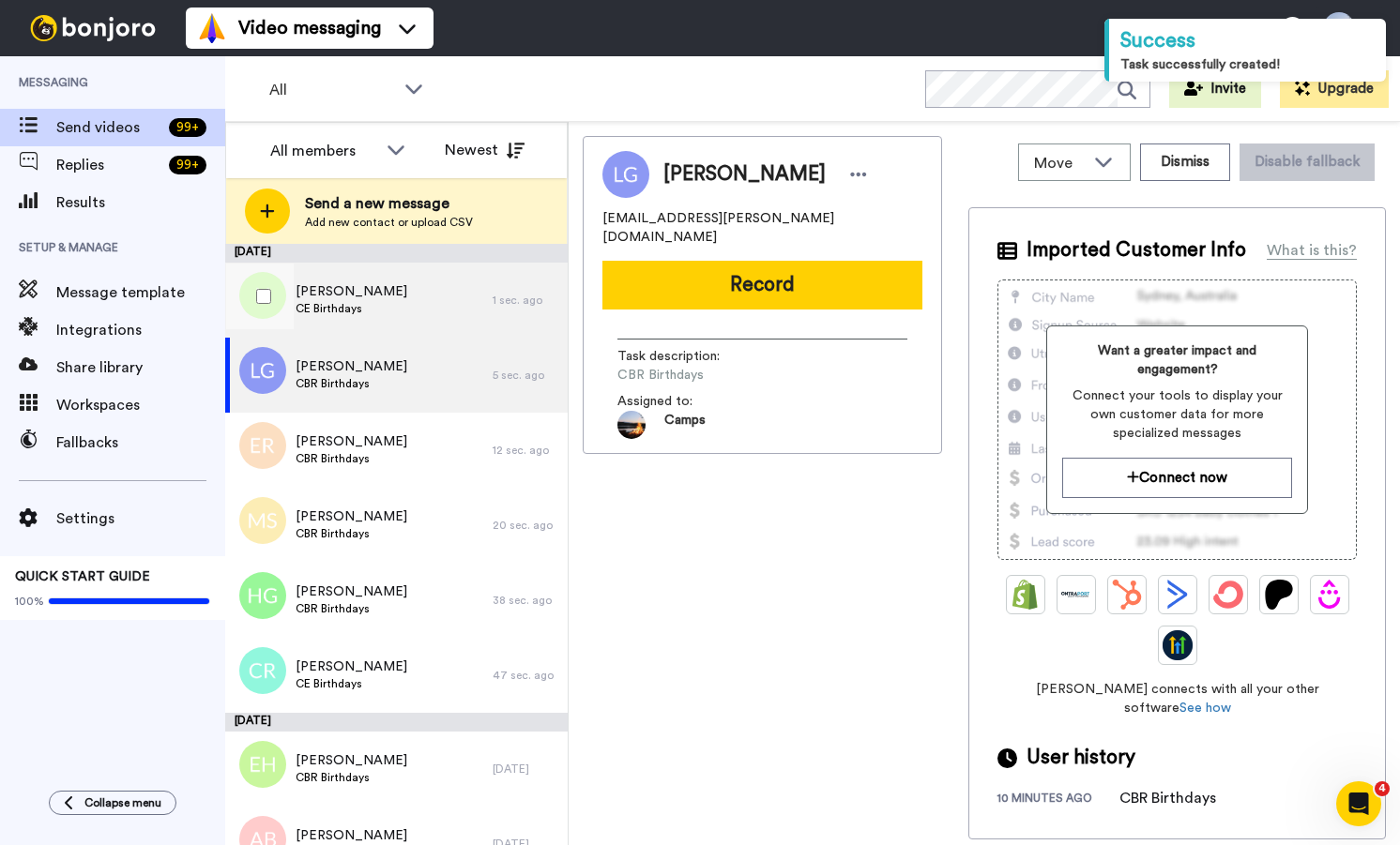
click at [382, 301] on span "CE Birthdays" at bounding box center [351, 307] width 111 height 15
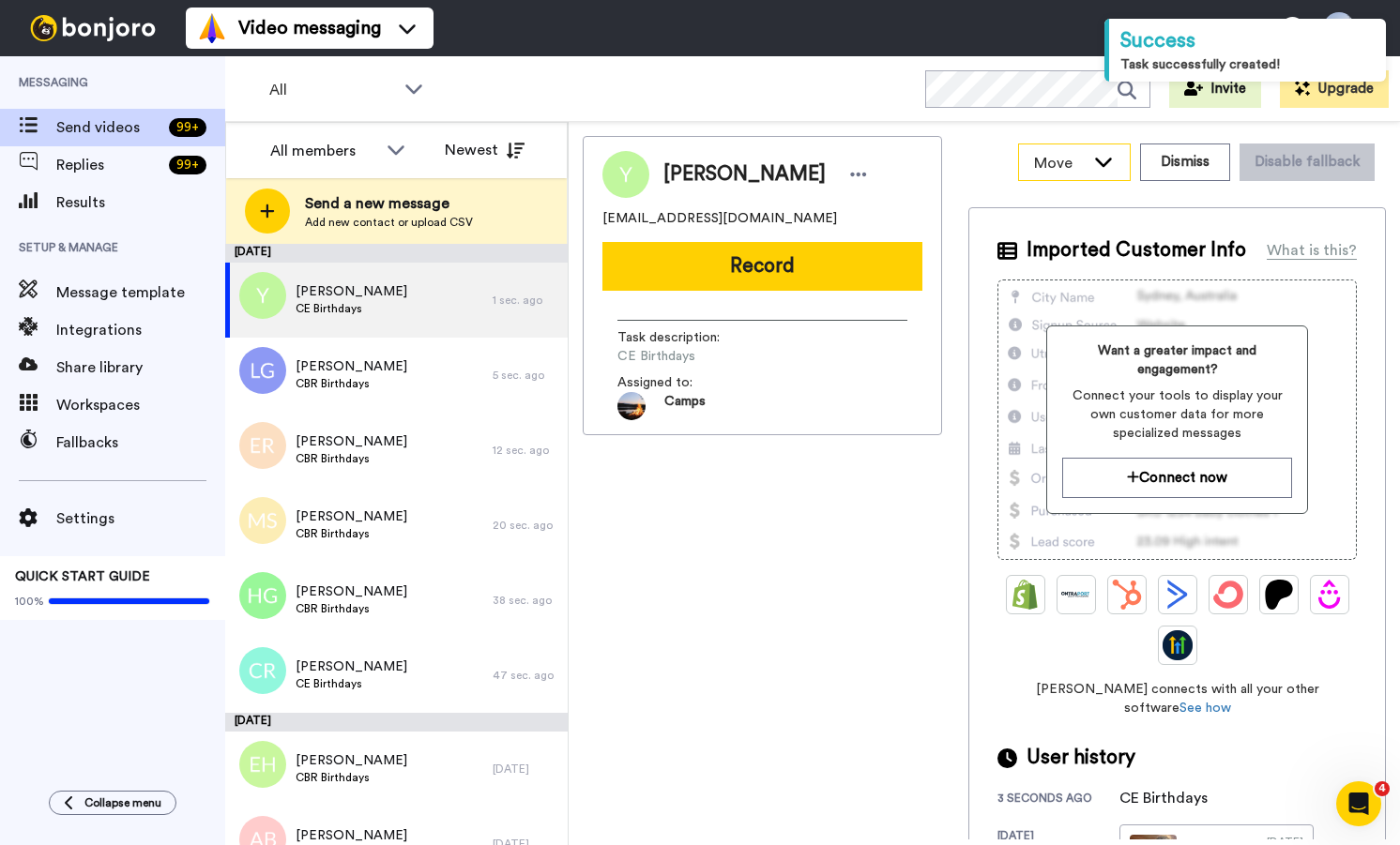
click at [1079, 171] on span "Move" at bounding box center [1059, 163] width 51 height 22
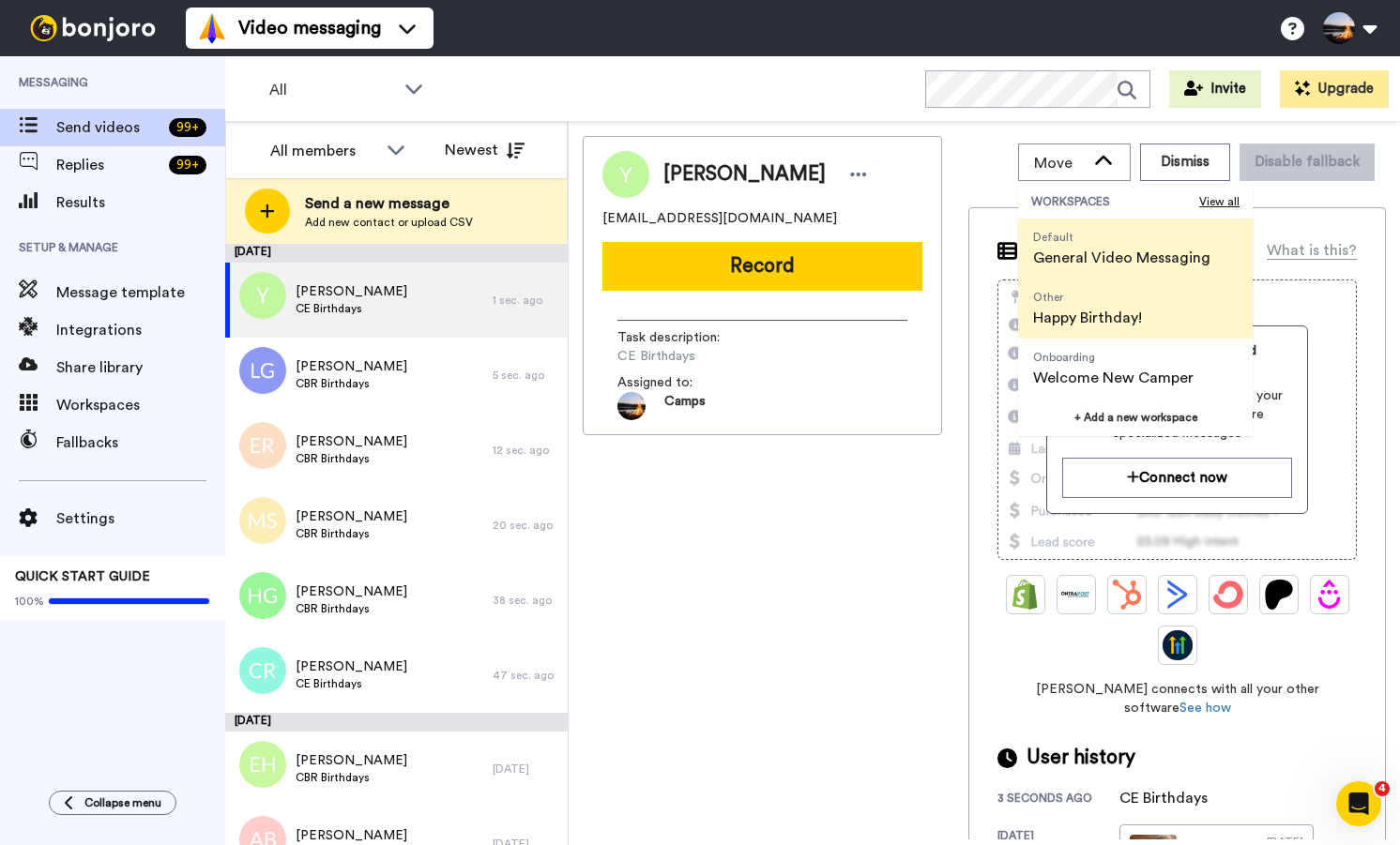
click at [1084, 310] on span "Happy Birthday!" at bounding box center [1087, 317] width 108 height 22
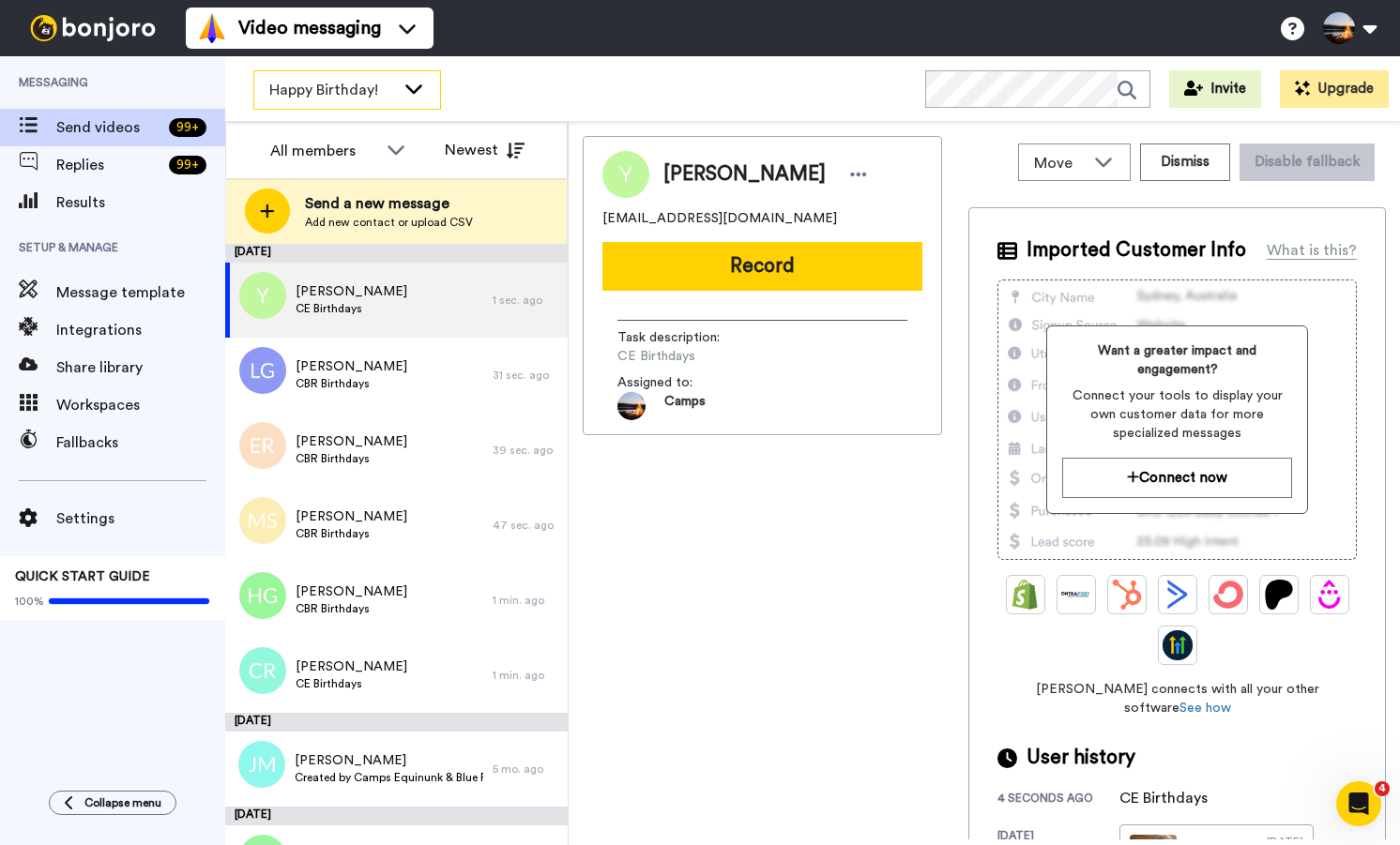
click at [305, 101] on div "Happy Birthday!" at bounding box center [347, 90] width 185 height 37
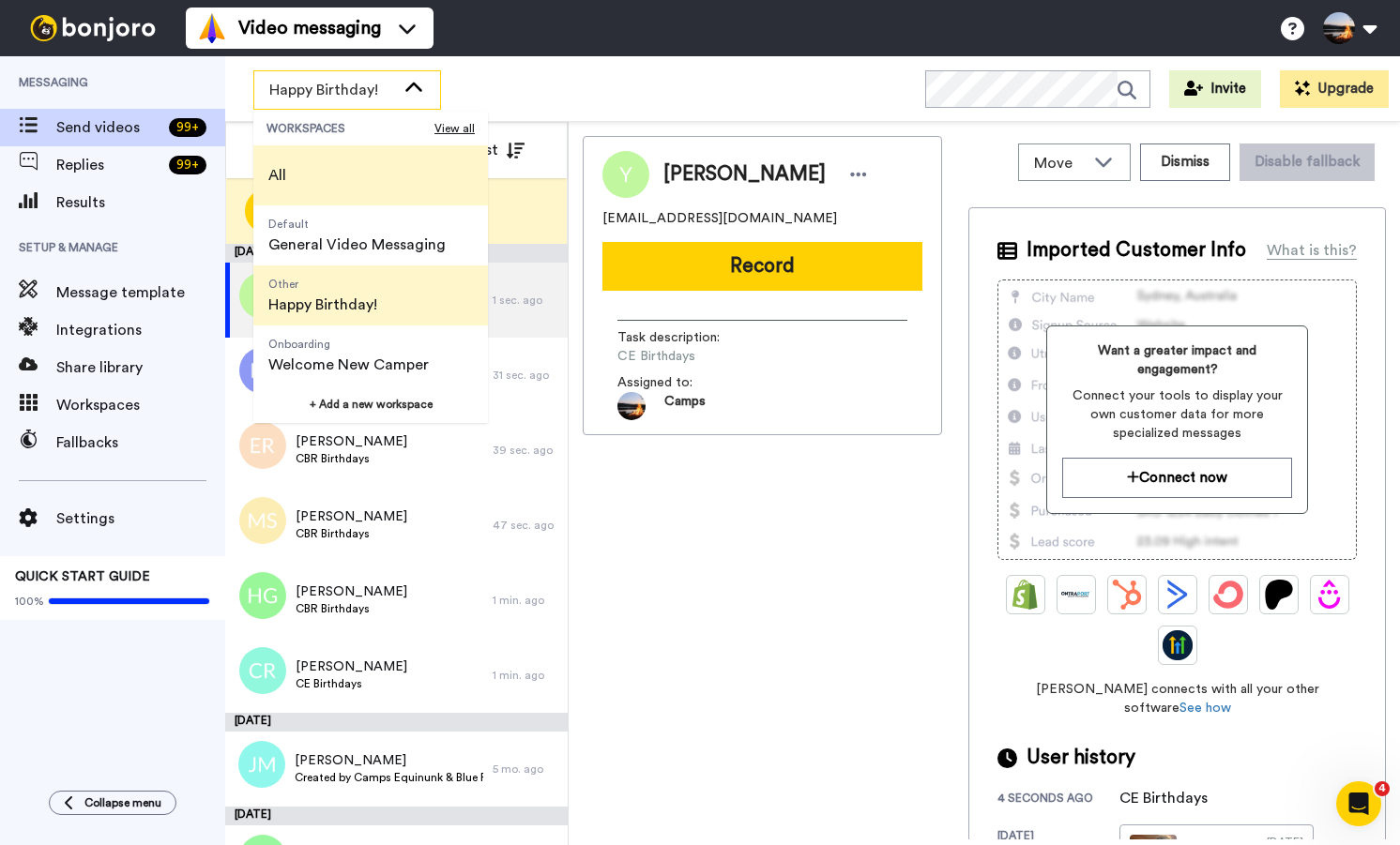
click at [294, 169] on span "All" at bounding box center [276, 176] width 48 height 60
